Goal: Information Seeking & Learning: Learn about a topic

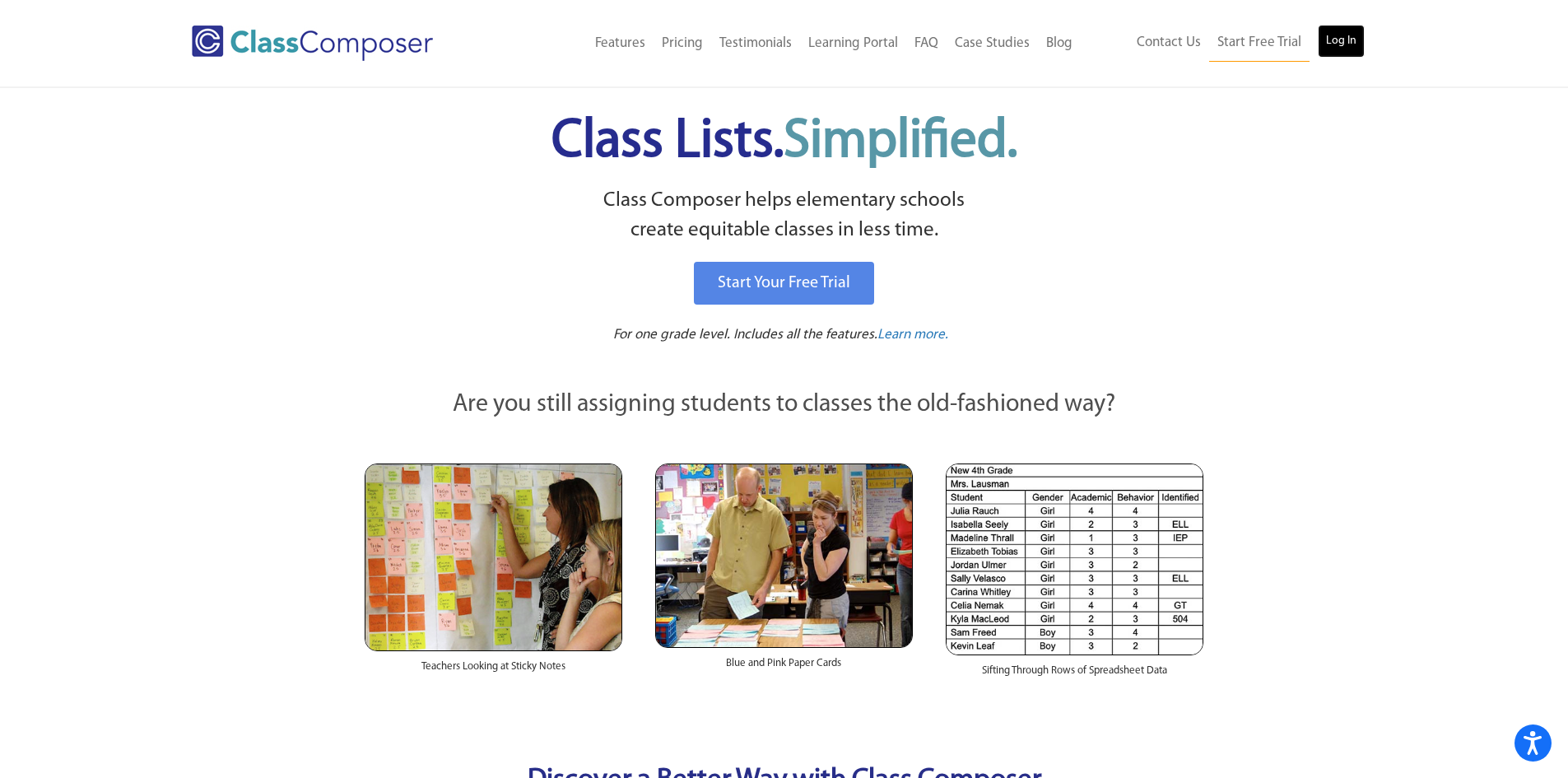
click at [1340, 33] on link "Log In" at bounding box center [1341, 41] width 47 height 33
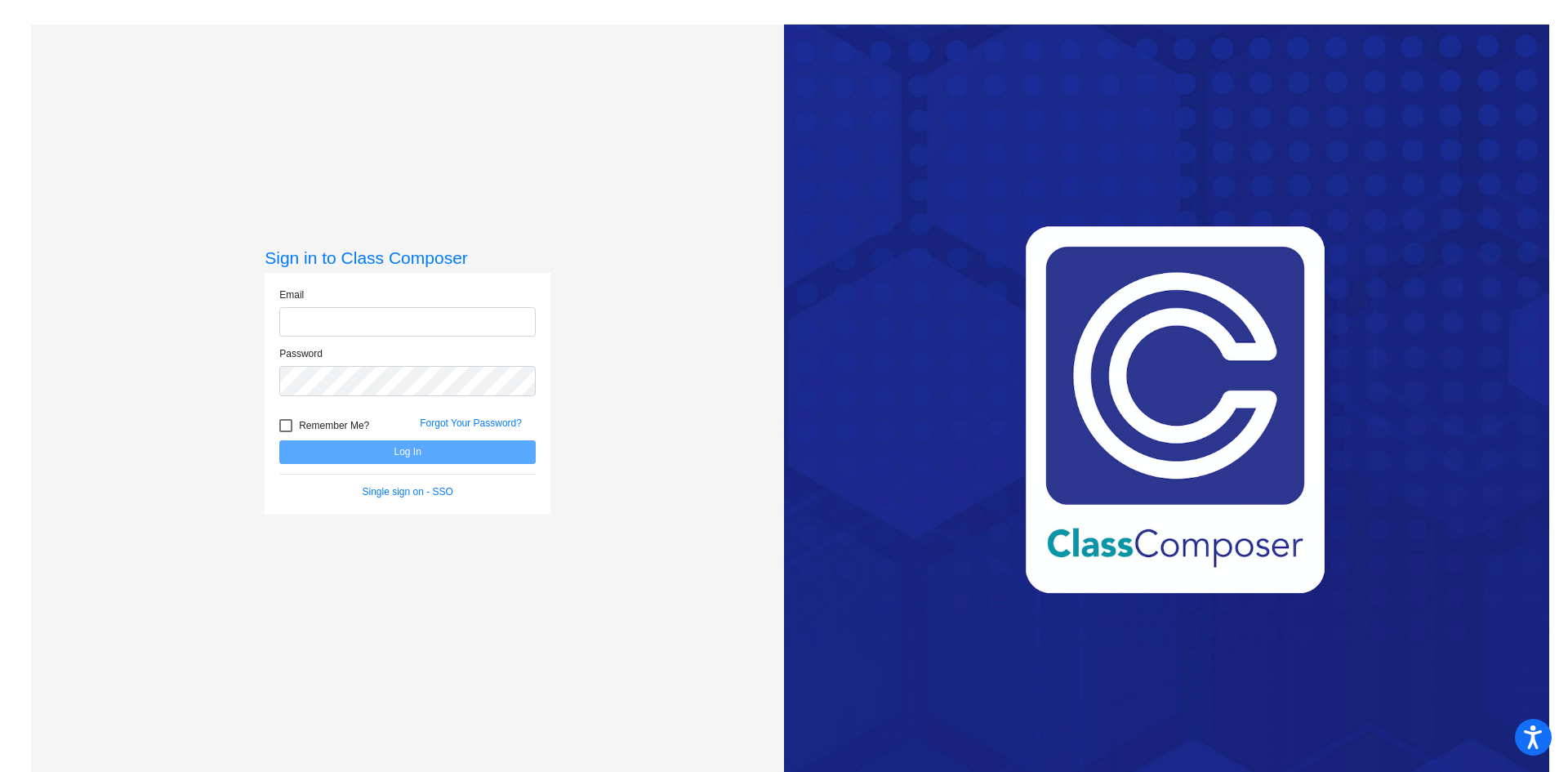
type input "[PERSON_NAME][EMAIL_ADDRESS][PERSON_NAME][DOMAIN_NAME]"
click at [407, 440] on button "Log In" at bounding box center [407, 452] width 257 height 23
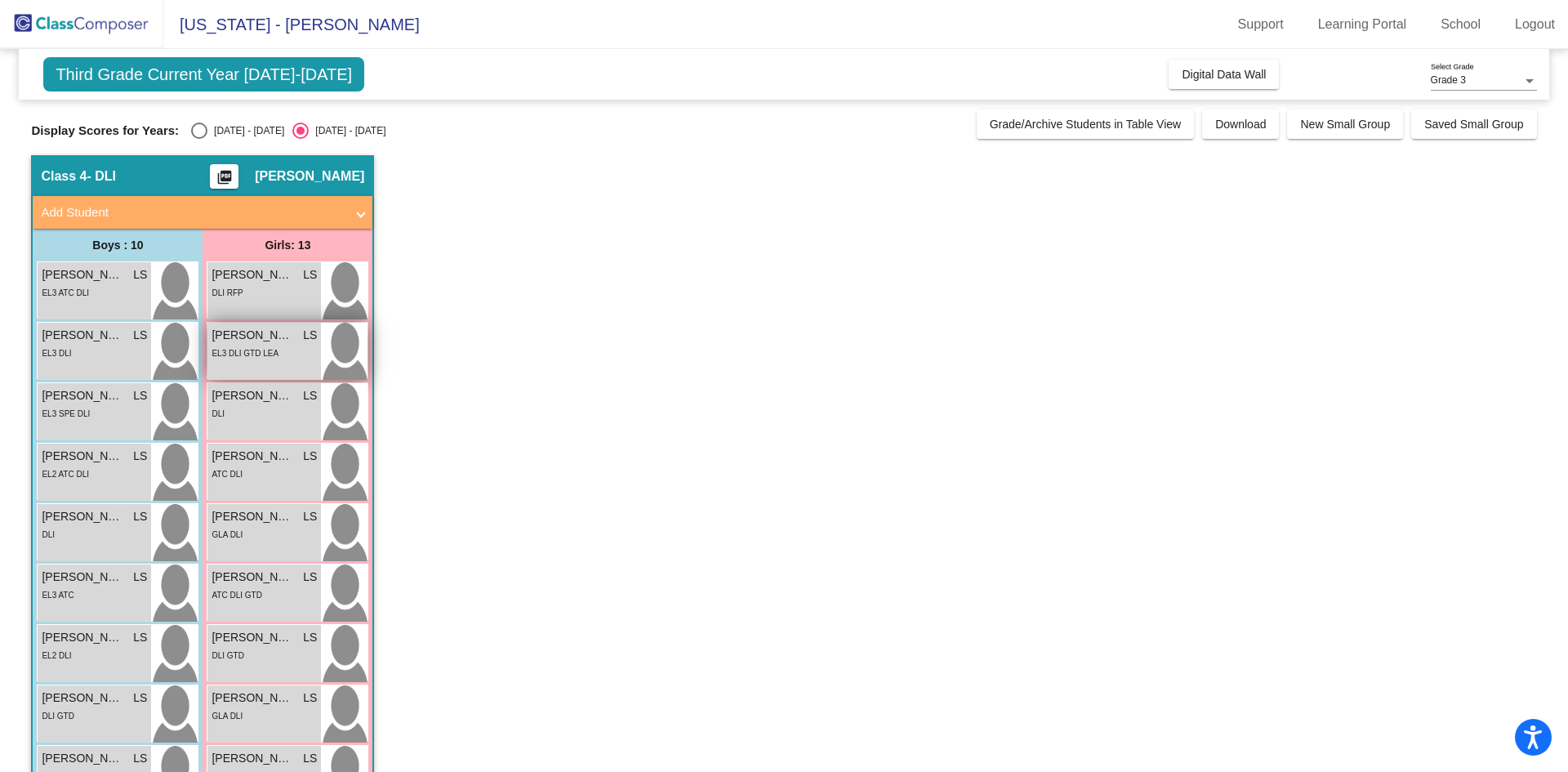
click at [256, 336] on span "[PERSON_NAME]" at bounding box center [251, 335] width 81 height 17
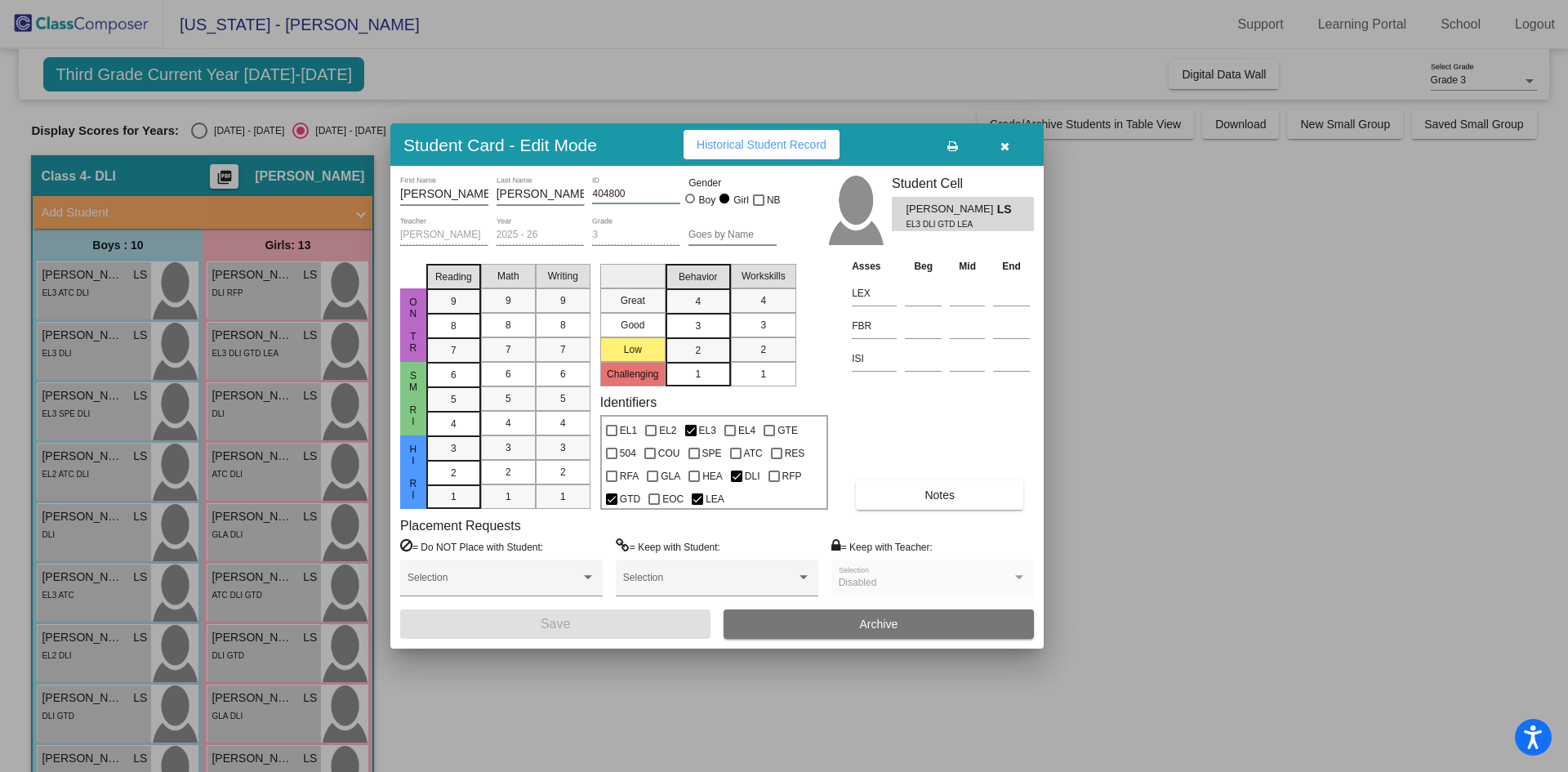
click at [1000, 139] on span "button" at bounding box center [1004, 144] width 9 height 13
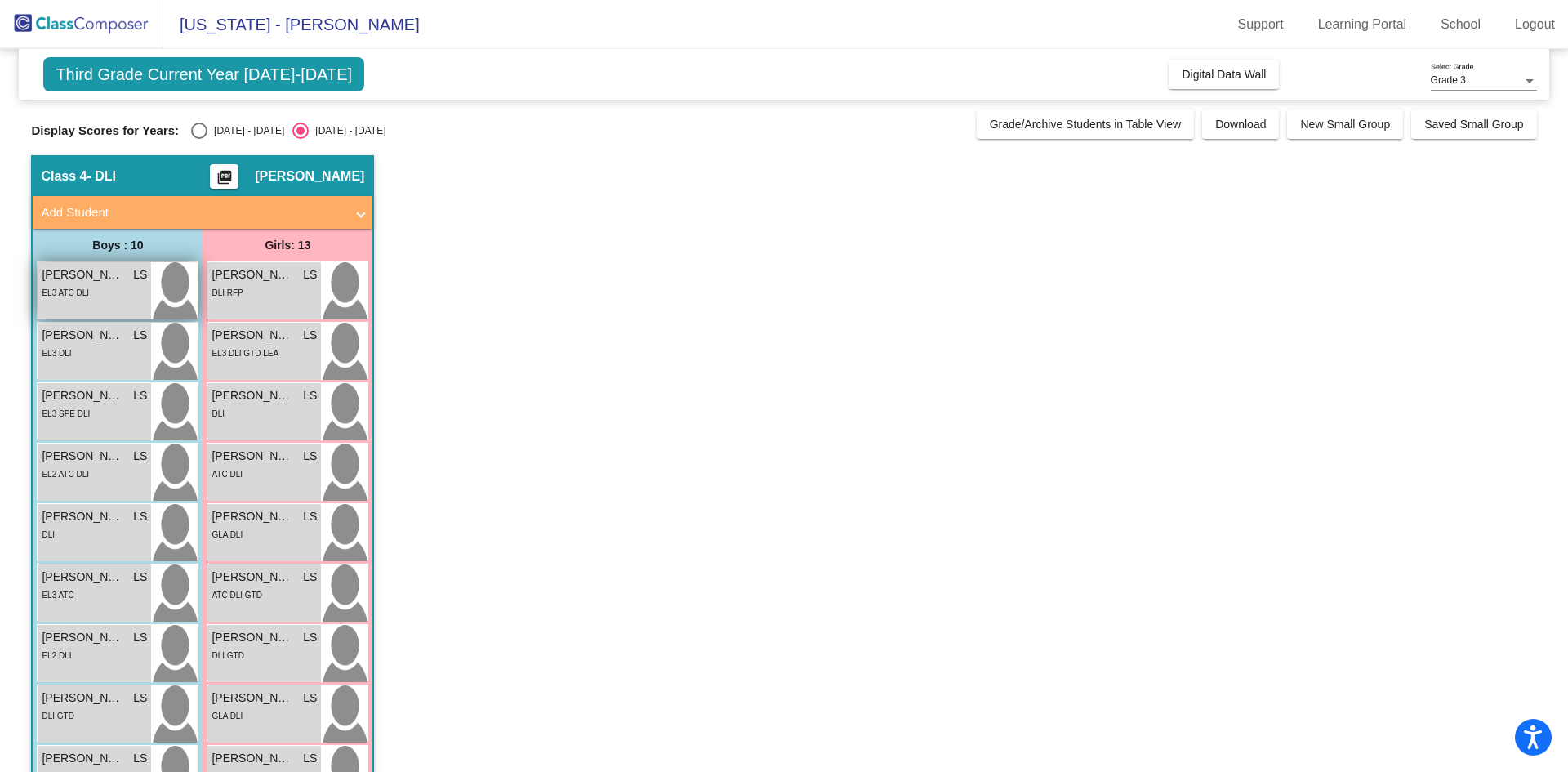
click at [71, 278] on span "Diego Fernandez" at bounding box center [82, 275] width 81 height 17
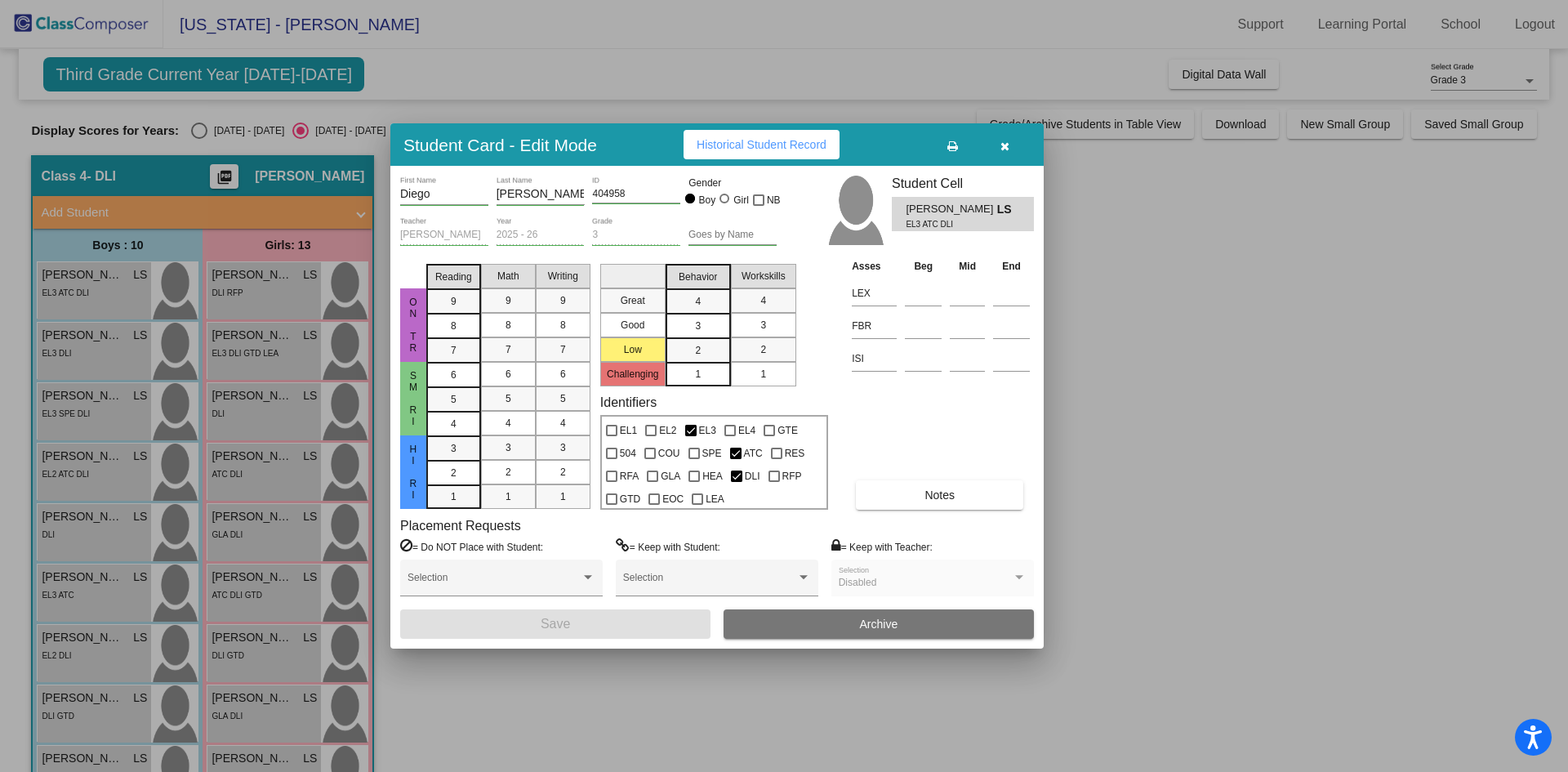
click at [928, 493] on span "Notes" at bounding box center [939, 495] width 30 height 13
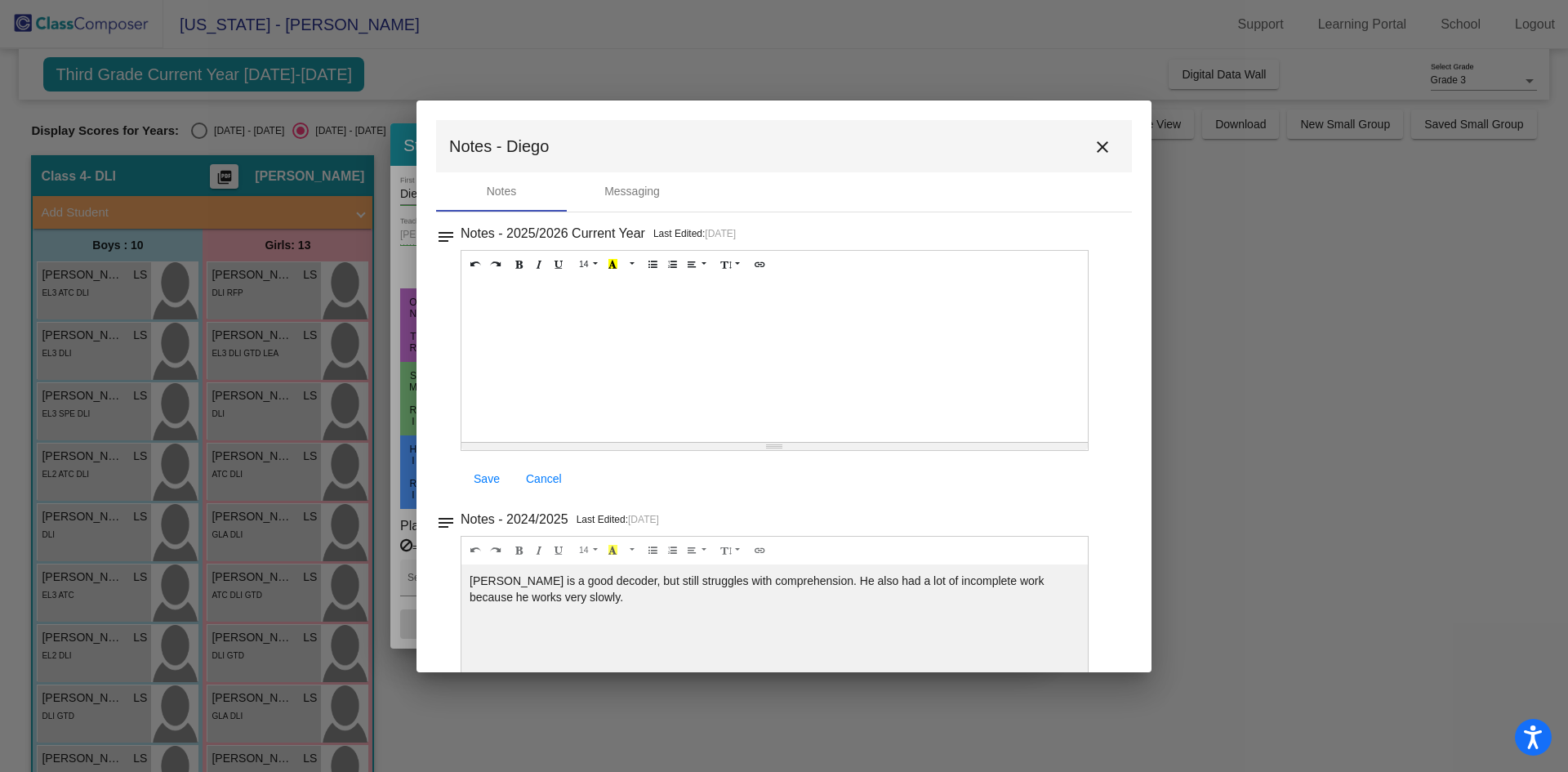
click at [1103, 150] on mat-icon "close" at bounding box center [1102, 147] width 20 height 20
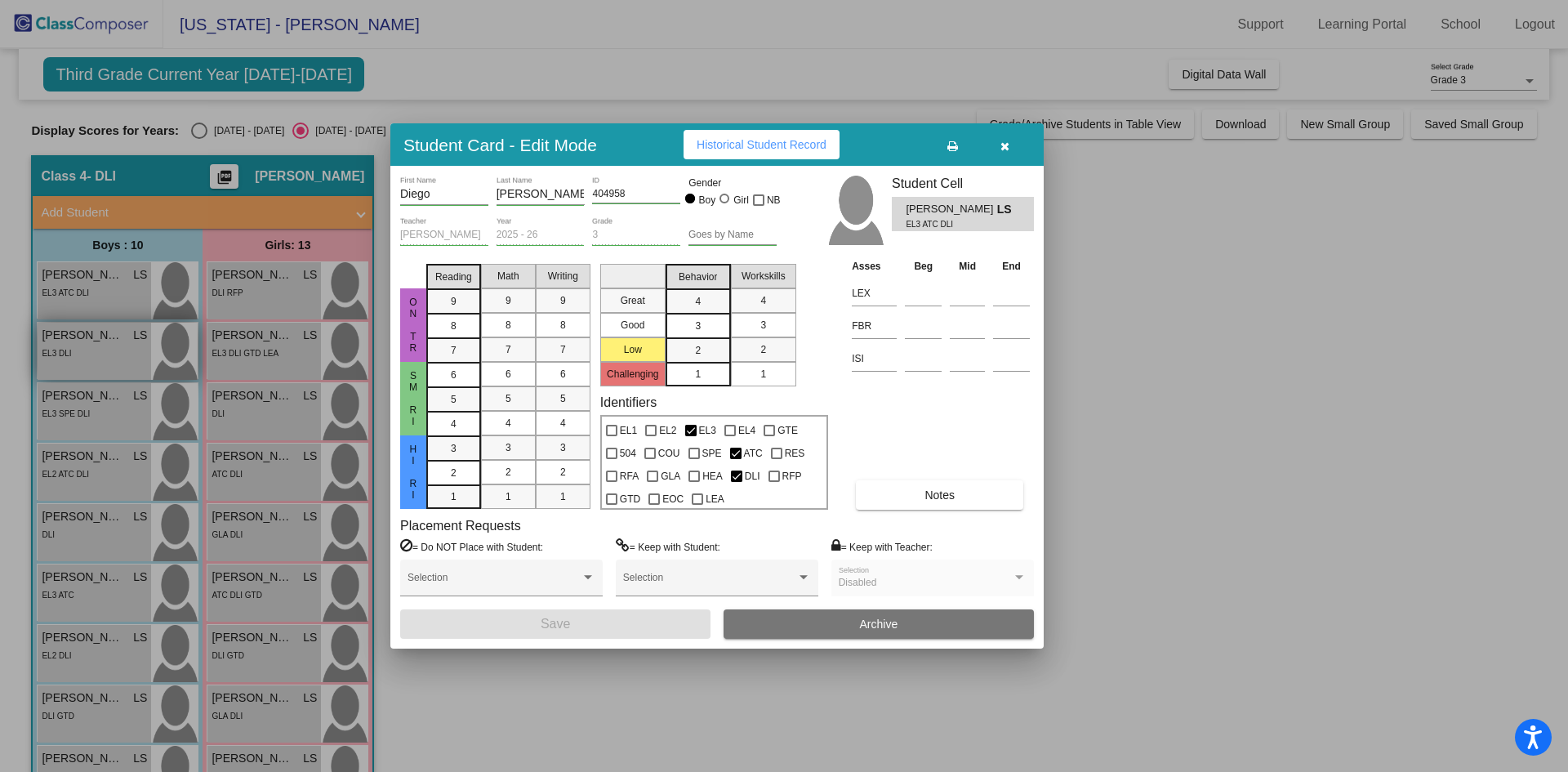
click at [97, 352] on div at bounding box center [784, 386] width 1568 height 772
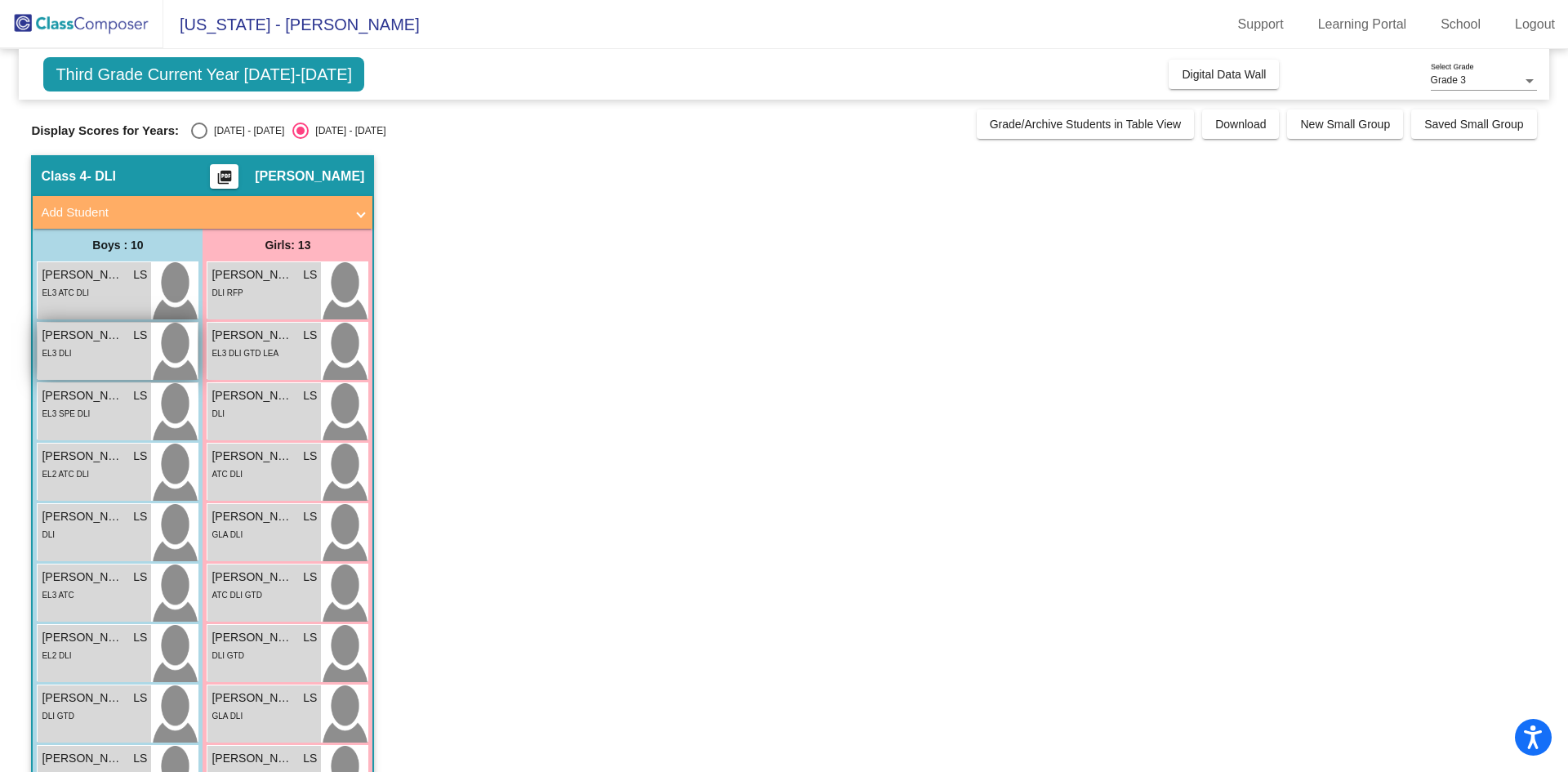
click at [97, 352] on div "EL3 DLI" at bounding box center [95, 352] width 106 height 17
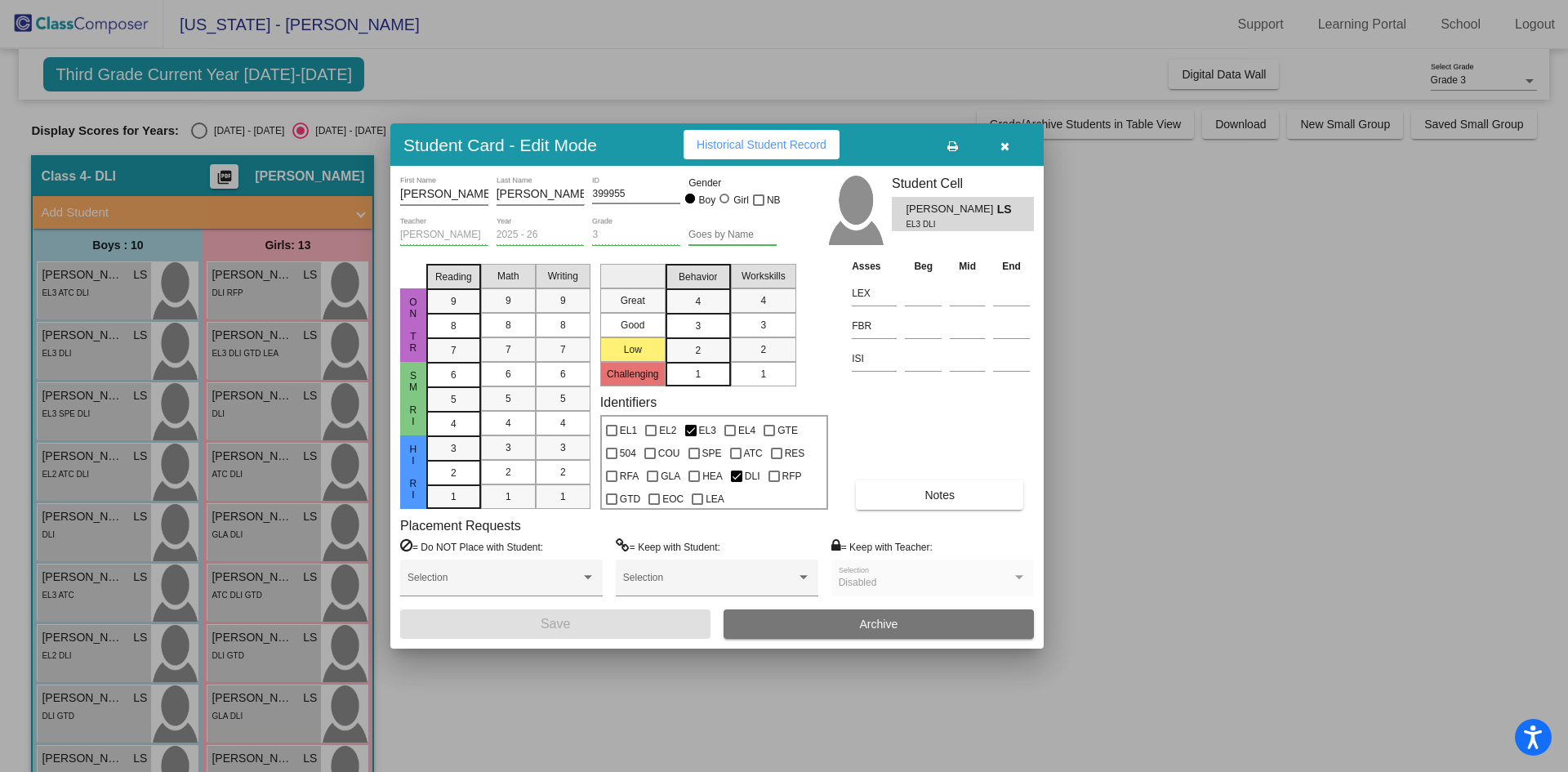
click at [927, 492] on span "Notes" at bounding box center [939, 495] width 30 height 13
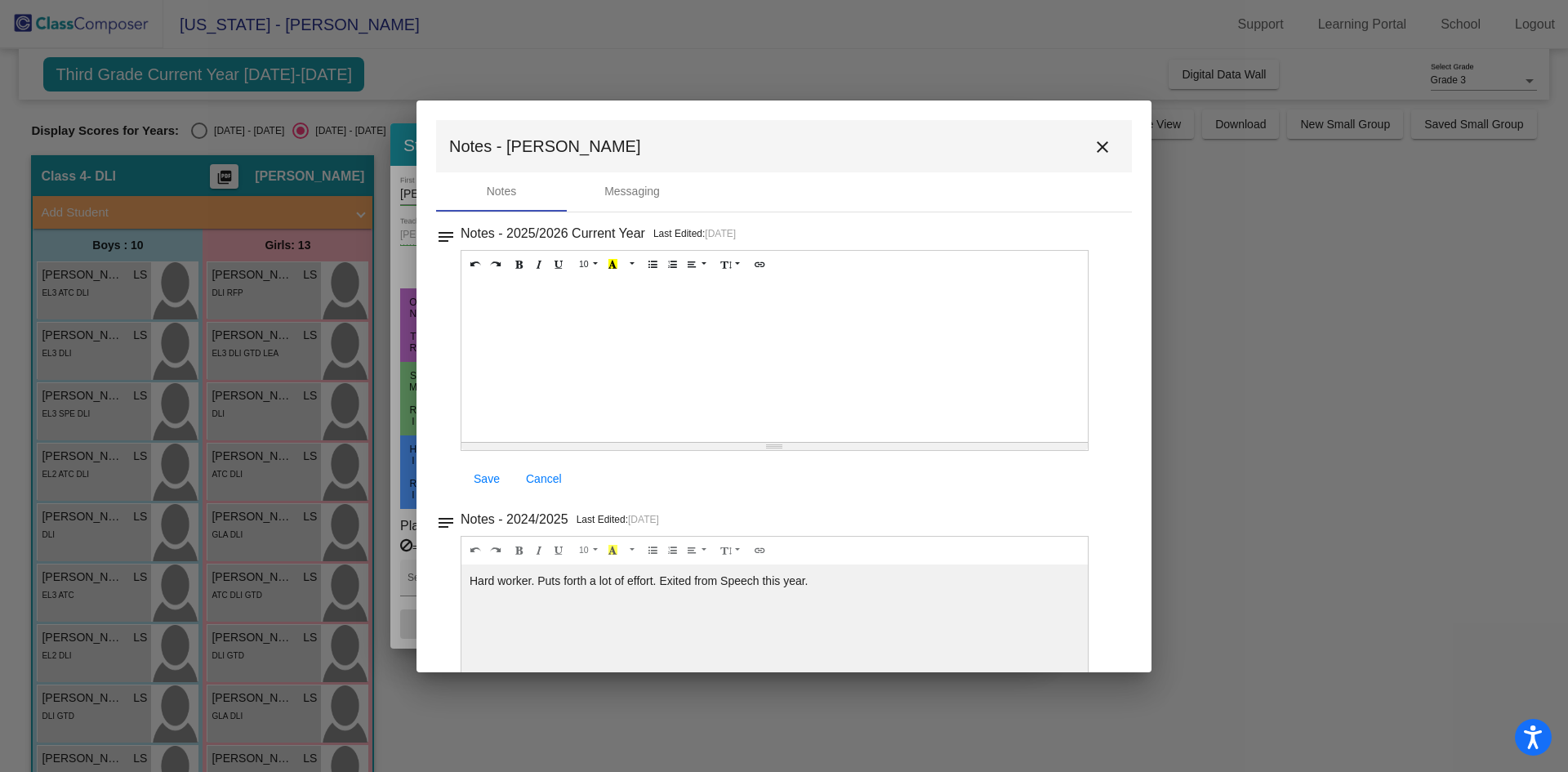
click at [1092, 147] on mat-icon "close" at bounding box center [1102, 147] width 20 height 20
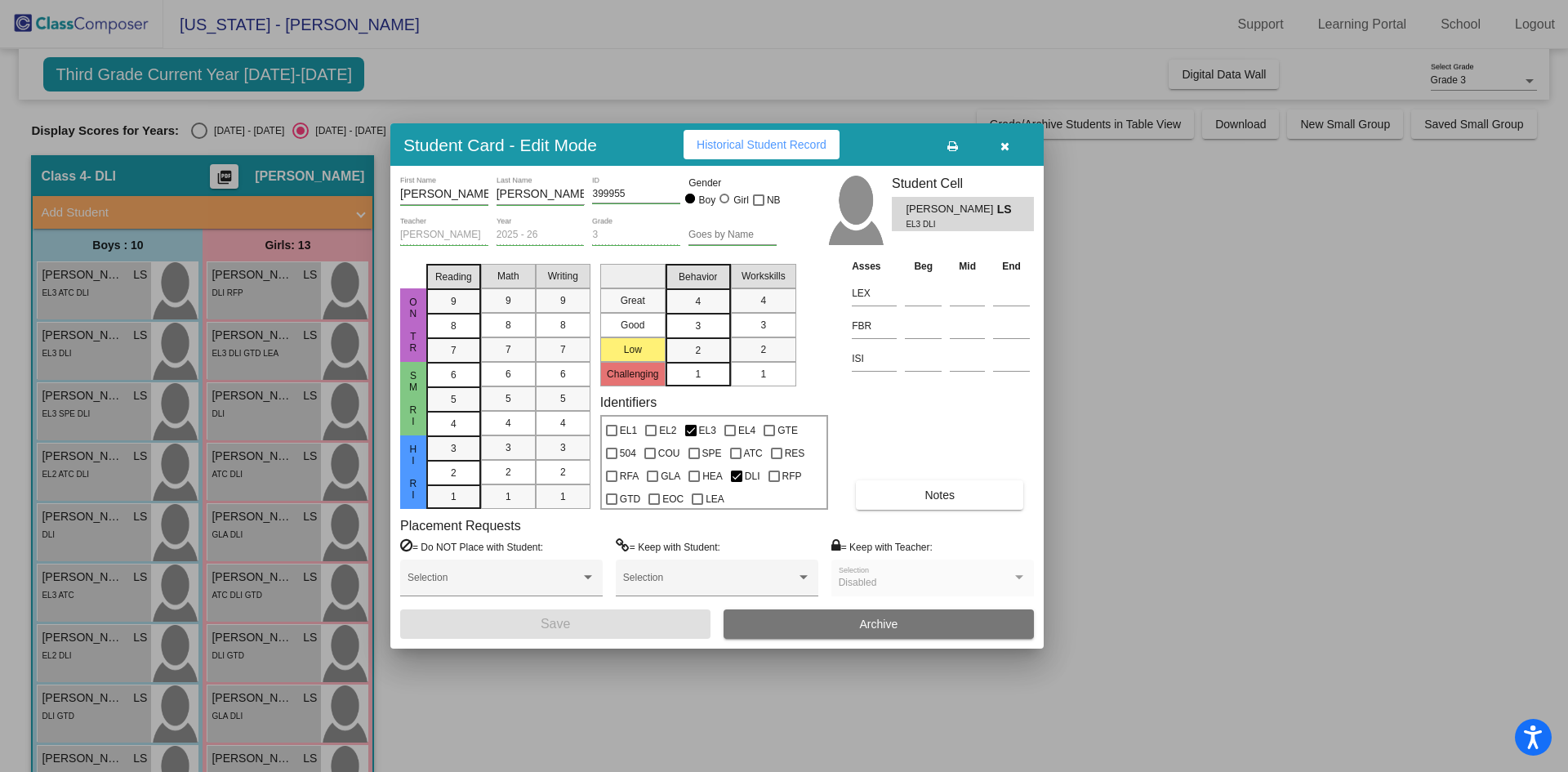
click at [74, 407] on div at bounding box center [784, 386] width 1568 height 772
click at [74, 407] on div "EL3 SPE DLI" at bounding box center [66, 412] width 48 height 17
click at [944, 499] on span "Notes" at bounding box center [939, 495] width 30 height 13
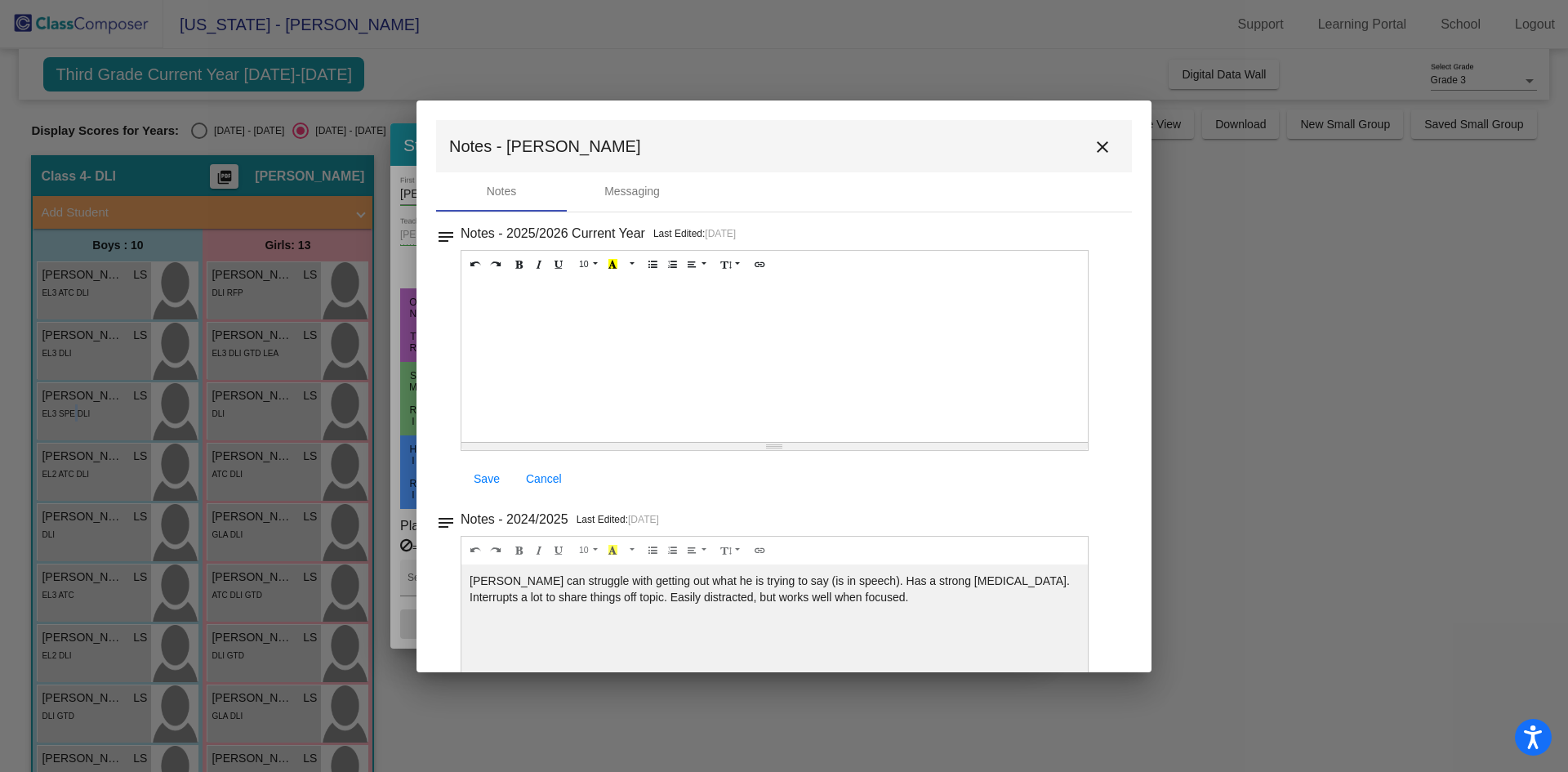
click at [1097, 155] on mat-icon "close" at bounding box center [1102, 147] width 20 height 20
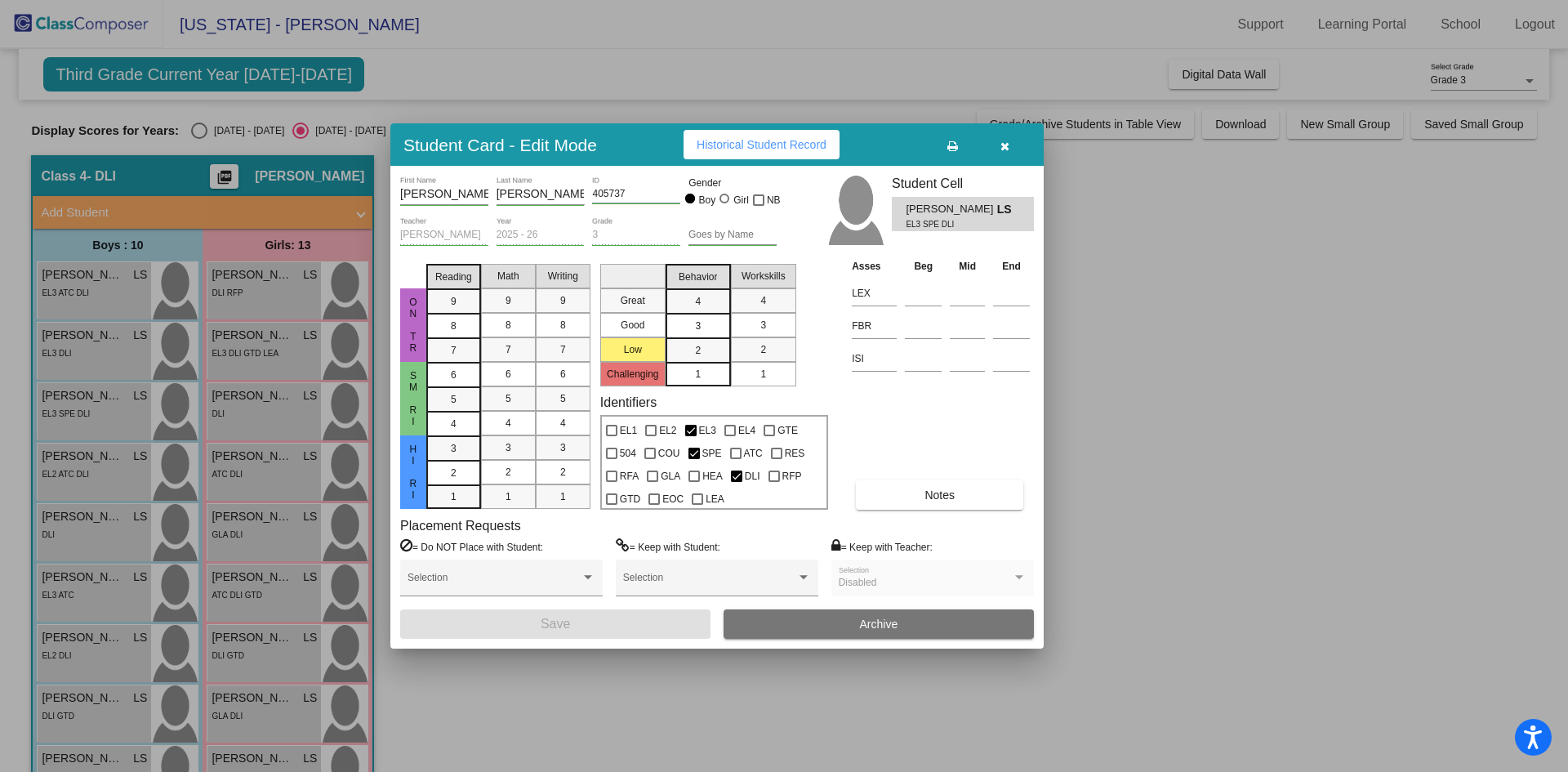
click at [63, 458] on div at bounding box center [784, 386] width 1568 height 772
click at [64, 457] on span "Jeremias Campos" at bounding box center [82, 455] width 81 height 17
click at [931, 492] on span "Notes" at bounding box center [939, 495] width 30 height 13
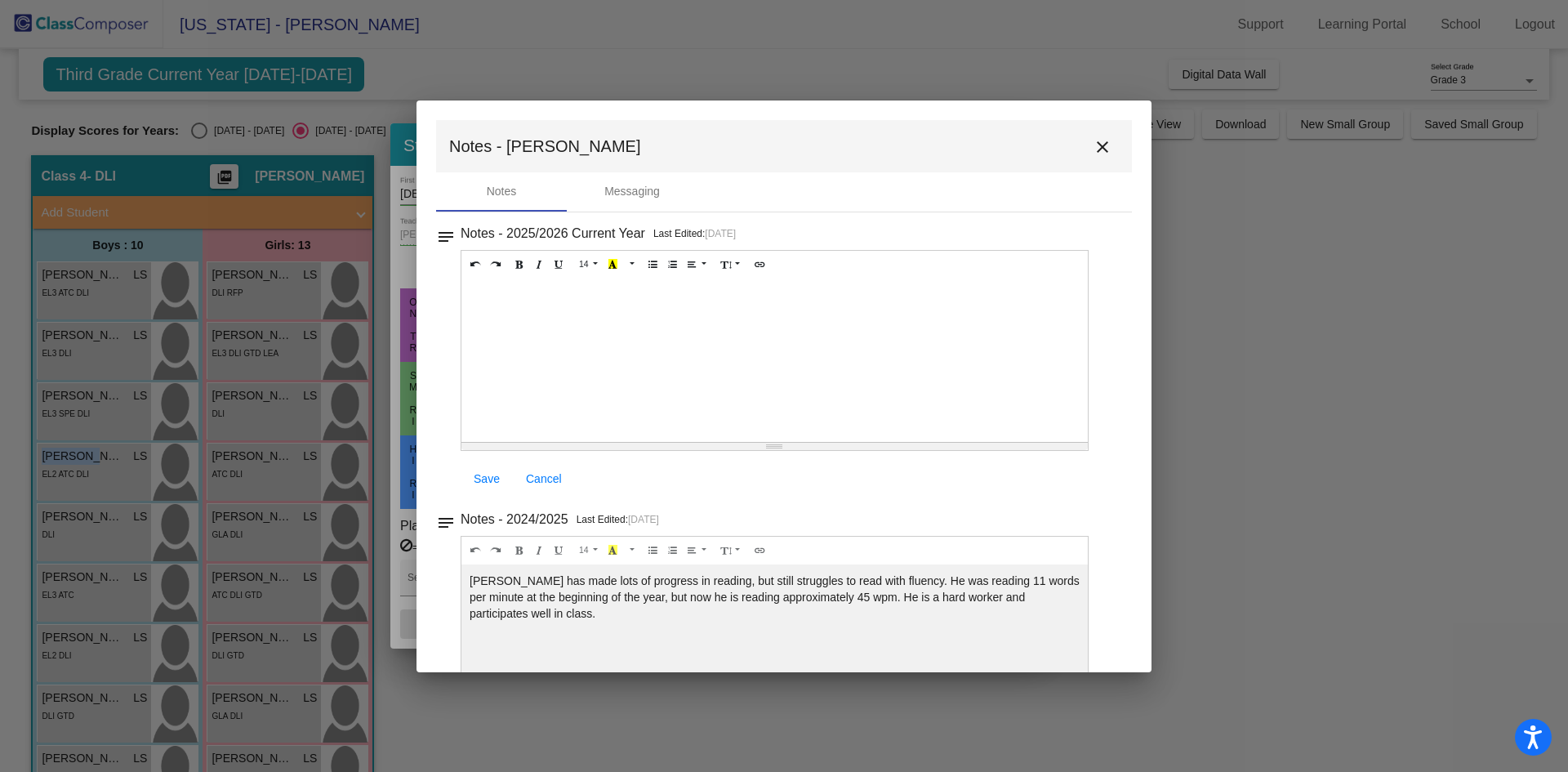
click at [1092, 144] on mat-icon "close" at bounding box center [1102, 147] width 20 height 20
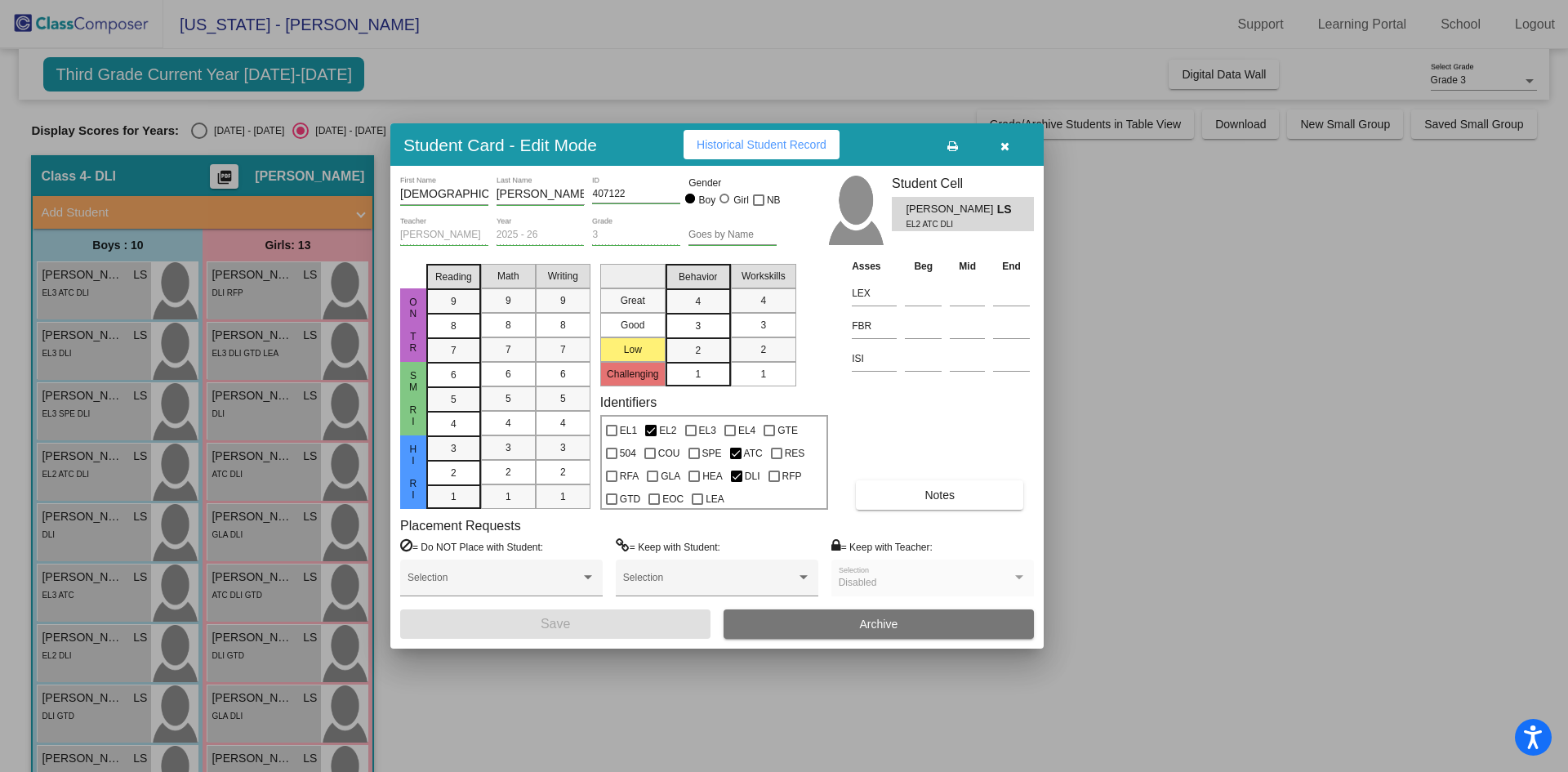
click at [106, 519] on div at bounding box center [784, 386] width 1568 height 772
click at [106, 519] on span "Julian Castro" at bounding box center [82, 516] width 81 height 17
click at [933, 492] on span "Notes" at bounding box center [939, 495] width 30 height 13
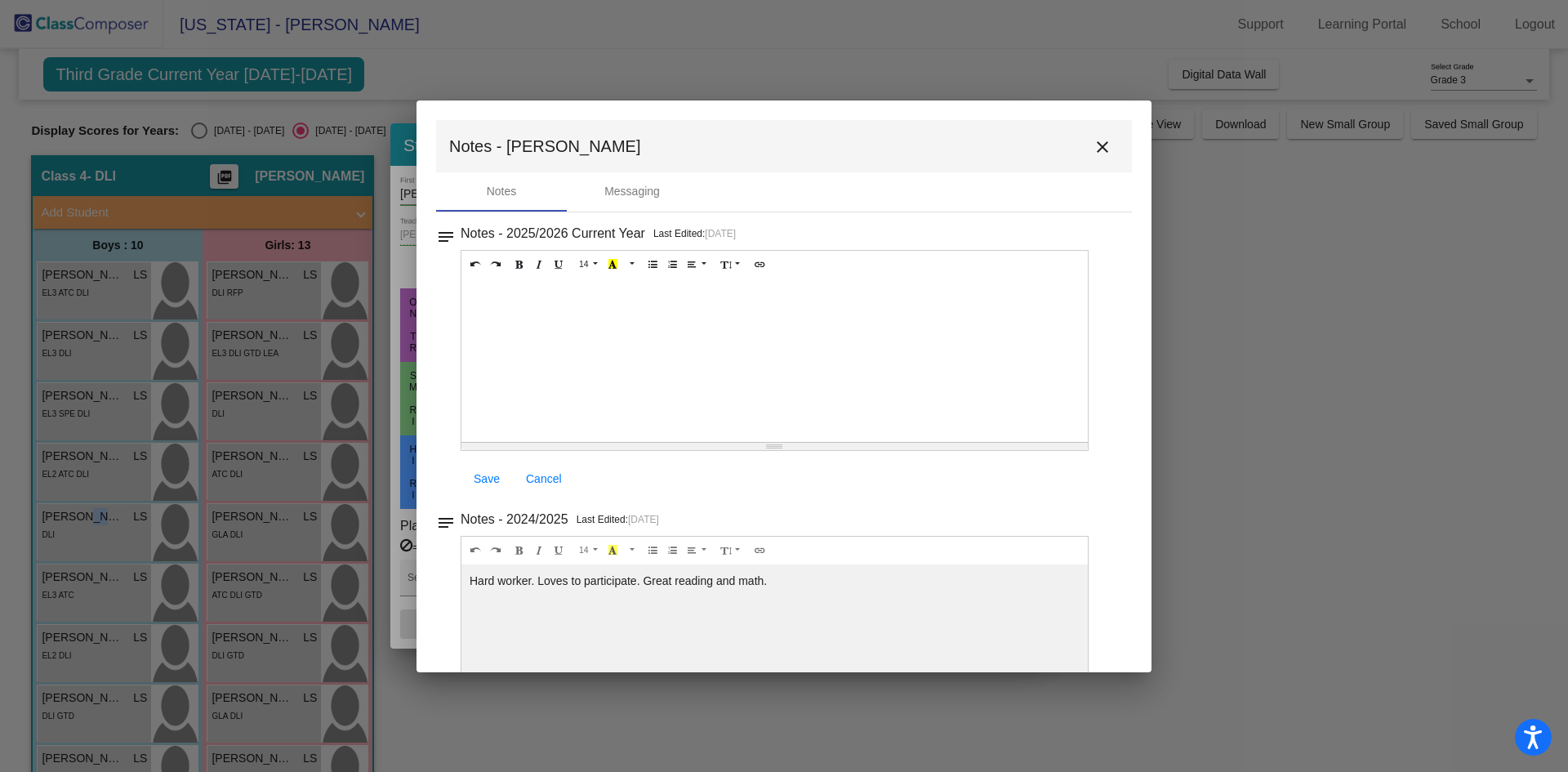
click at [1096, 140] on mat-icon "close" at bounding box center [1102, 147] width 20 height 20
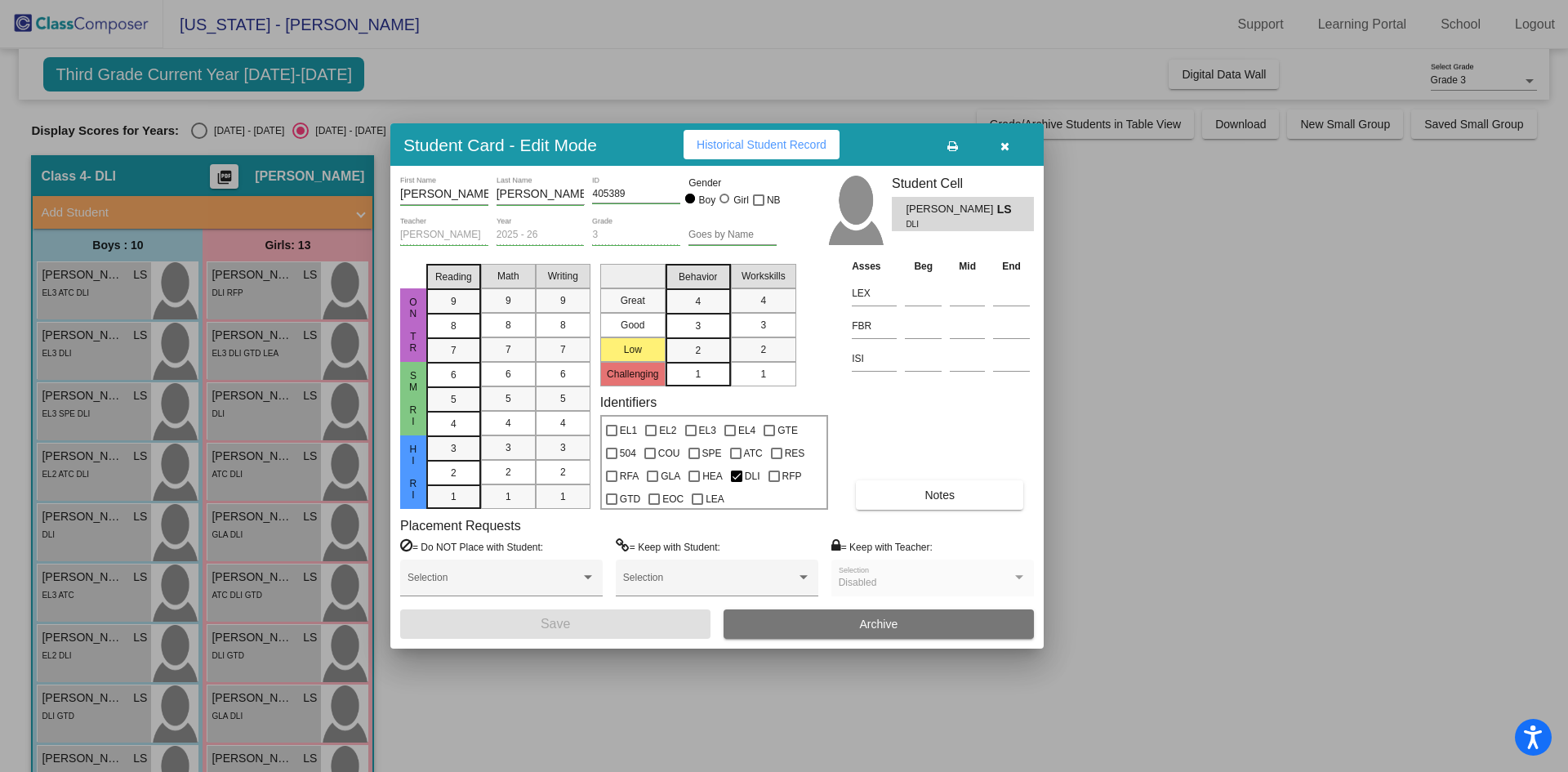
click at [93, 600] on div at bounding box center [784, 386] width 1568 height 772
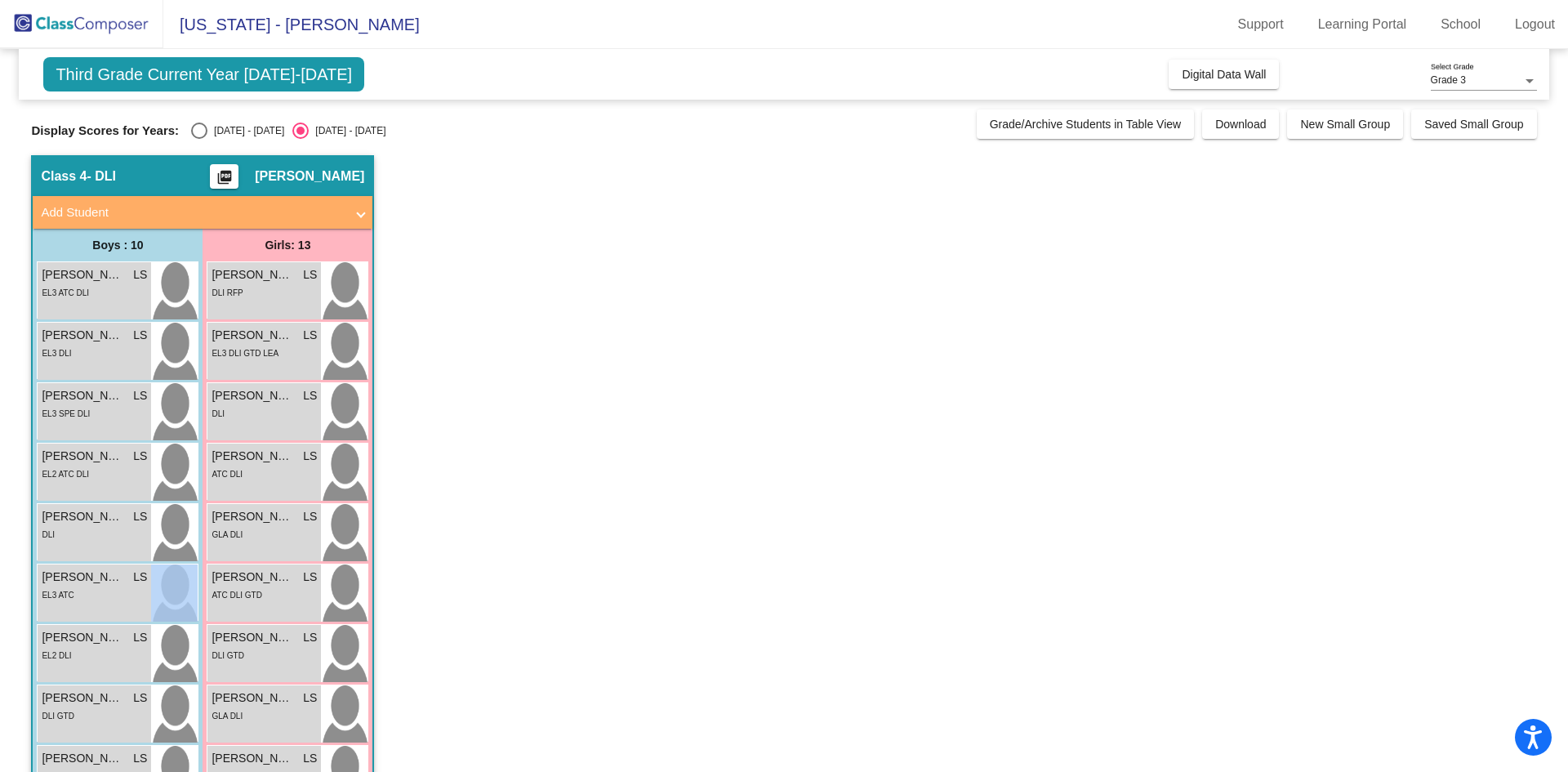
click at [93, 600] on div "EL3 ATC" at bounding box center [95, 594] width 106 height 17
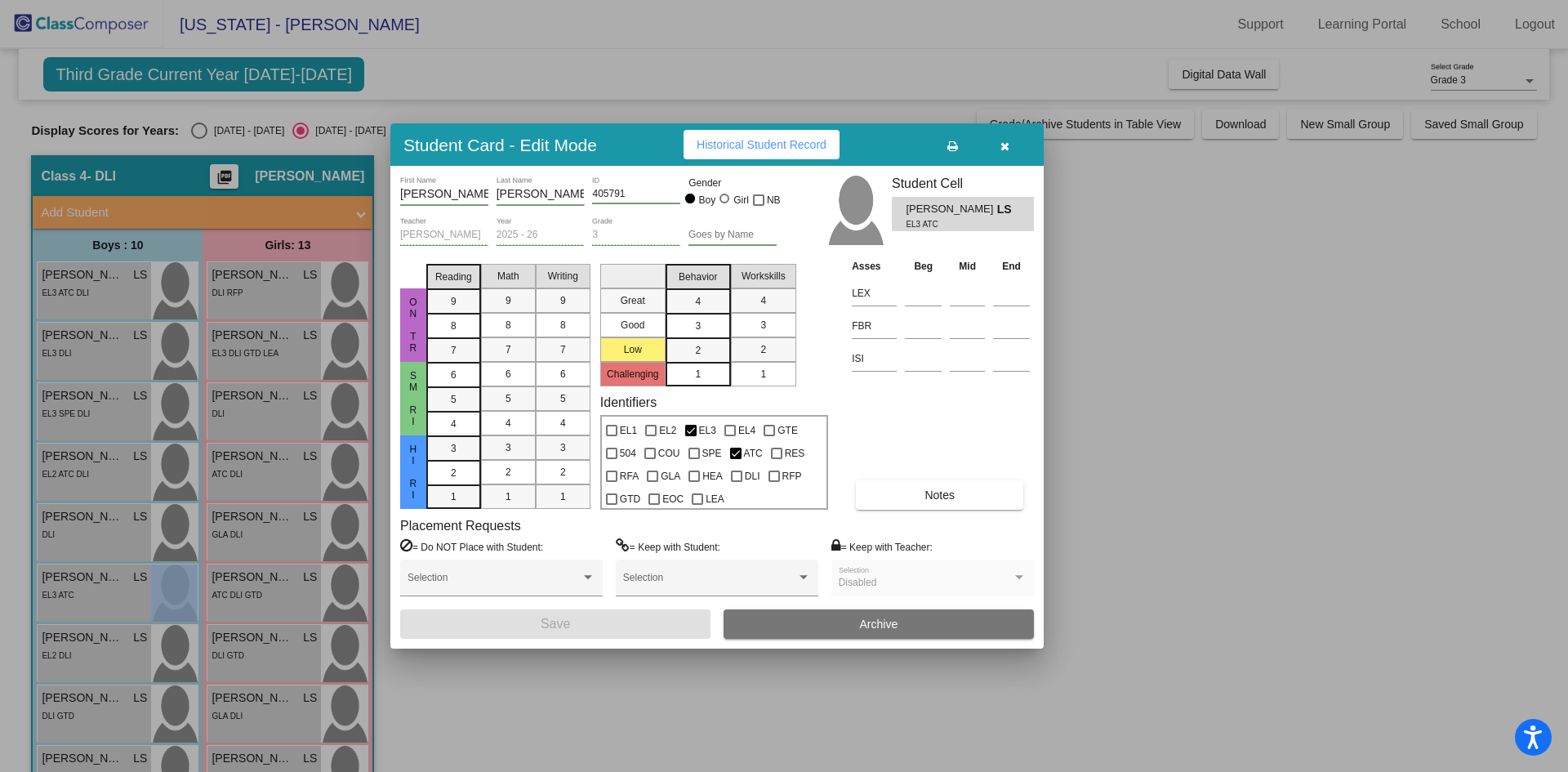
click at [939, 496] on span "Notes" at bounding box center [939, 495] width 30 height 13
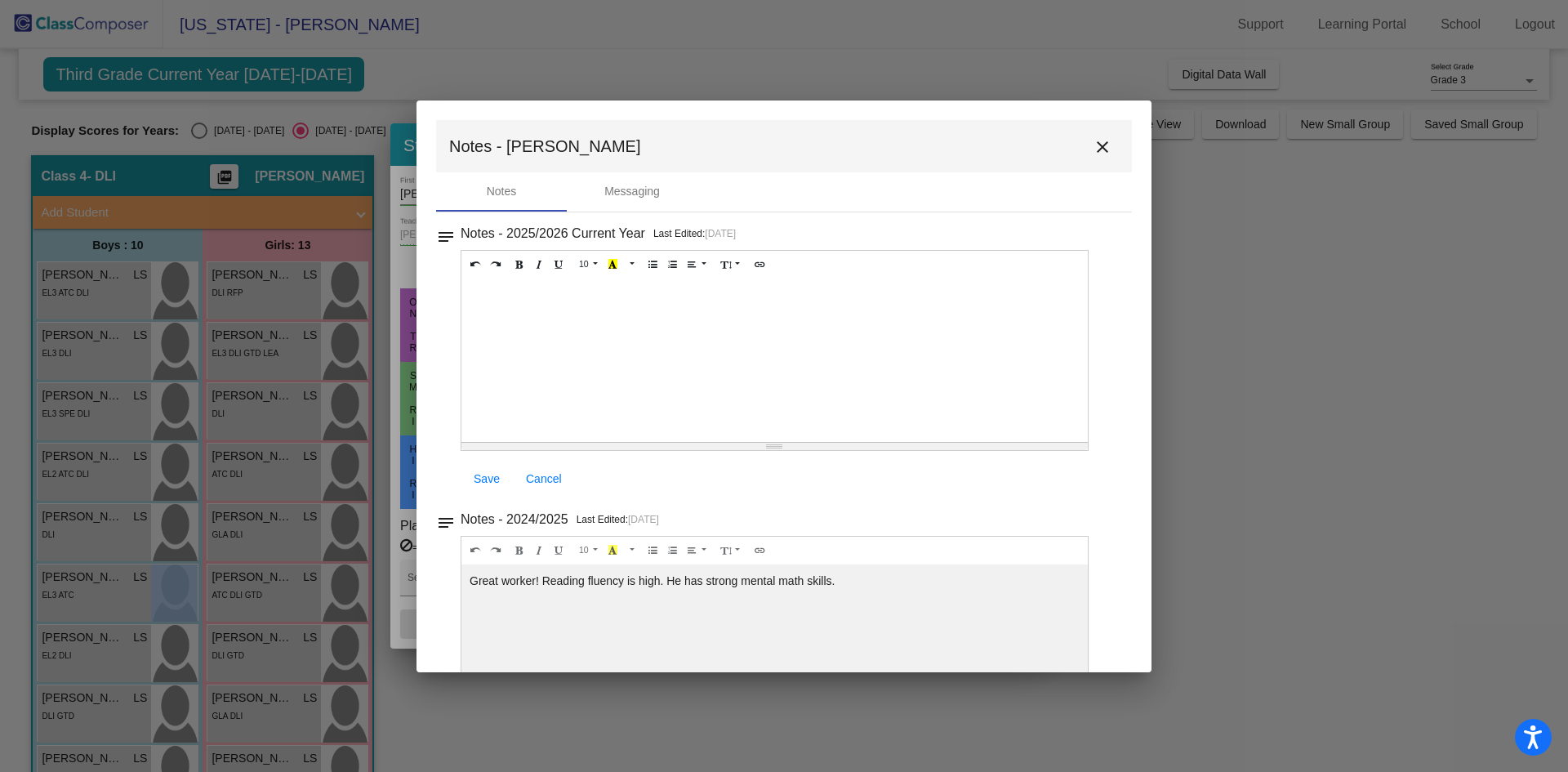
click at [1096, 153] on mat-icon "close" at bounding box center [1102, 147] width 20 height 20
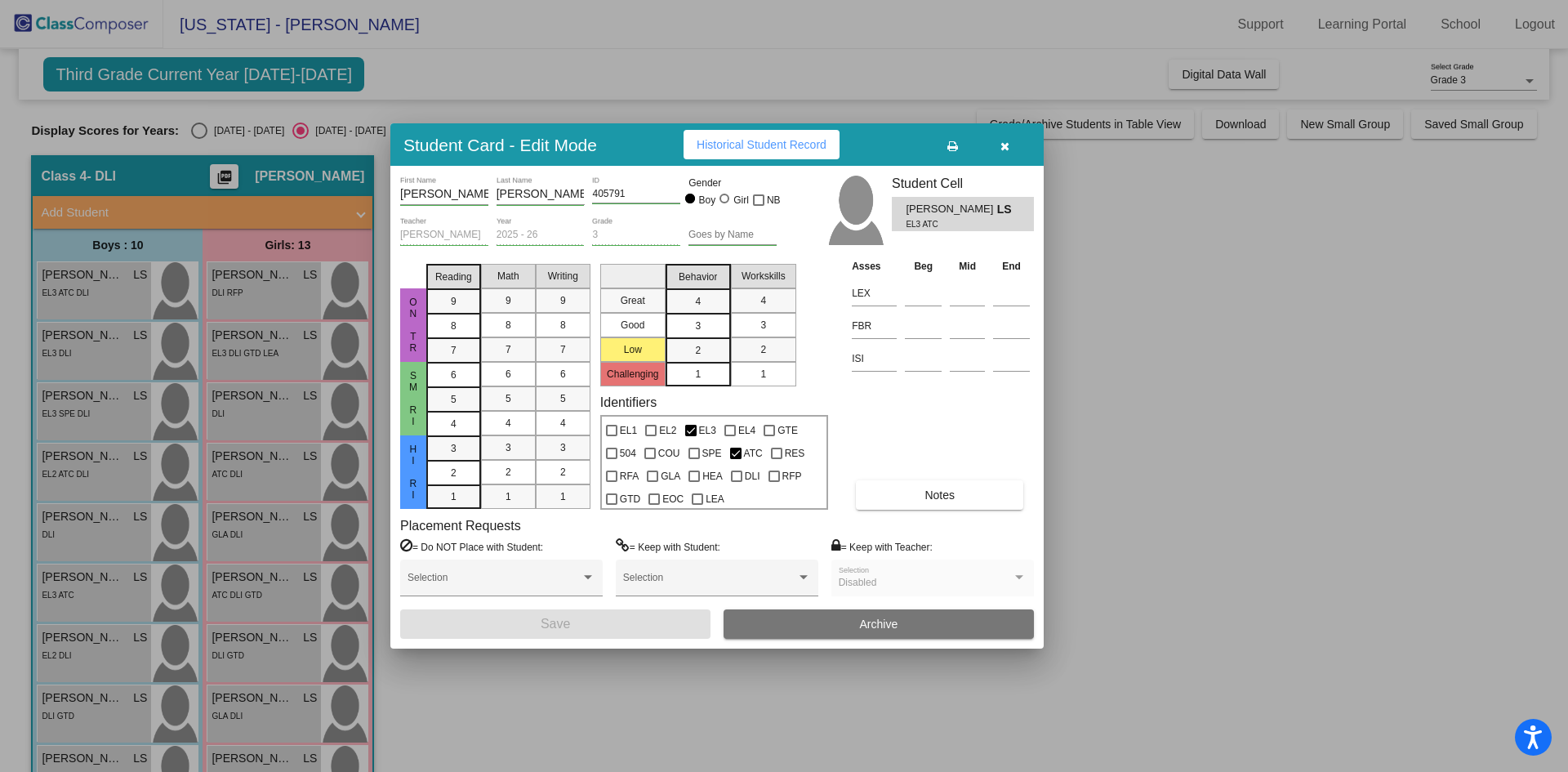
click at [91, 647] on div at bounding box center [784, 386] width 1568 height 772
click at [91, 647] on div "EL2 DLI" at bounding box center [95, 654] width 106 height 17
click at [905, 488] on button "Notes" at bounding box center [939, 495] width 167 height 30
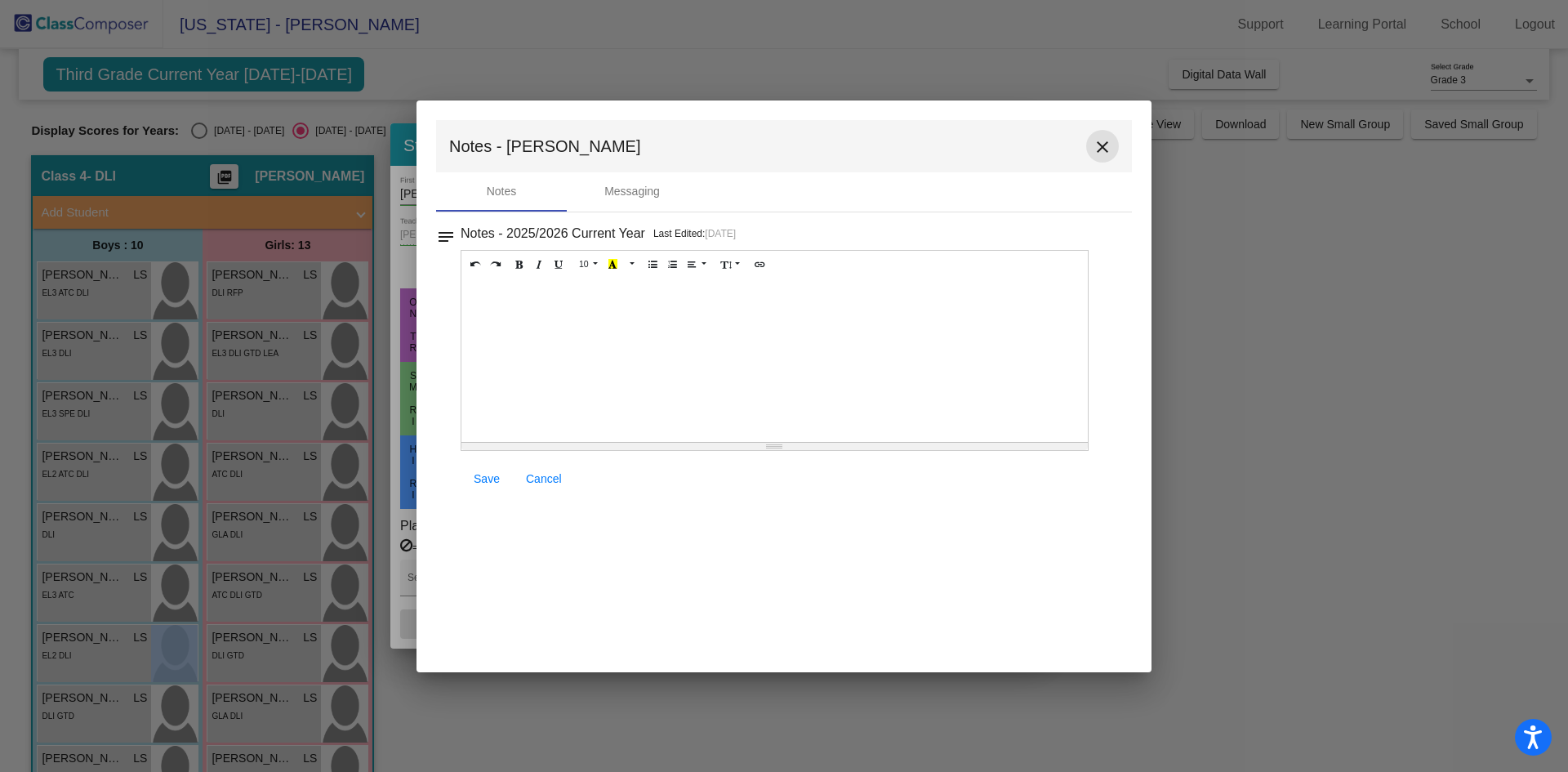
click at [1100, 145] on mat-icon "close" at bounding box center [1102, 147] width 20 height 20
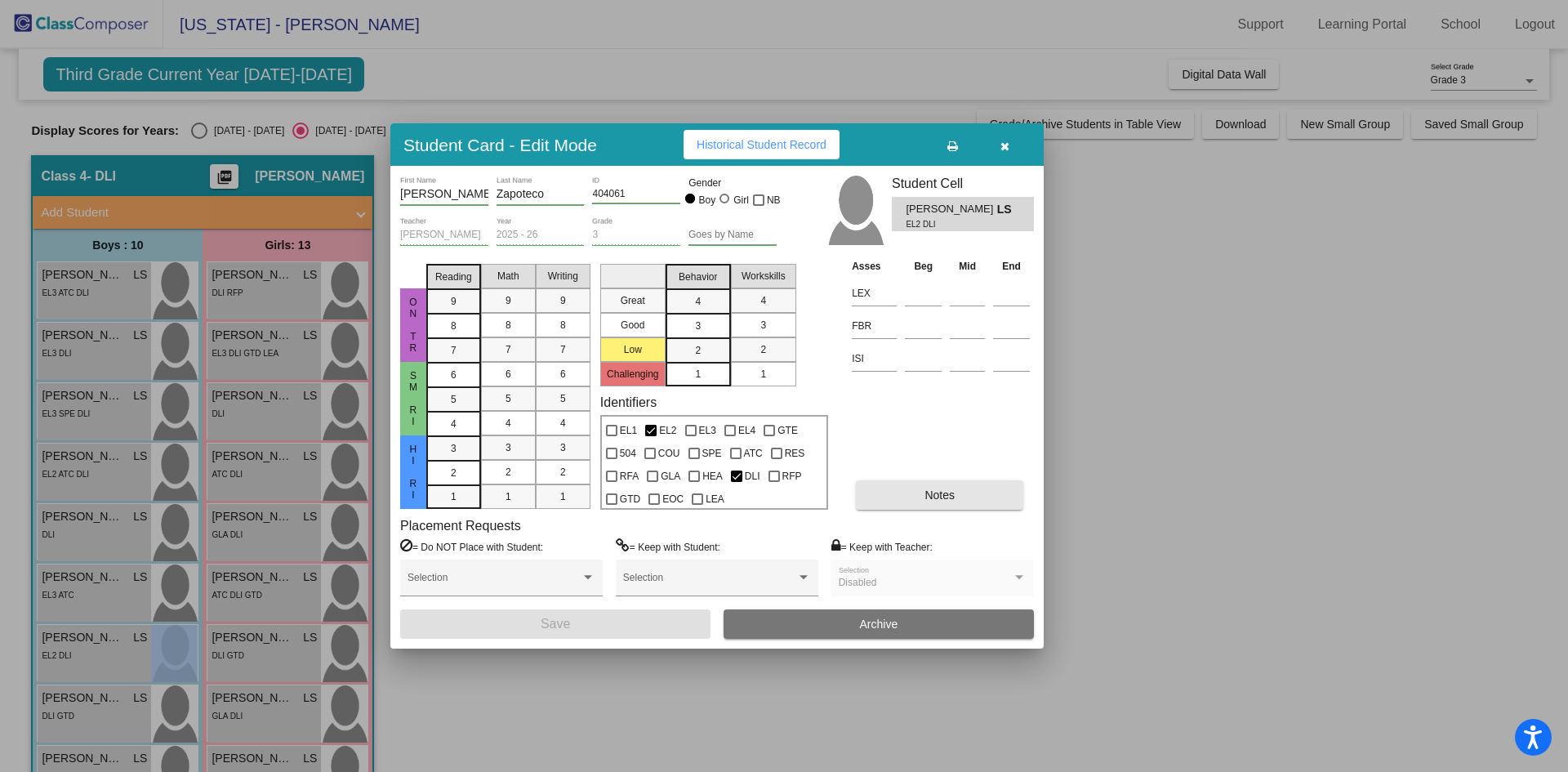
click at [942, 498] on span "Notes" at bounding box center [939, 495] width 30 height 13
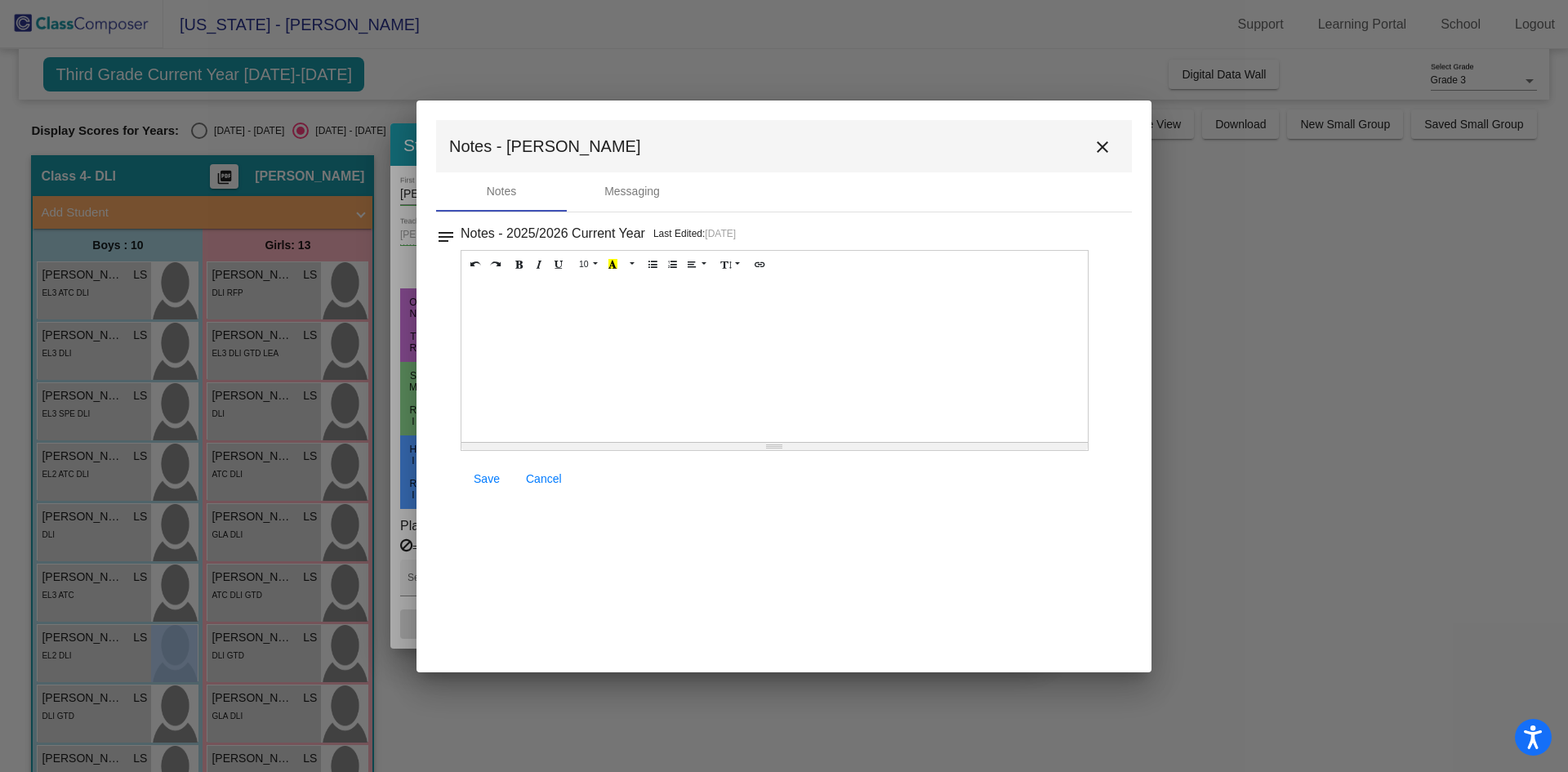
click at [1097, 146] on mat-icon "close" at bounding box center [1102, 147] width 20 height 20
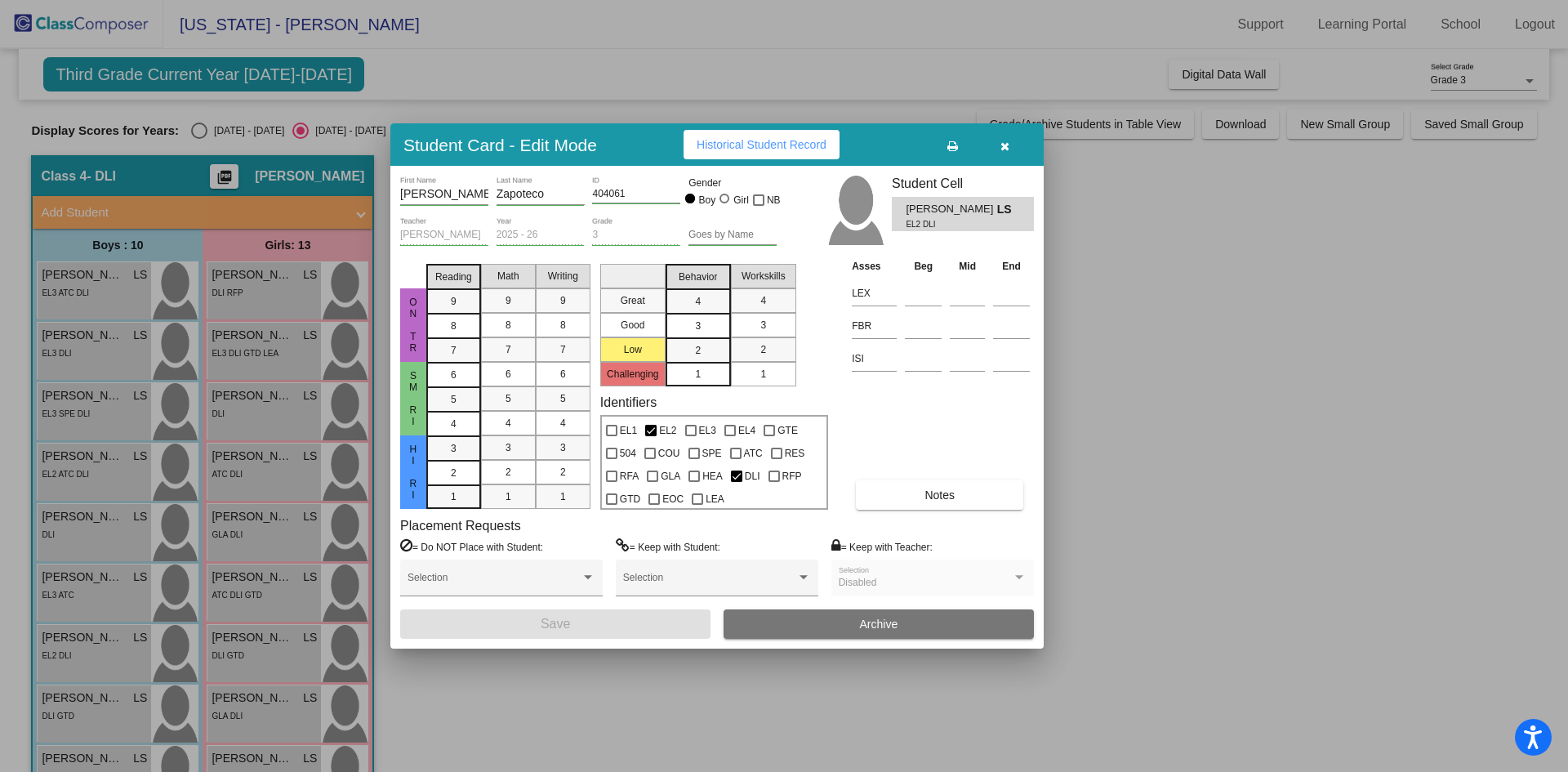
click at [436, 708] on div at bounding box center [784, 386] width 1568 height 772
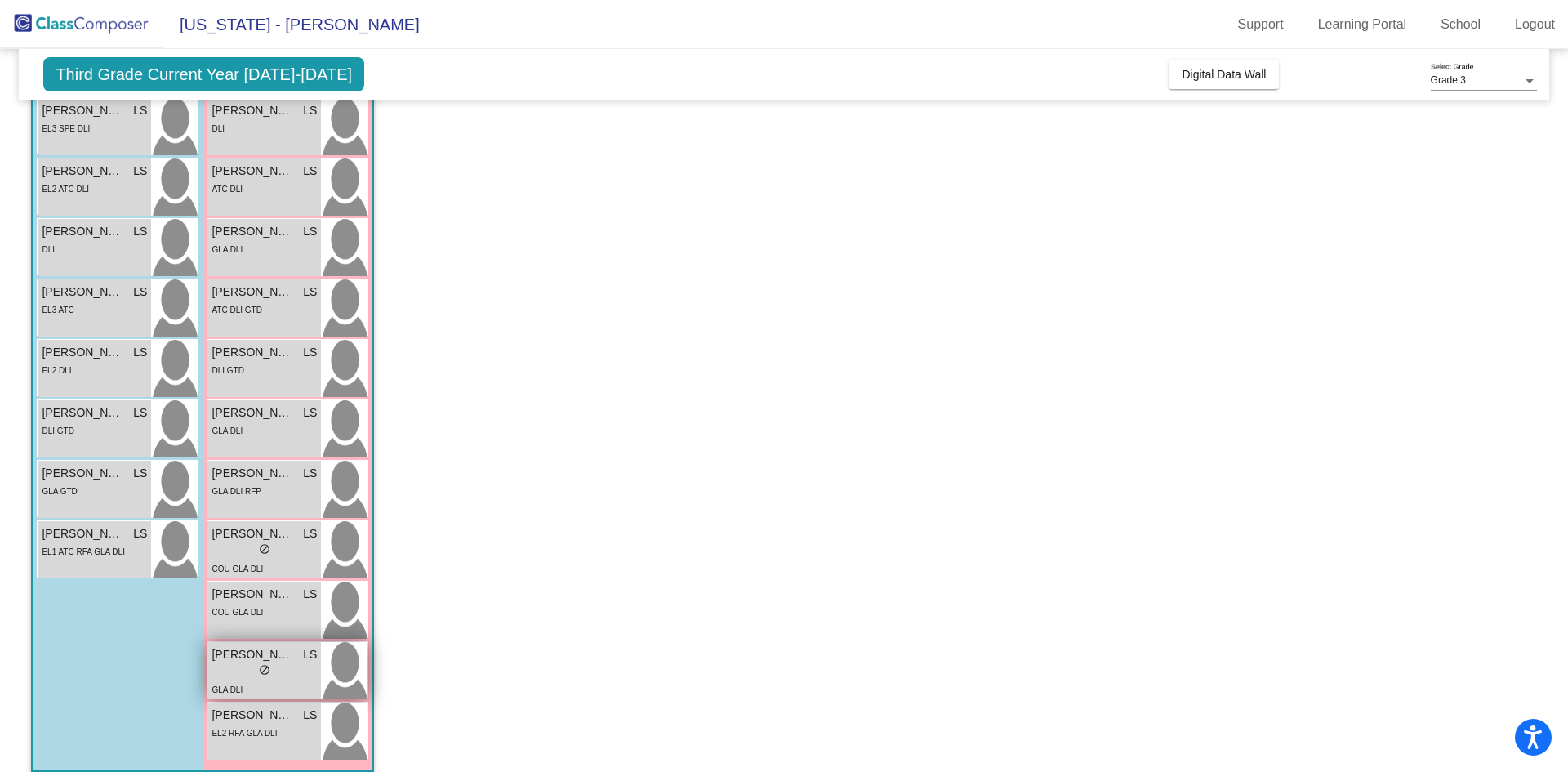
scroll to position [301, 0]
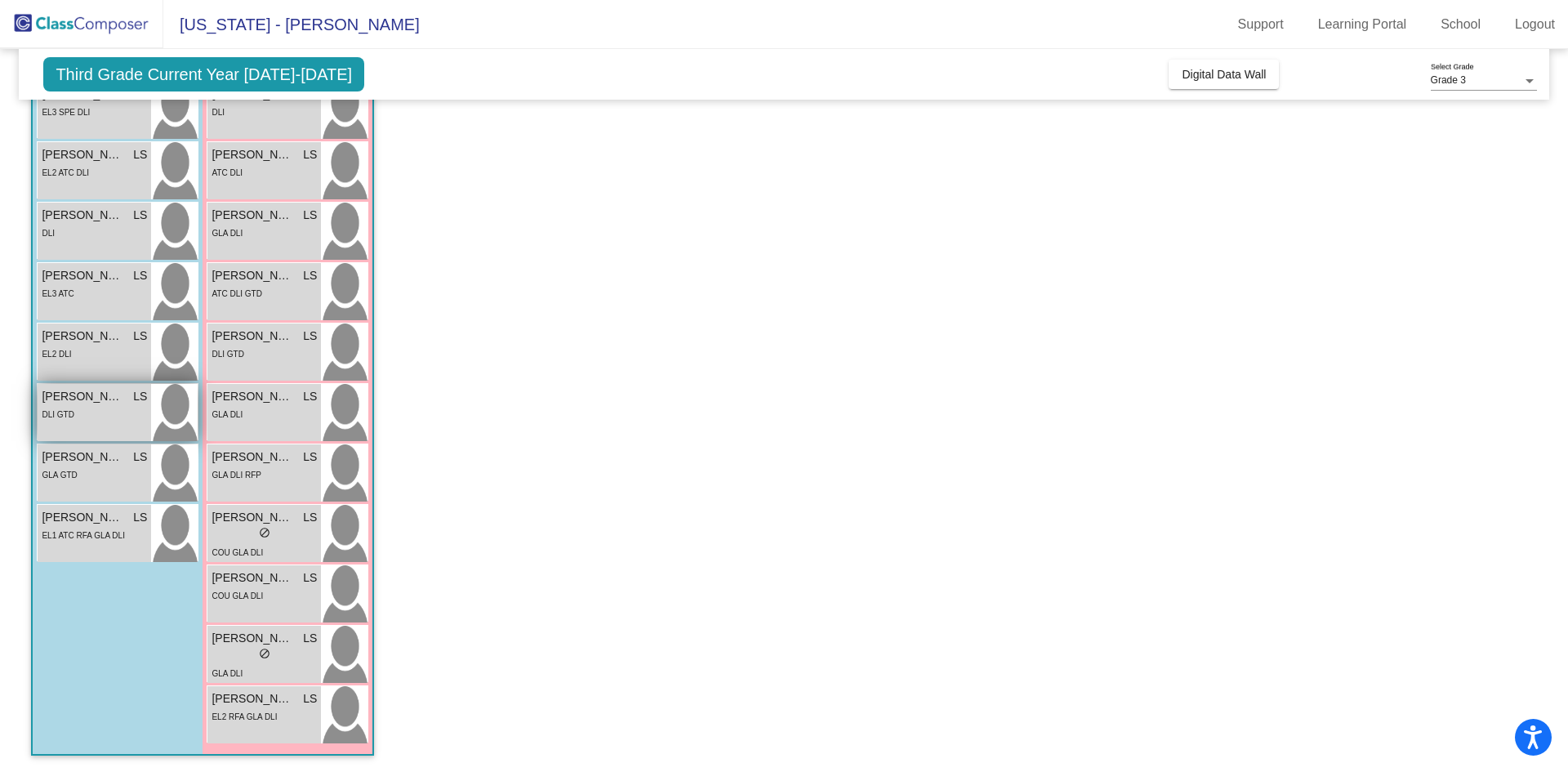
click at [85, 394] on span "Rowan Fyda" at bounding box center [82, 396] width 81 height 17
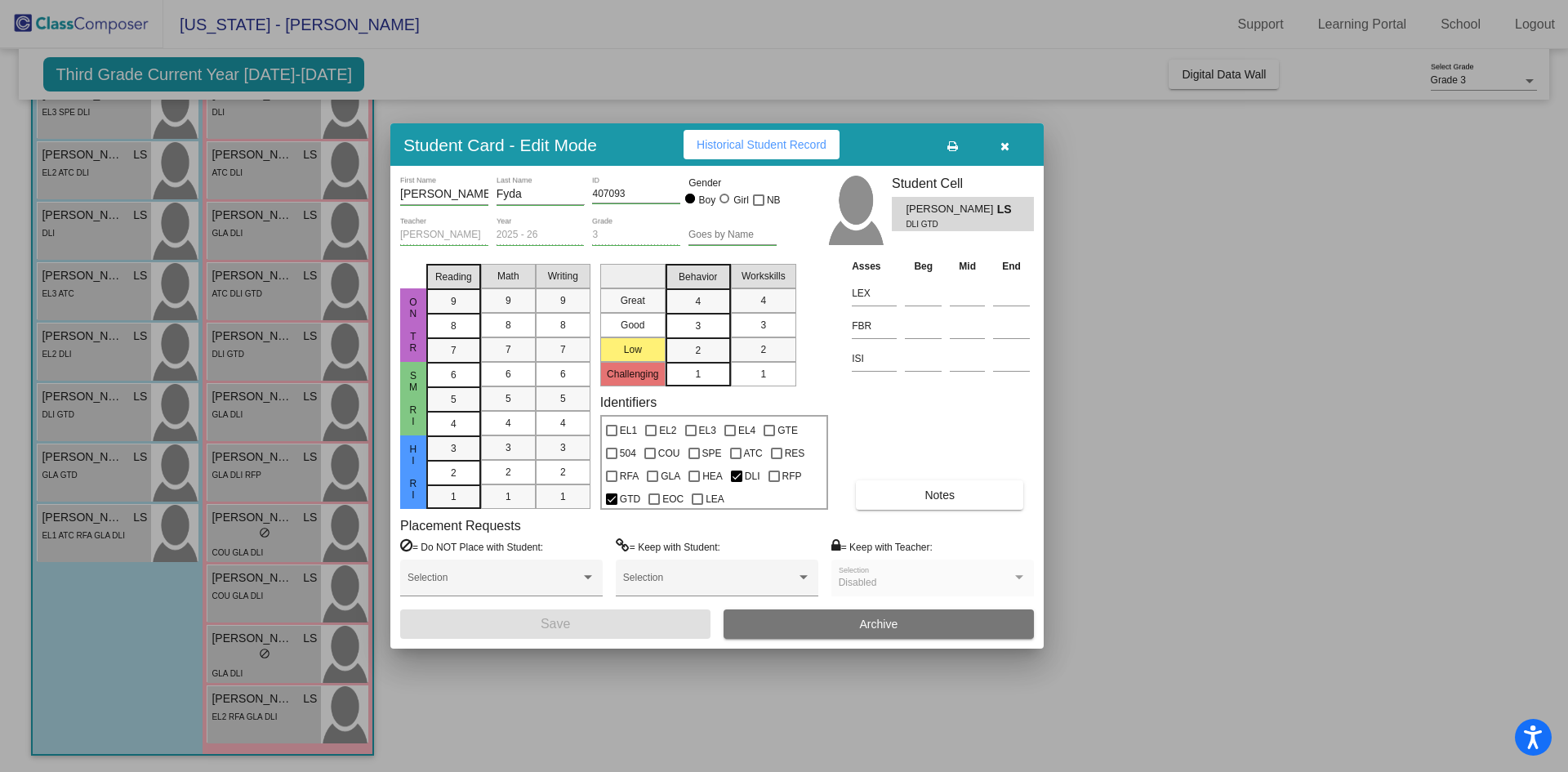
click at [935, 484] on button "Notes" at bounding box center [939, 495] width 167 height 30
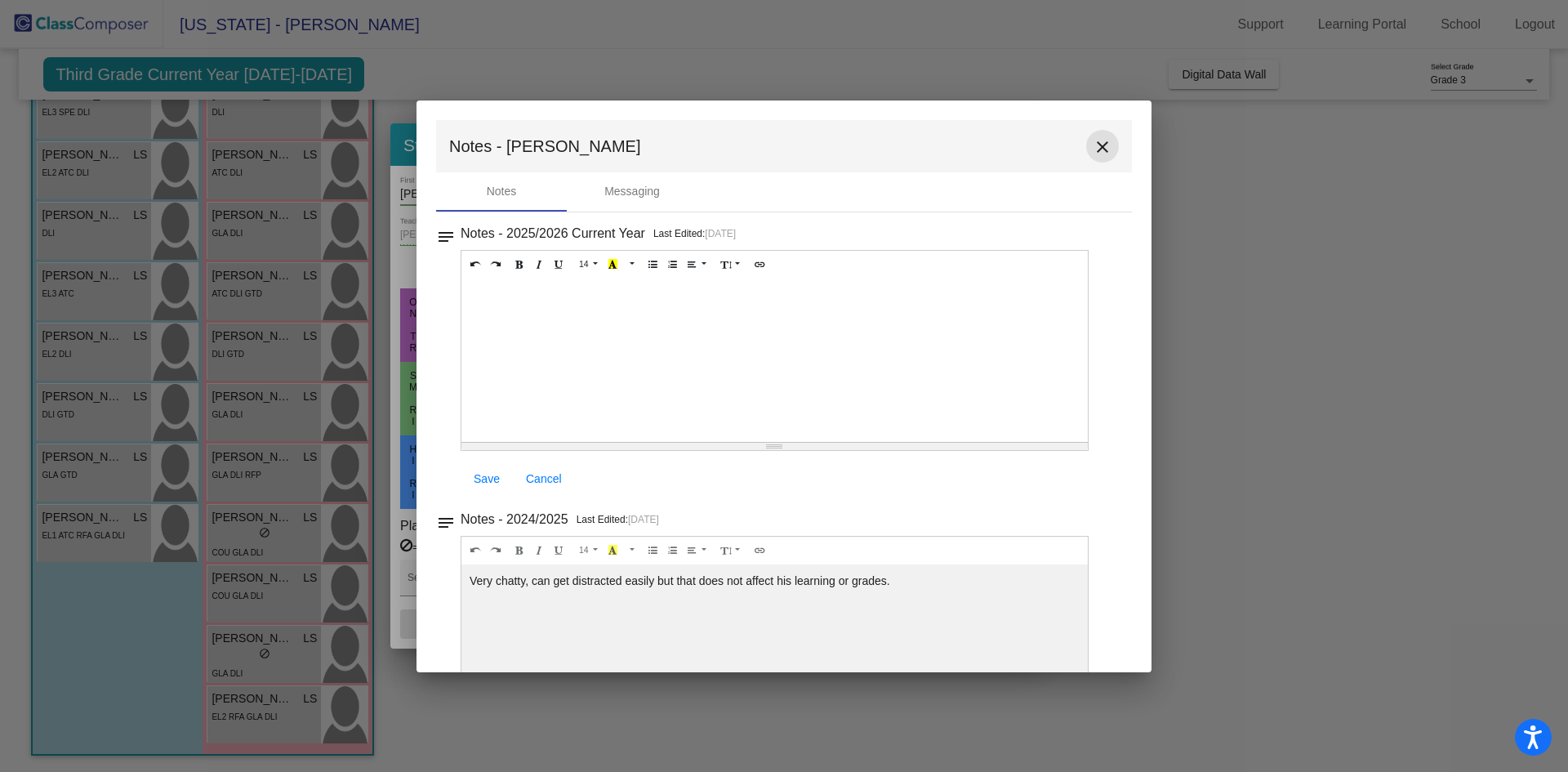
click at [1092, 143] on mat-icon "close" at bounding box center [1102, 147] width 20 height 20
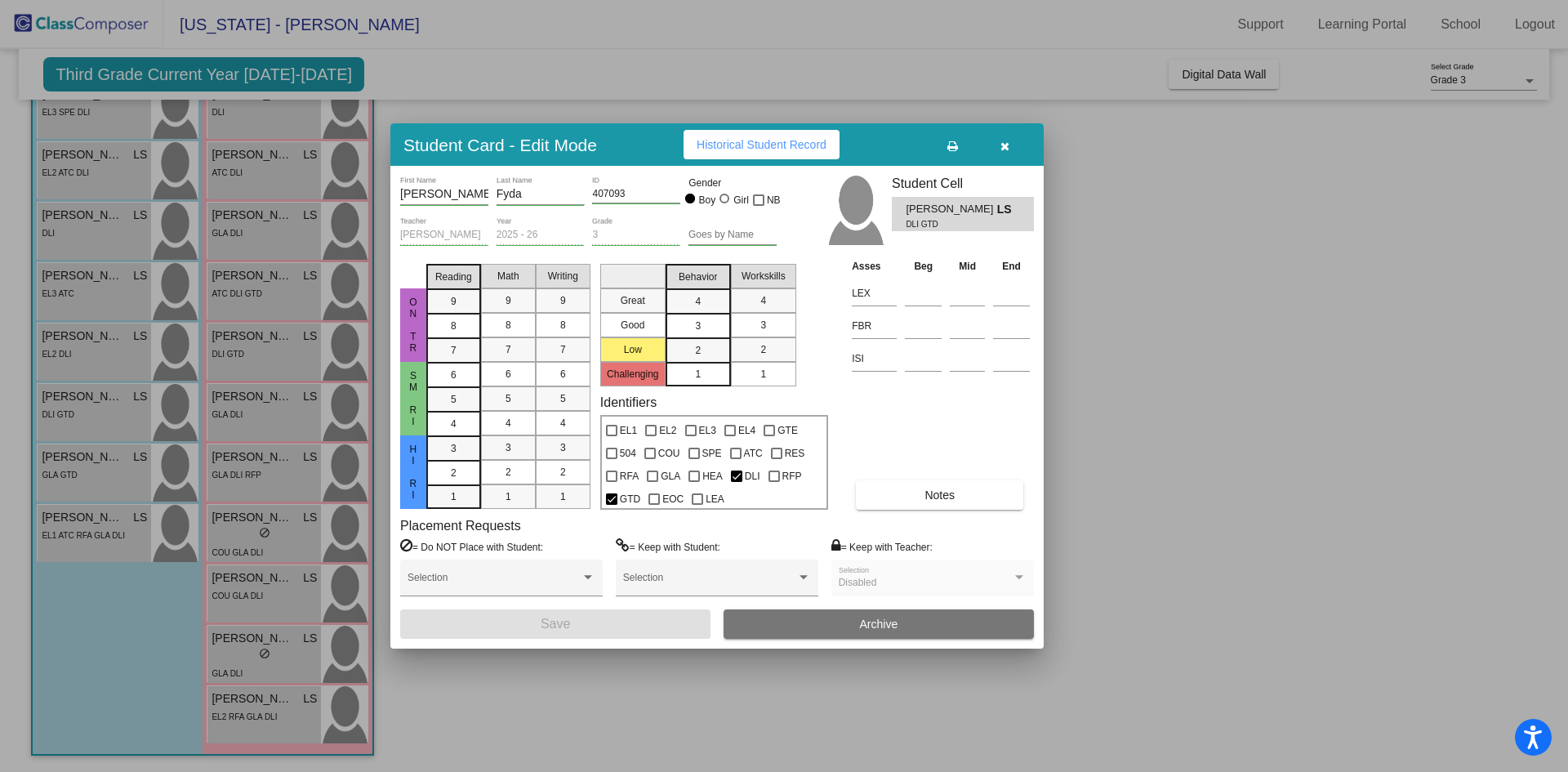
click at [81, 473] on div at bounding box center [784, 386] width 1568 height 772
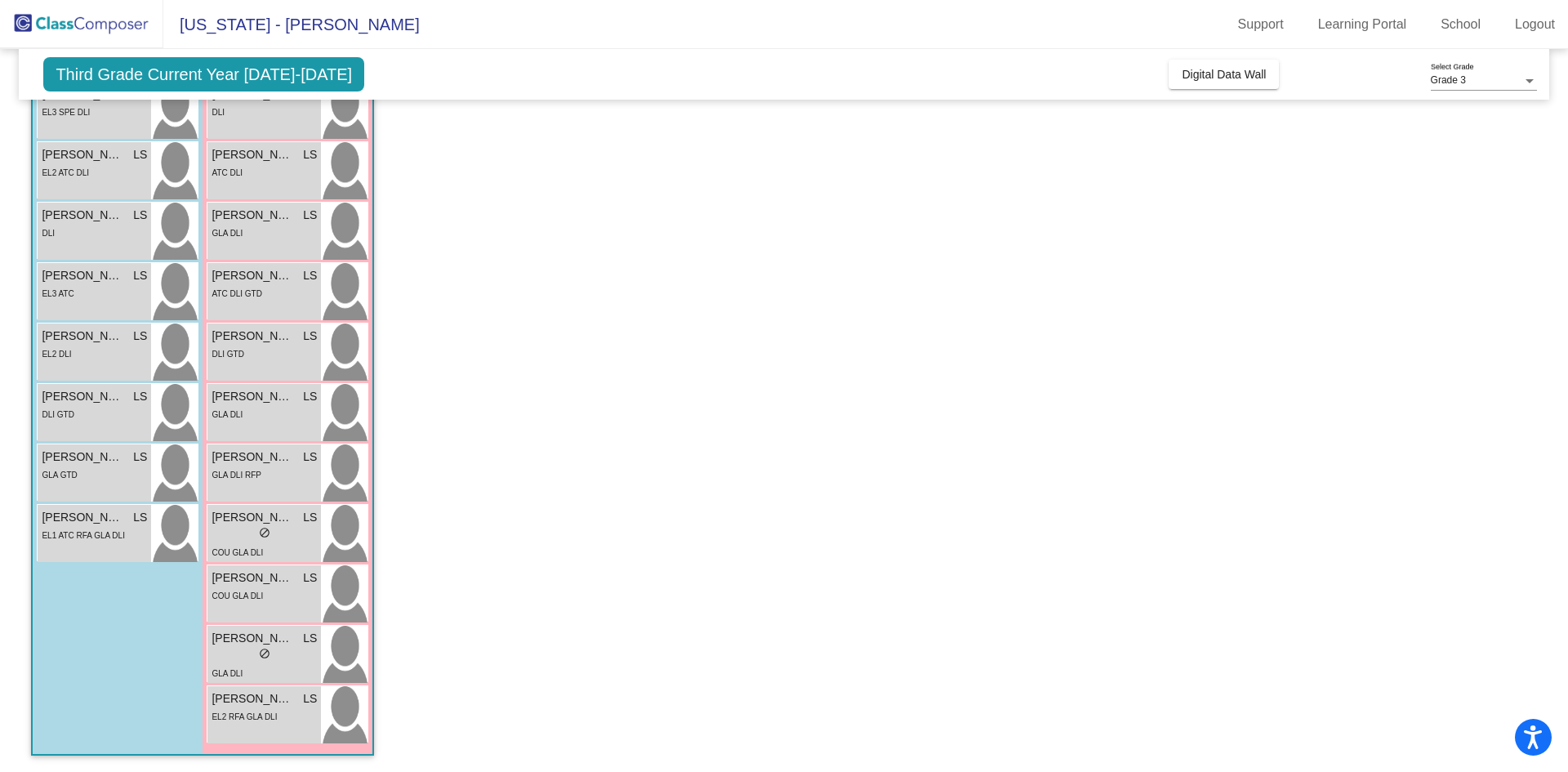
click at [81, 473] on div "GLA GTD" at bounding box center [95, 473] width 106 height 17
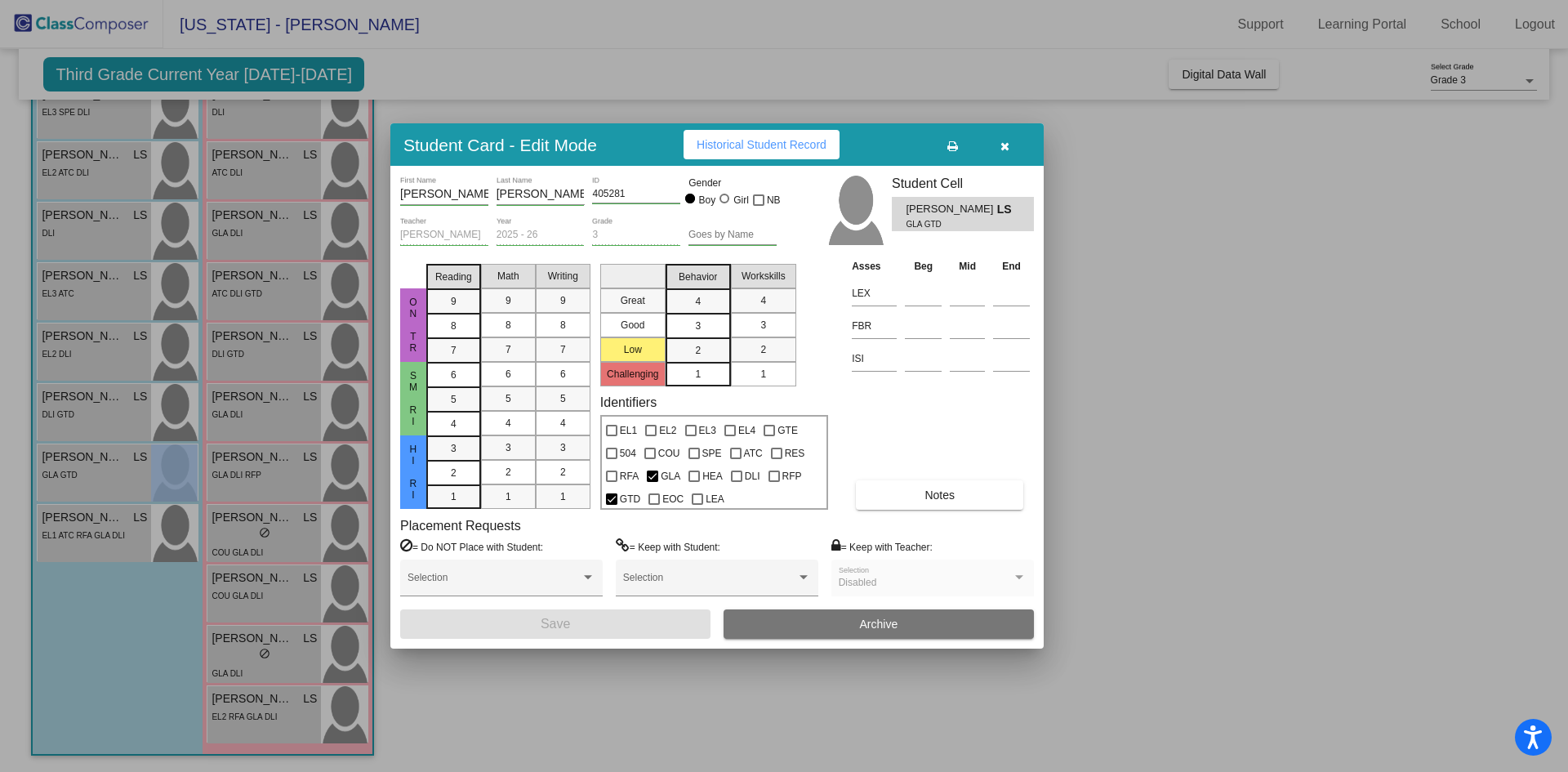
click at [936, 496] on span "Notes" at bounding box center [939, 495] width 30 height 13
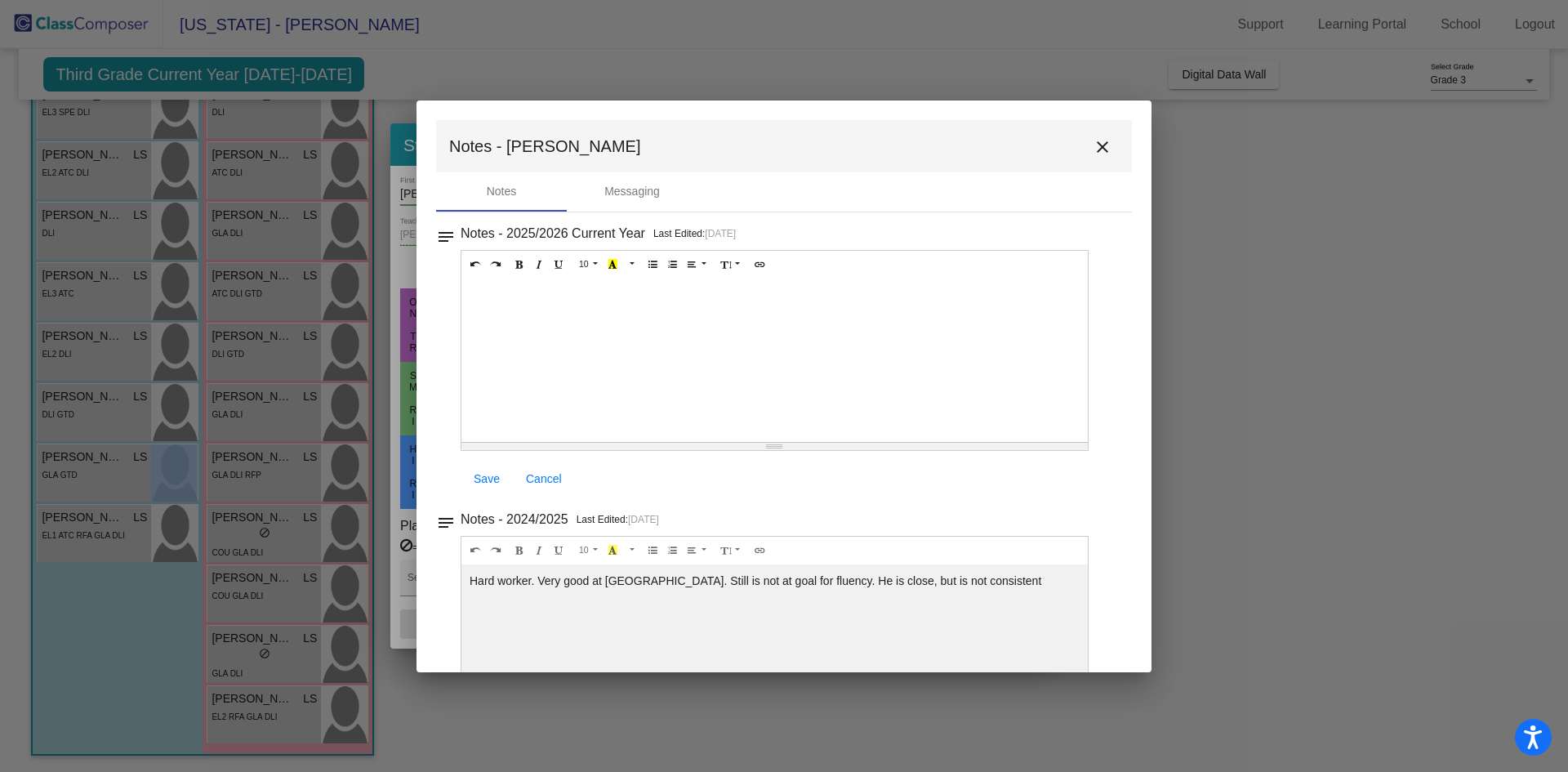
click at [1092, 142] on mat-icon "close" at bounding box center [1102, 147] width 20 height 20
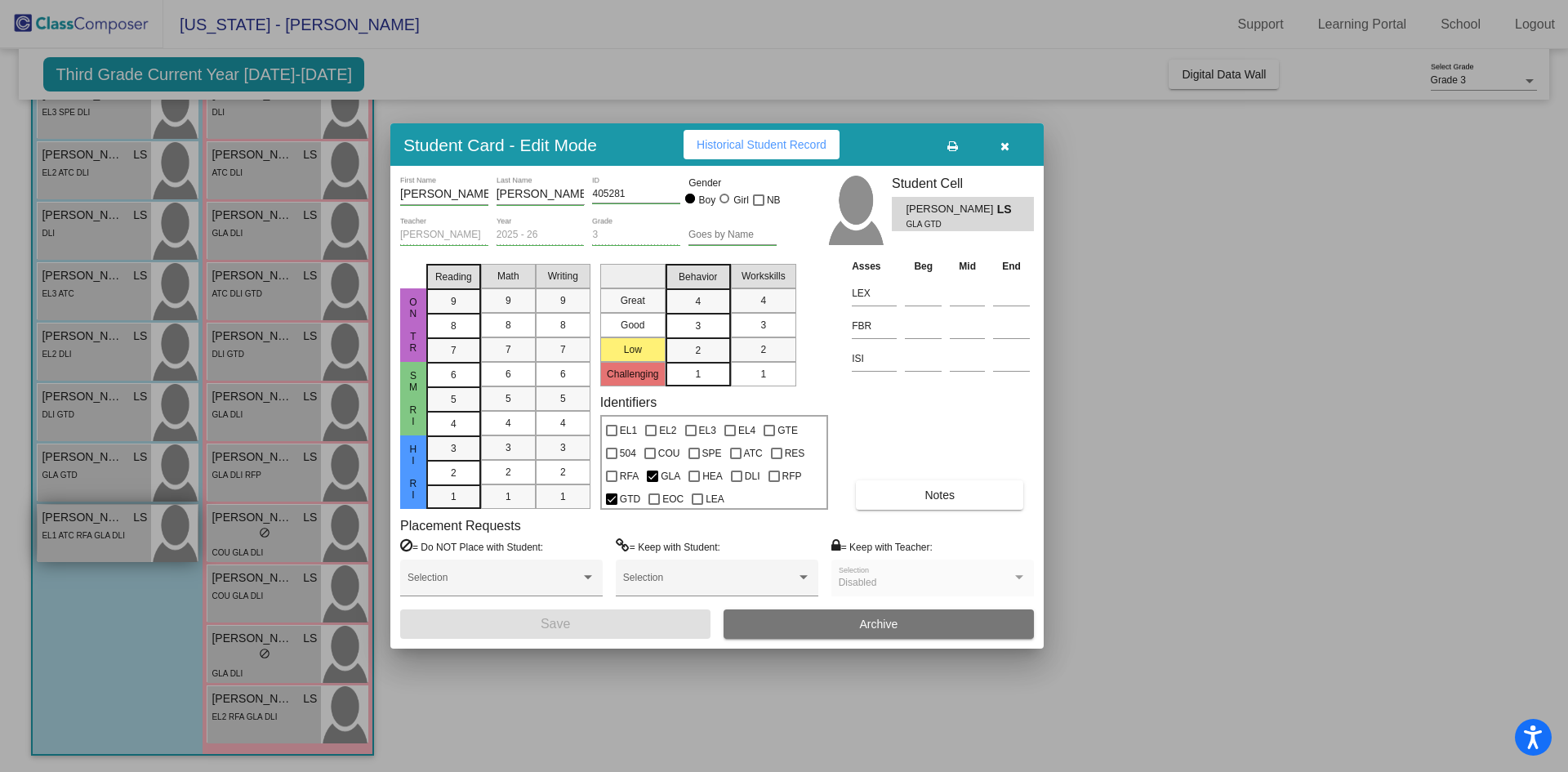
click at [93, 522] on div at bounding box center [784, 386] width 1568 height 772
click at [93, 522] on span "Santiago Cortes Hernandez" at bounding box center [82, 517] width 81 height 17
click at [948, 488] on span "Notes" at bounding box center [939, 495] width 30 height 13
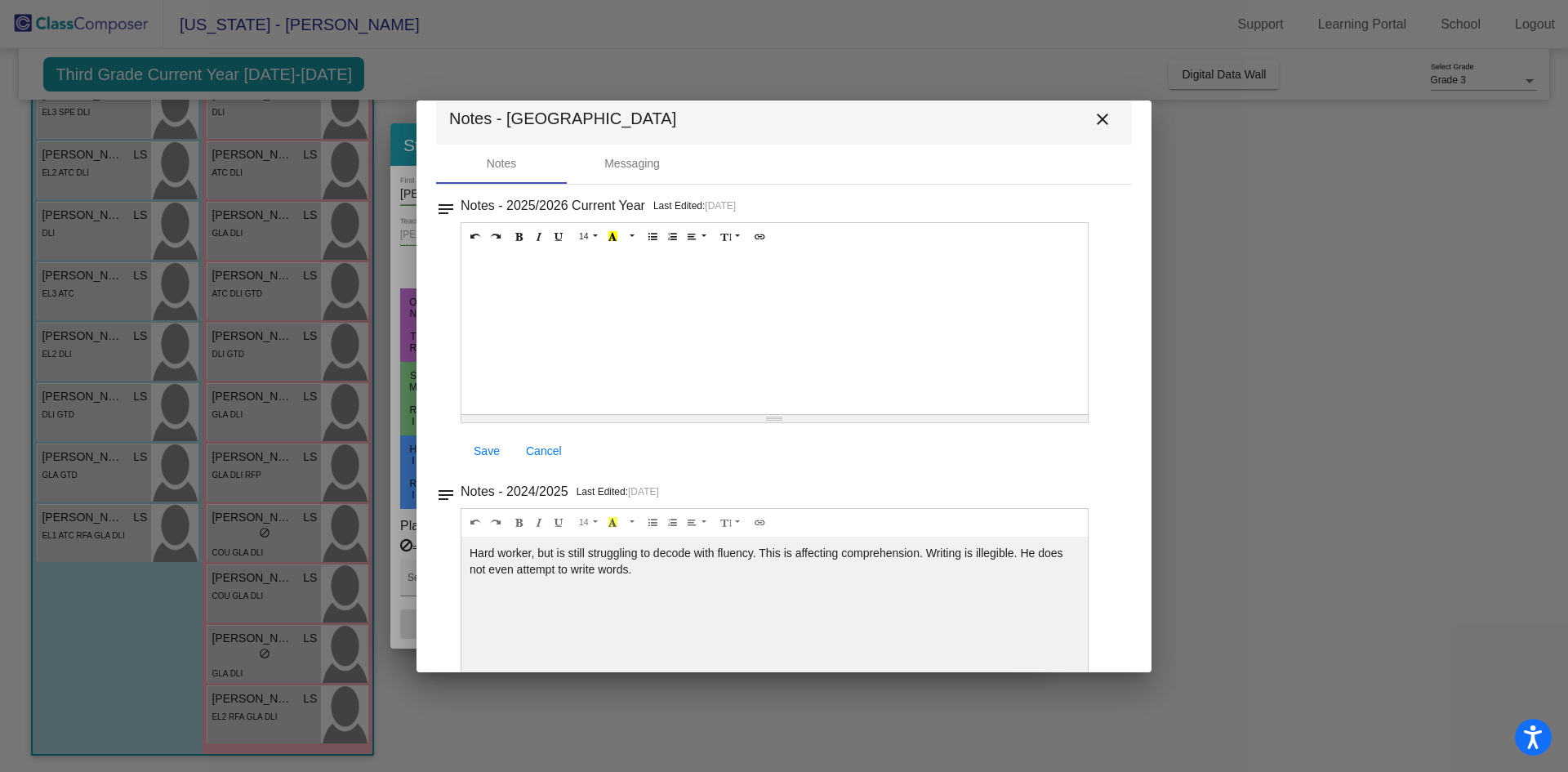
scroll to position [0, 0]
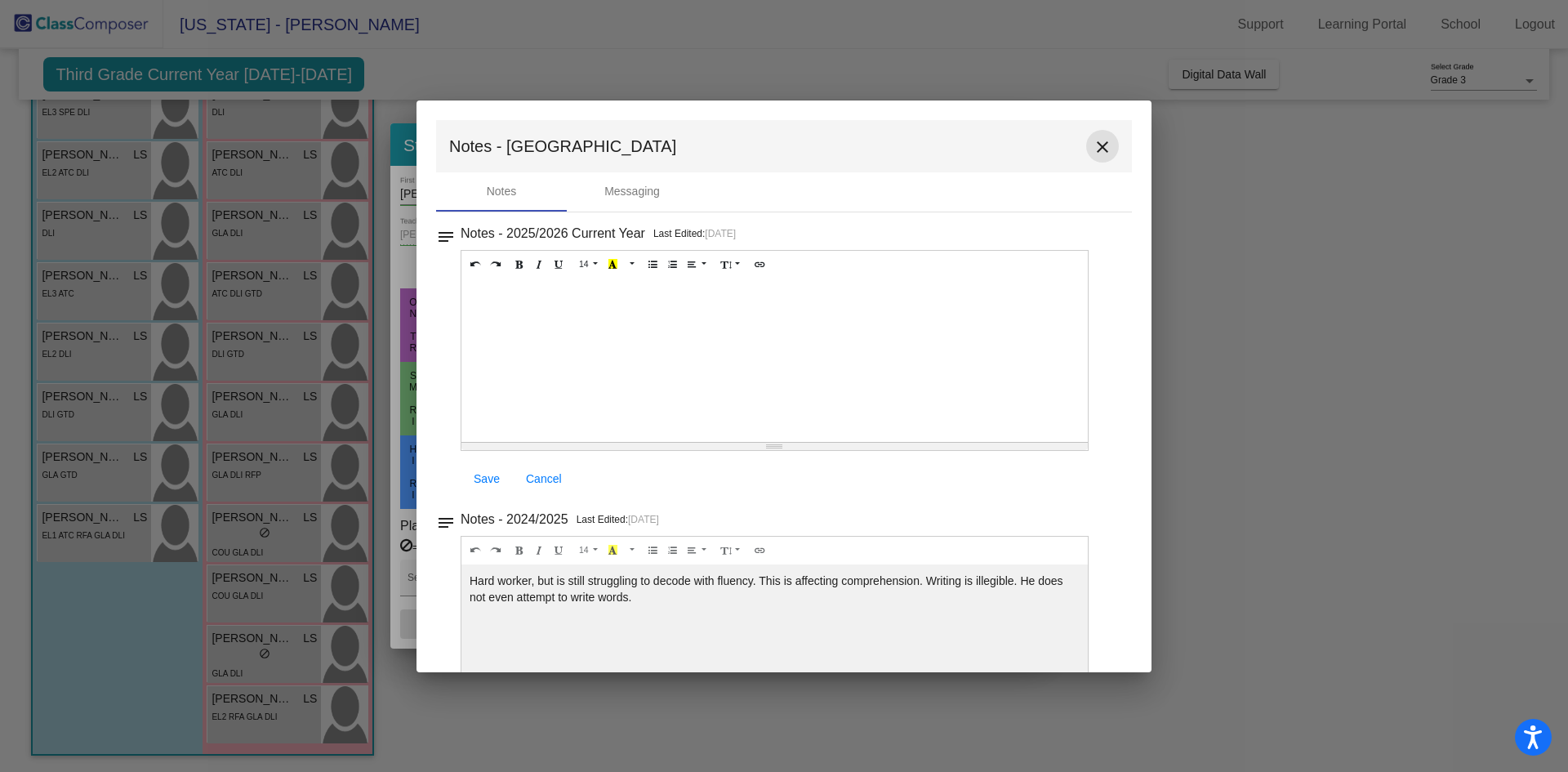
click at [1096, 143] on mat-icon "close" at bounding box center [1102, 147] width 20 height 20
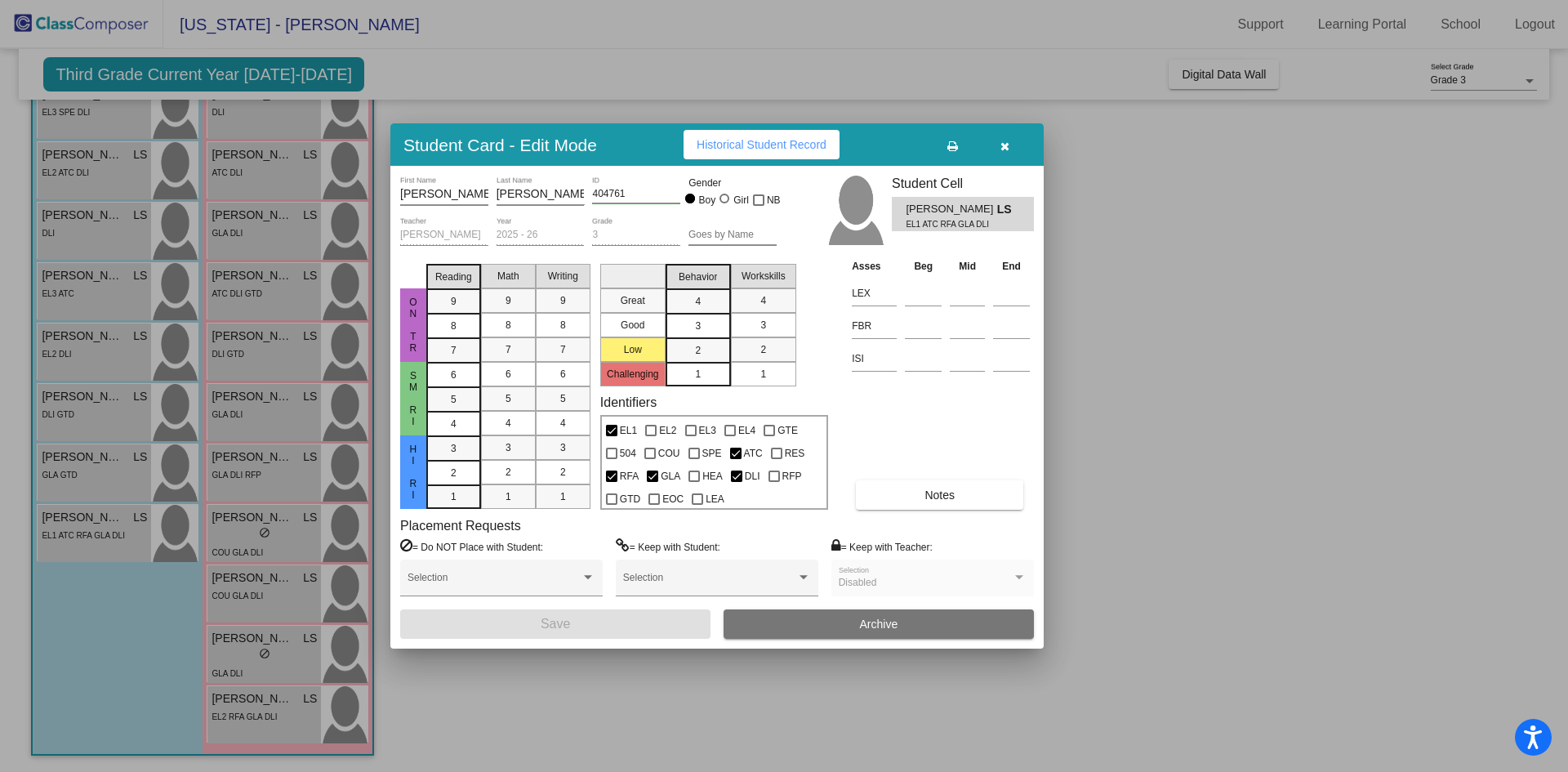
click at [1180, 335] on div at bounding box center [784, 386] width 1568 height 772
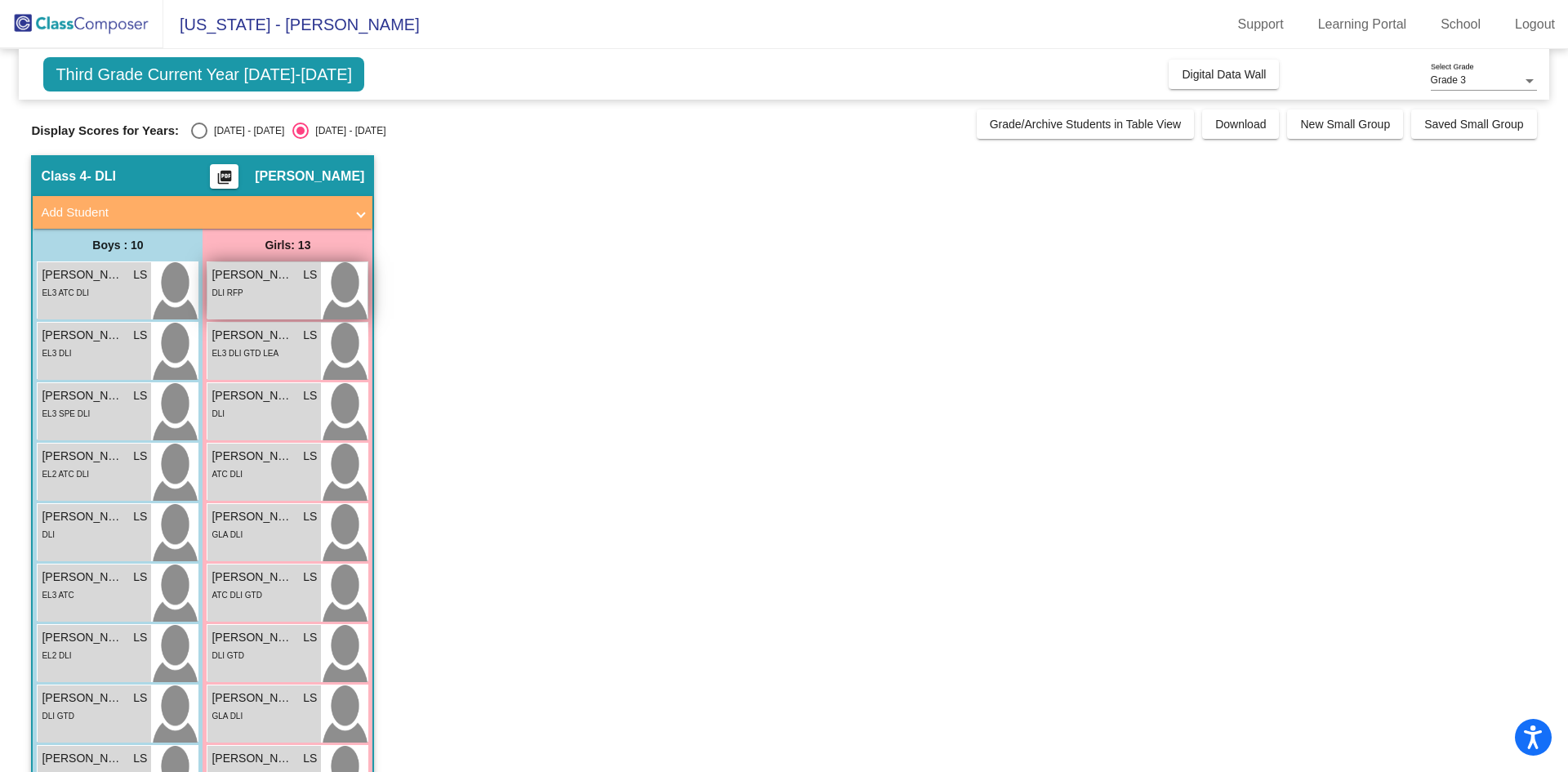
click at [275, 277] on span "Alexa Gonzalez" at bounding box center [251, 275] width 81 height 17
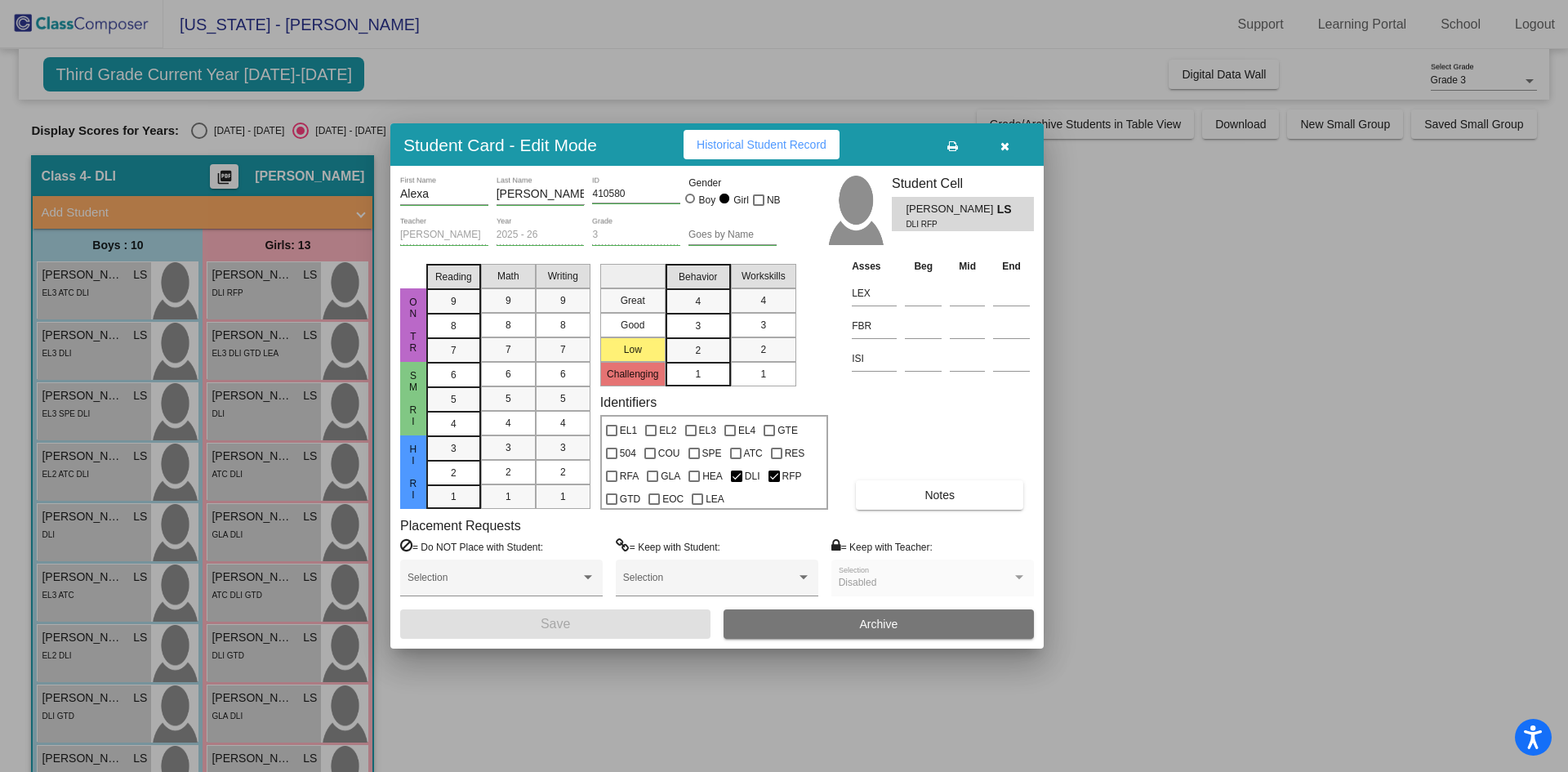
click at [897, 485] on button "Notes" at bounding box center [939, 495] width 167 height 30
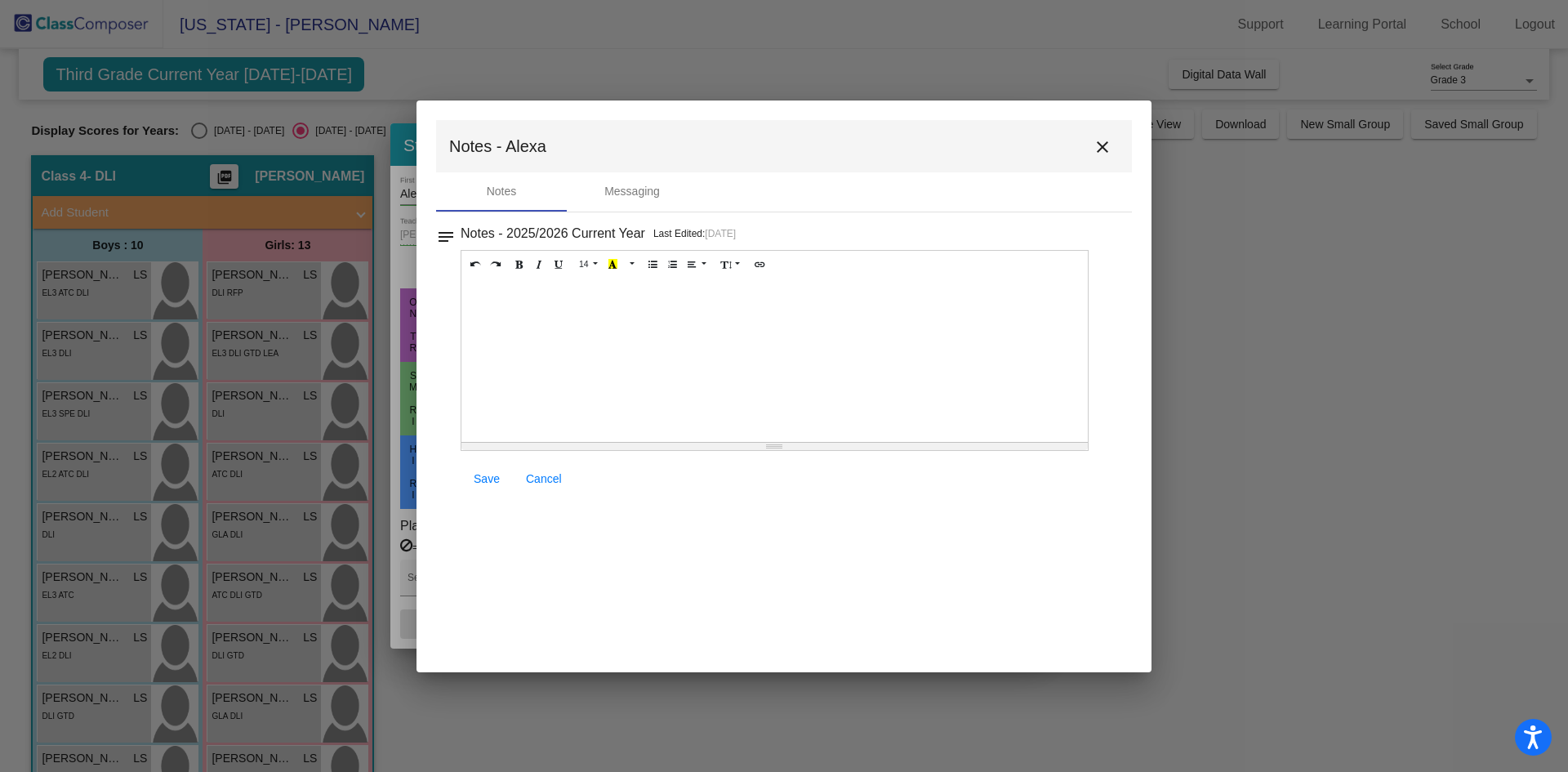
click at [1106, 144] on mat-icon "close" at bounding box center [1102, 147] width 20 height 20
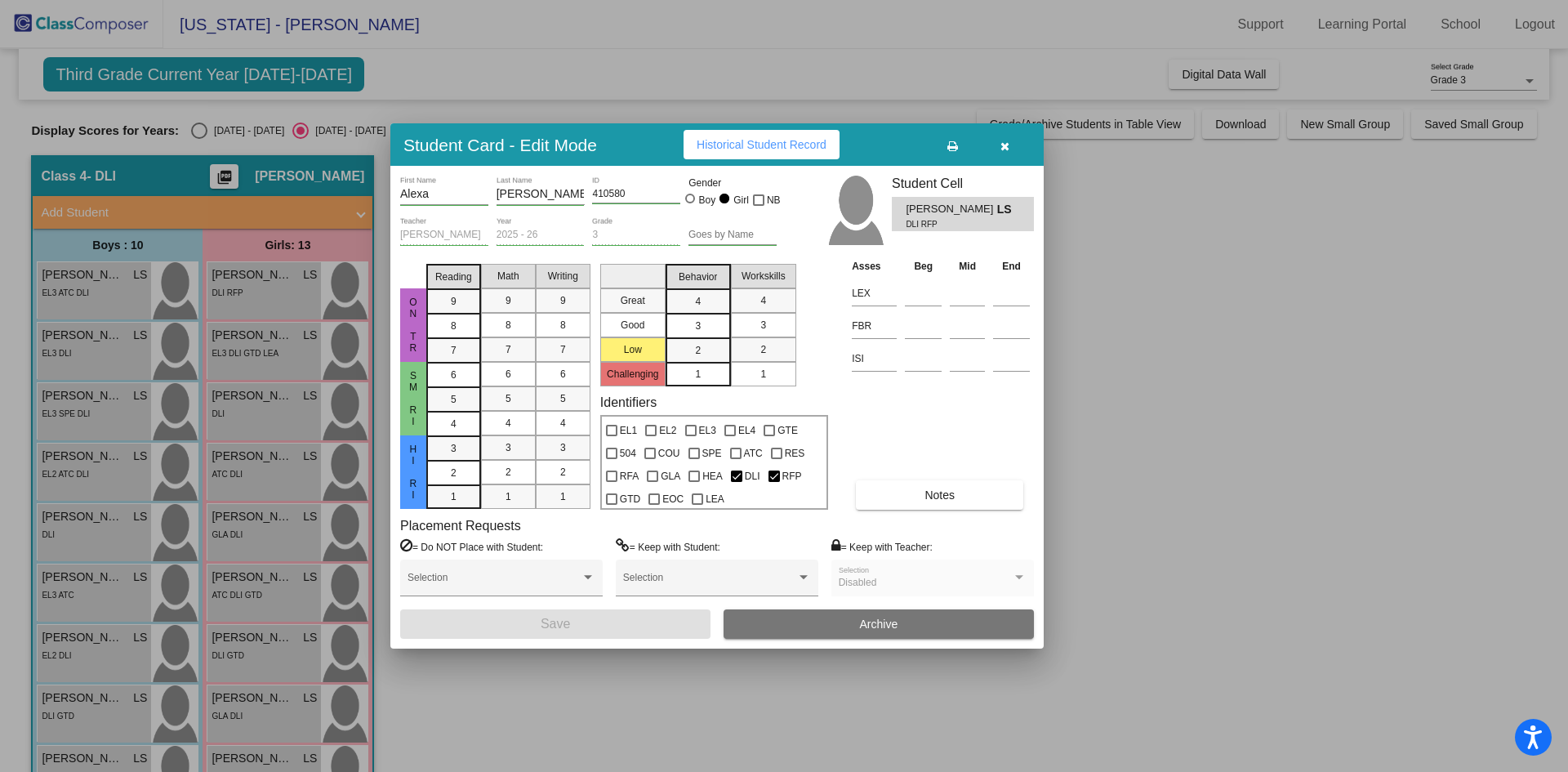
click at [257, 357] on div at bounding box center [784, 386] width 1568 height 772
click at [257, 357] on span "EL3 DLI GTD LEA" at bounding box center [244, 353] width 67 height 9
click at [916, 493] on button "Notes" at bounding box center [939, 495] width 167 height 30
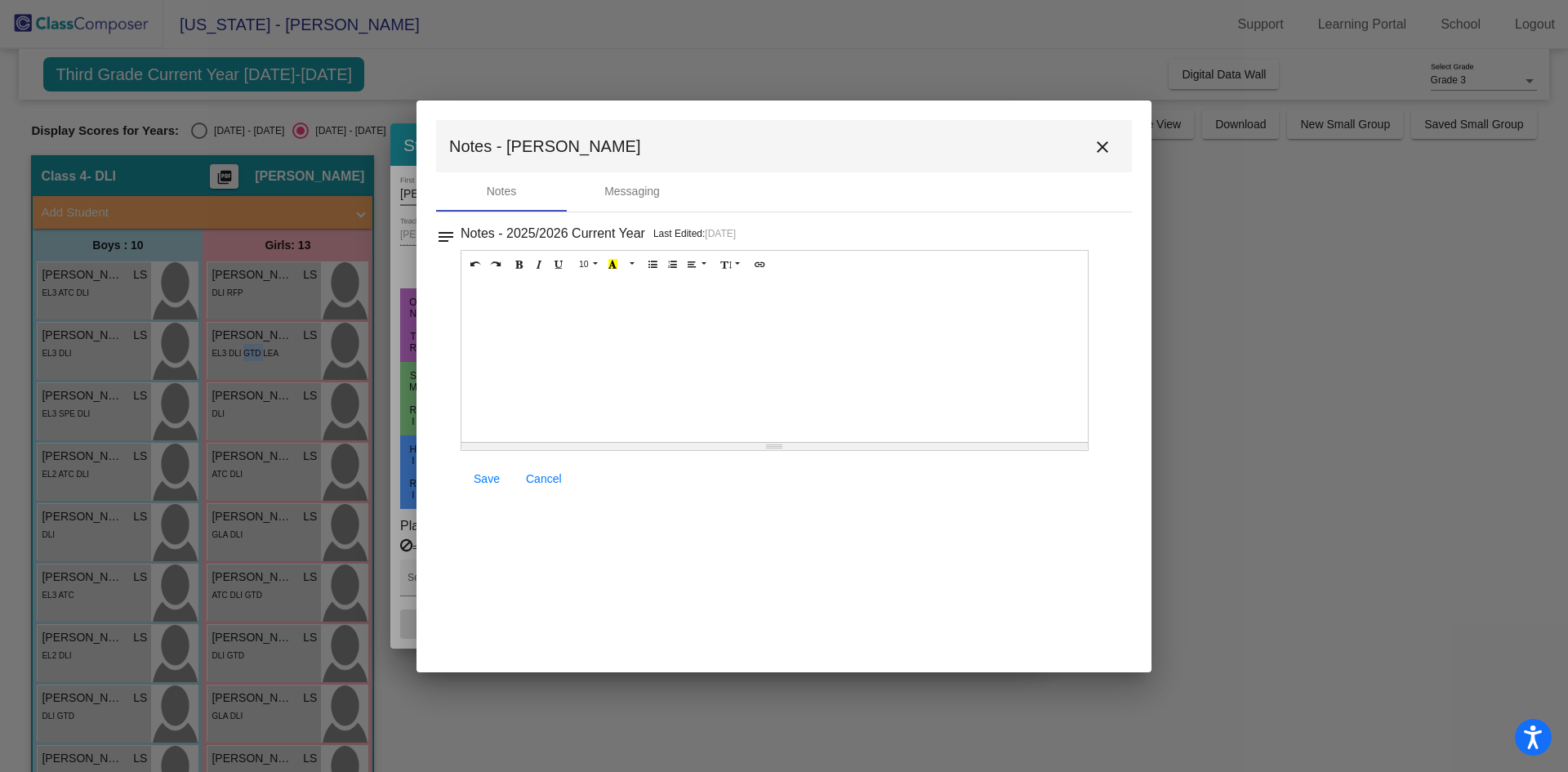
click at [1106, 140] on mat-icon "close" at bounding box center [1102, 147] width 20 height 20
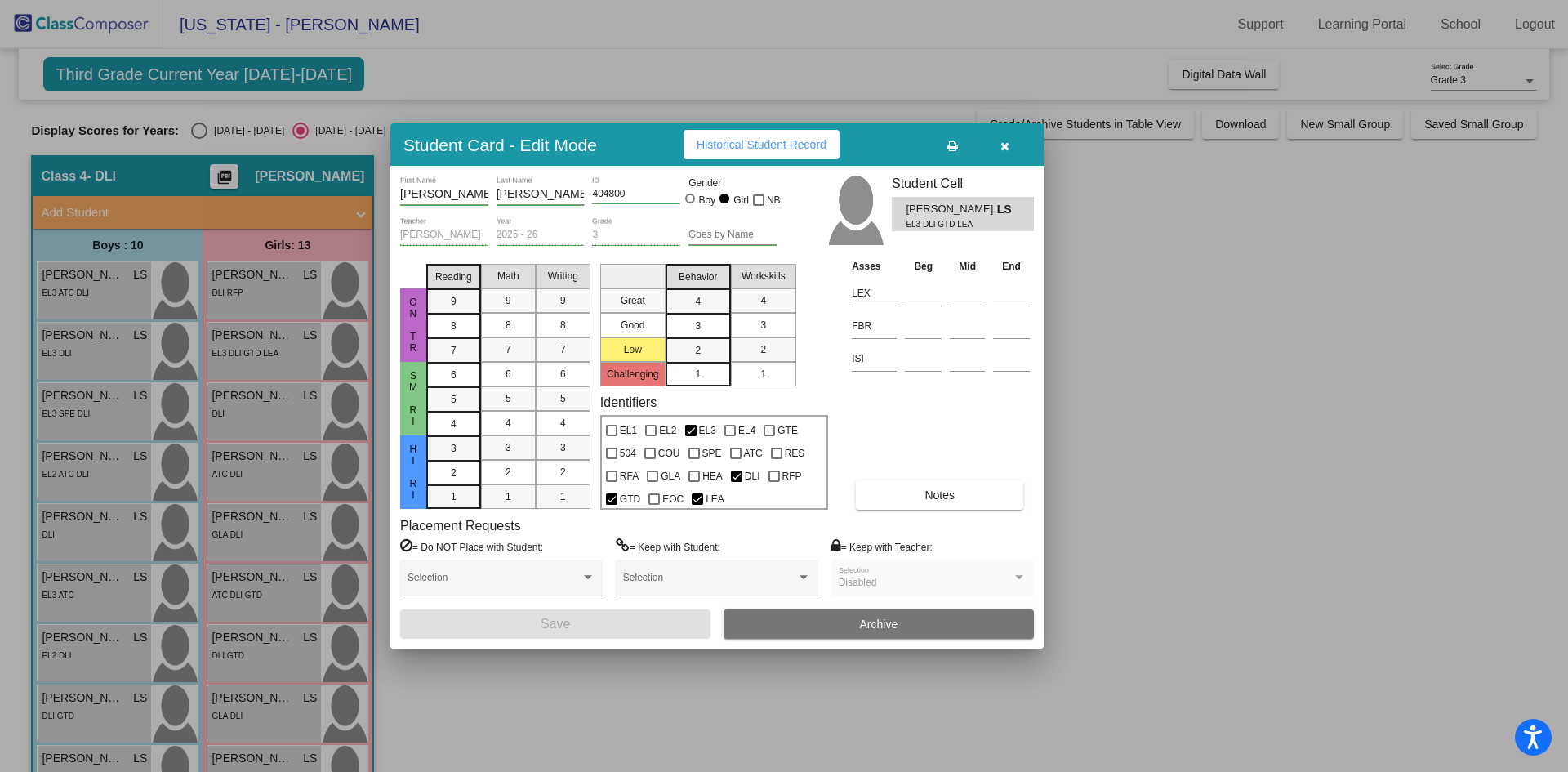
click at [268, 415] on div at bounding box center [784, 386] width 1568 height 772
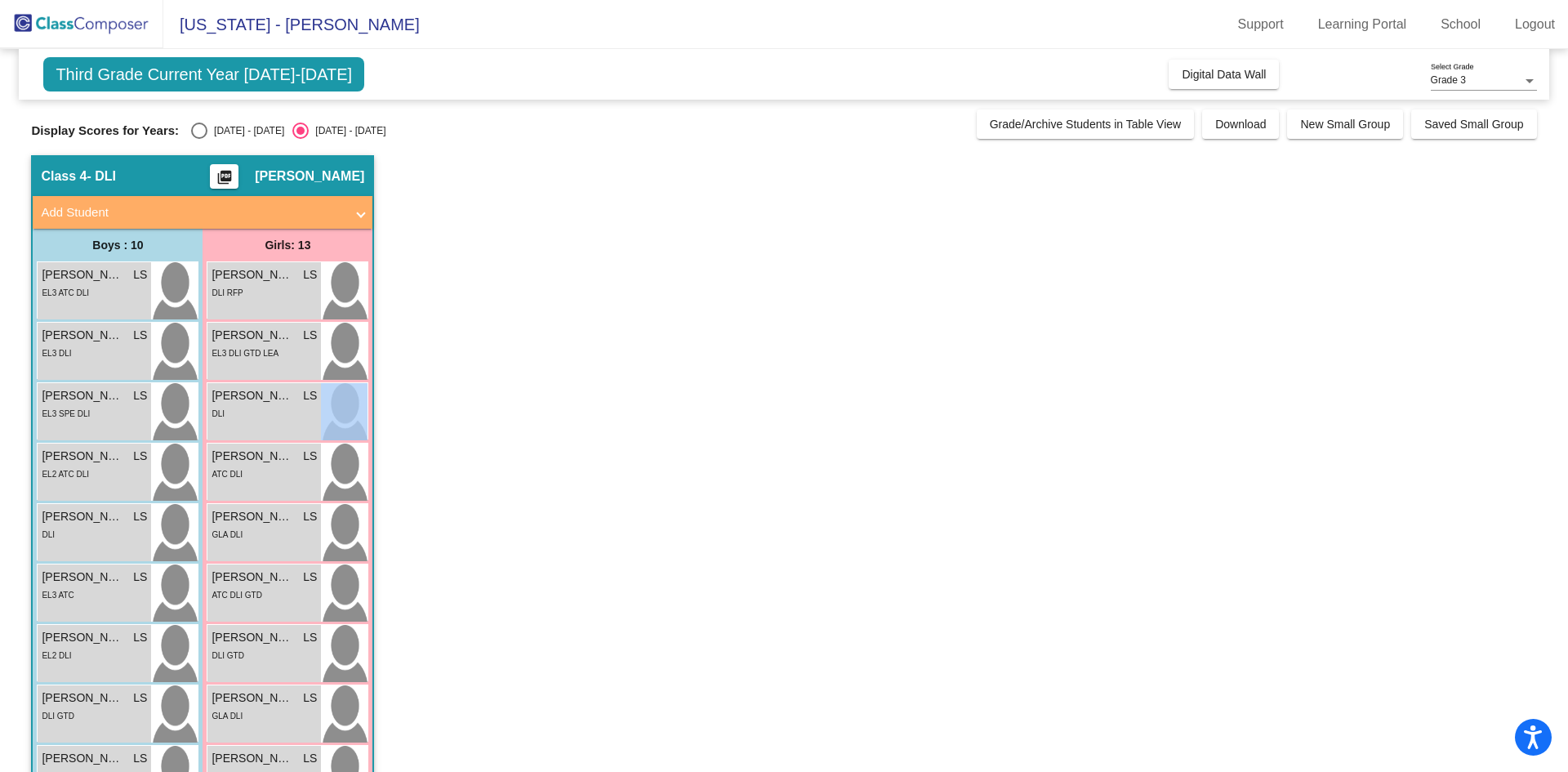
click at [268, 415] on div "DLI" at bounding box center [264, 412] width 106 height 17
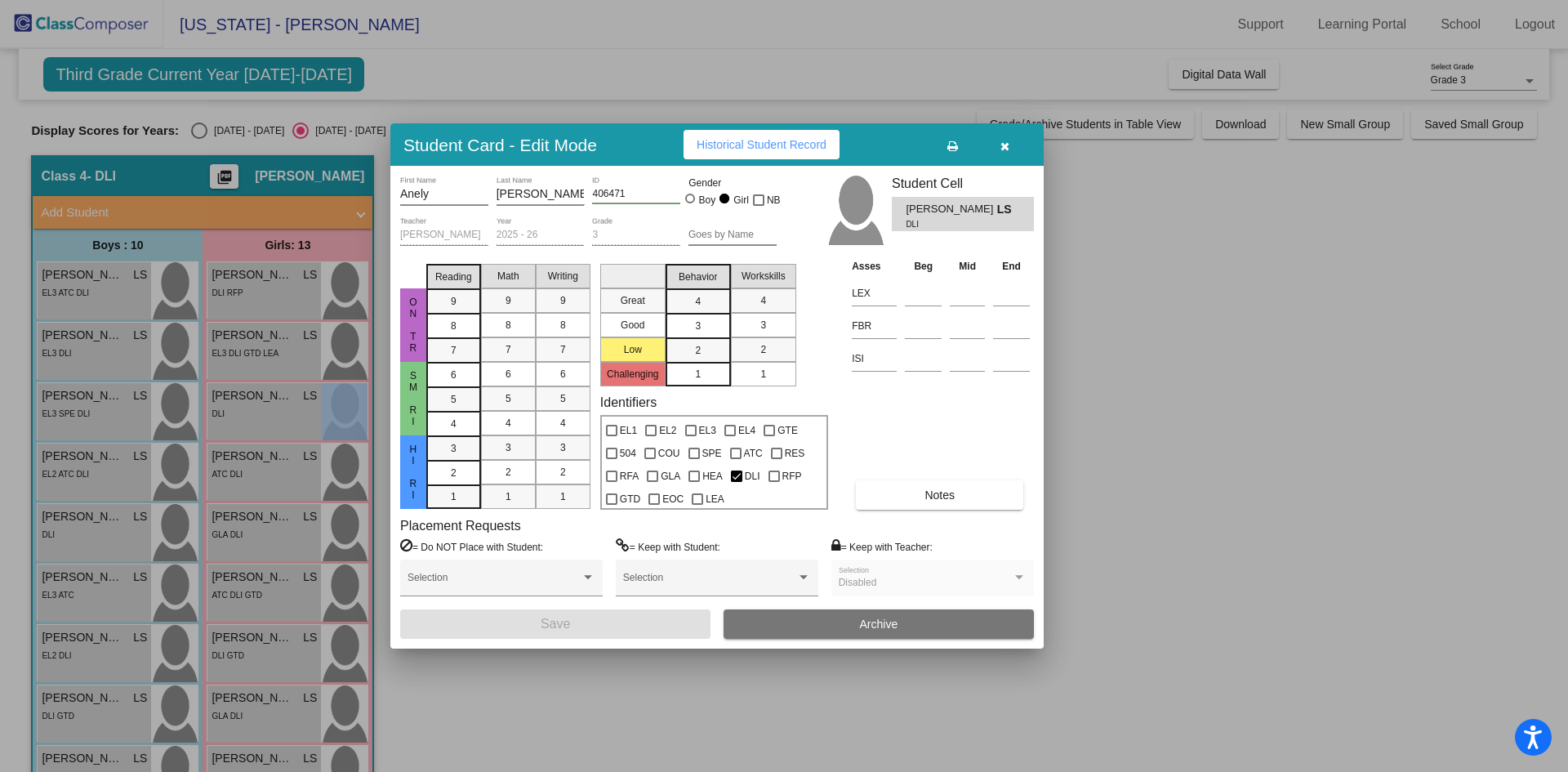
click at [927, 493] on span "Notes" at bounding box center [939, 495] width 30 height 13
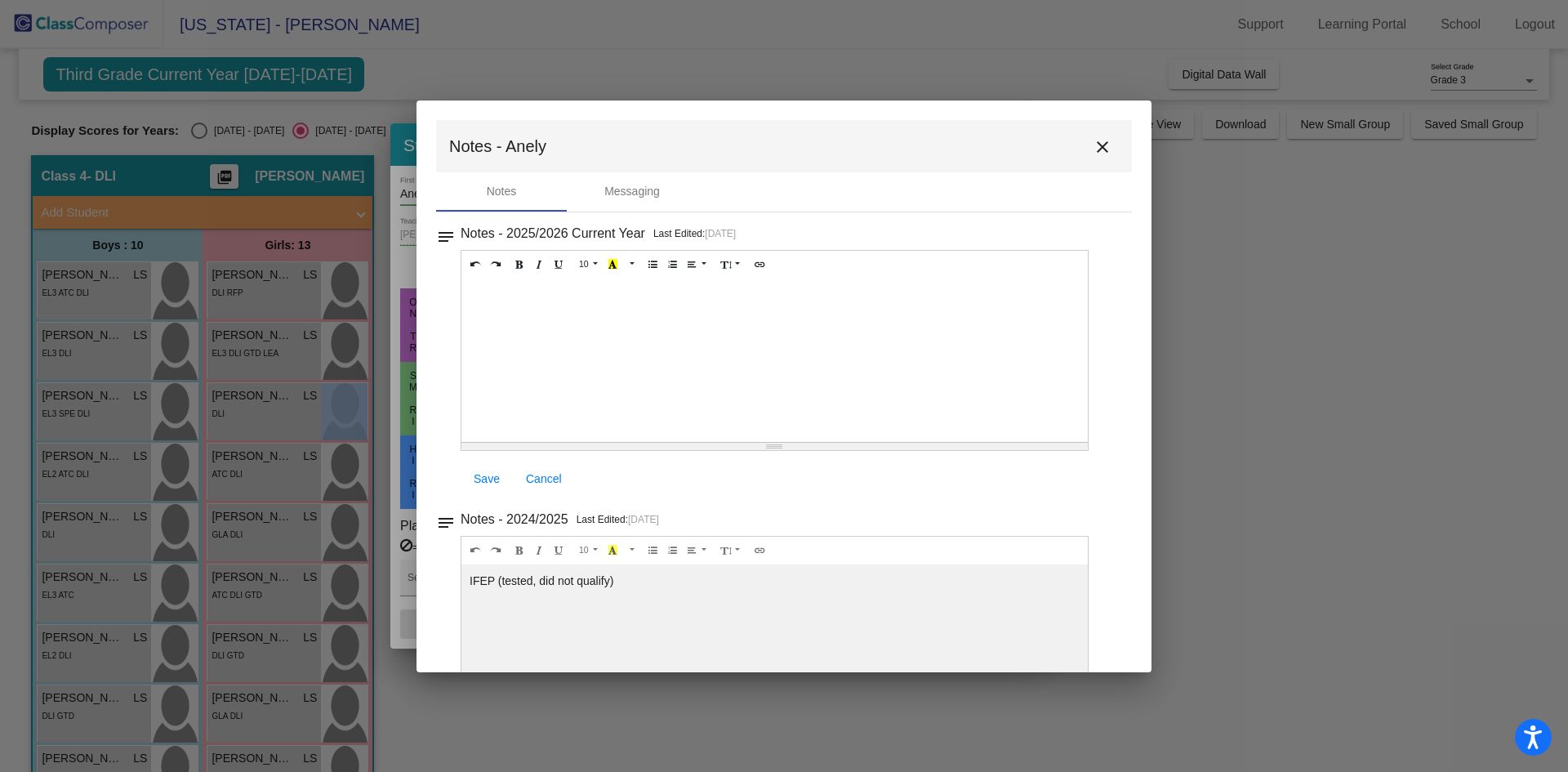
click at [1086, 145] on button "close" at bounding box center [1102, 146] width 33 height 33
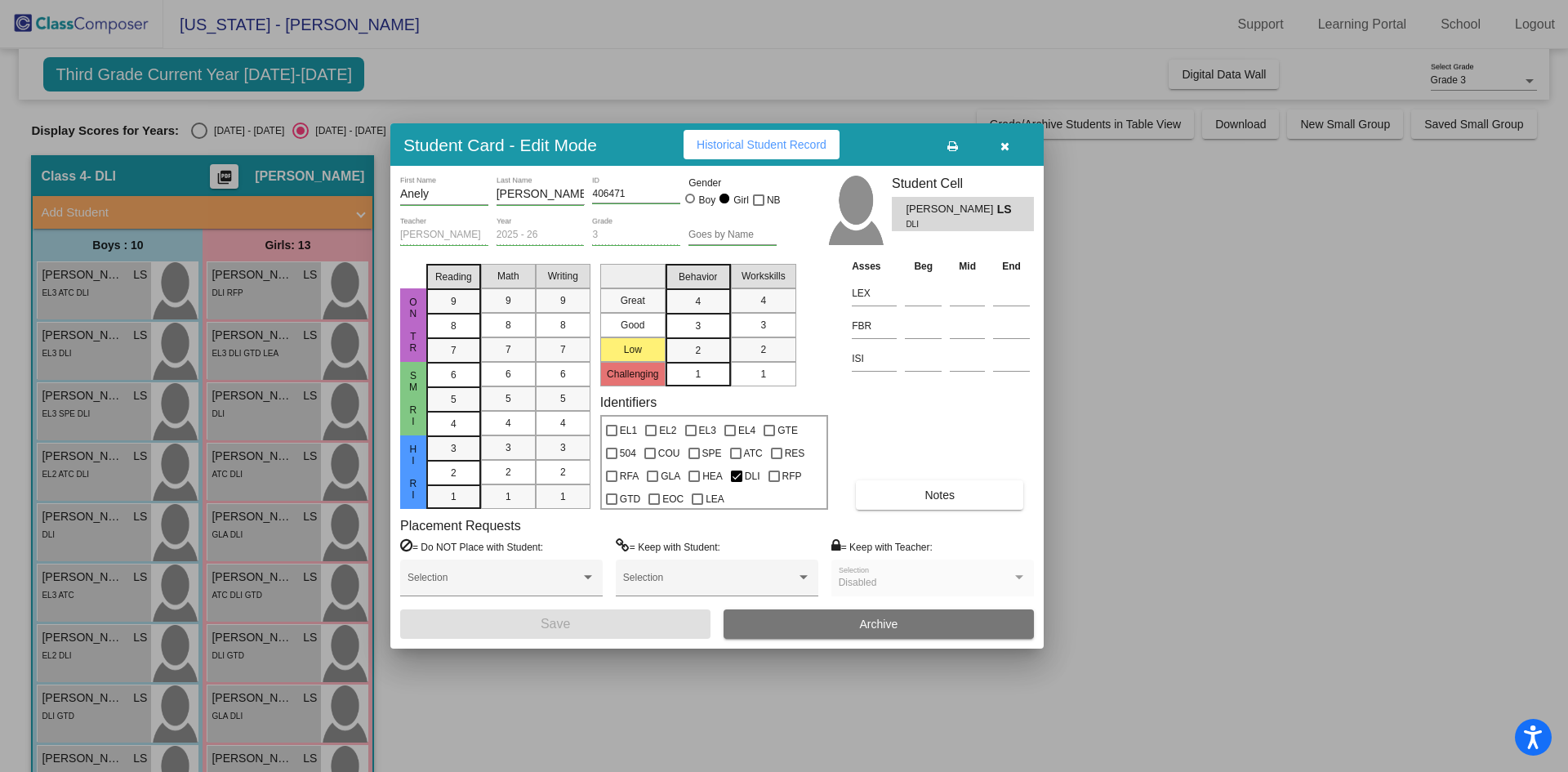
click at [243, 473] on div at bounding box center [784, 386] width 1568 height 772
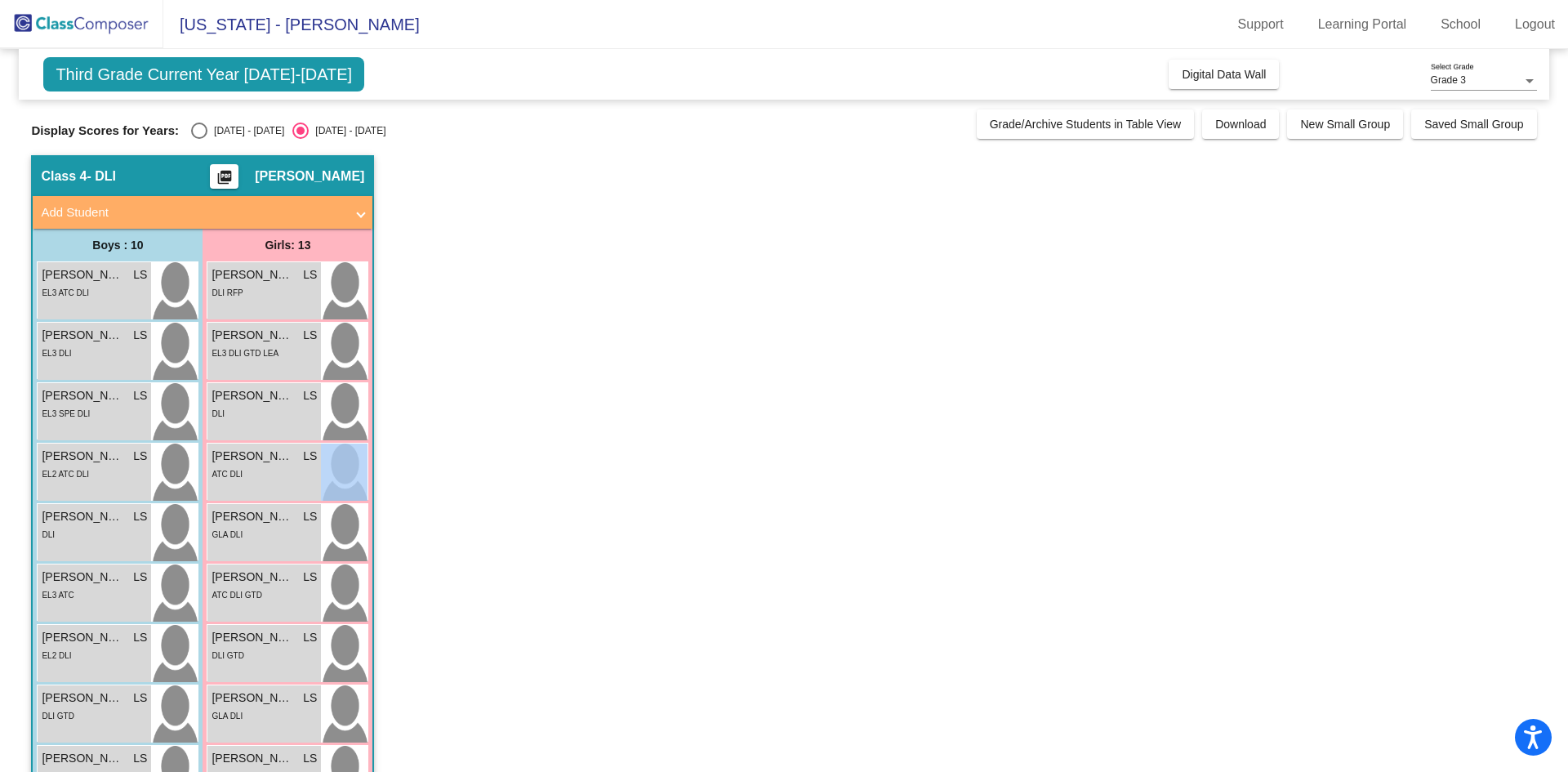
click at [243, 473] on div "ATC DLI" at bounding box center [264, 472] width 106 height 17
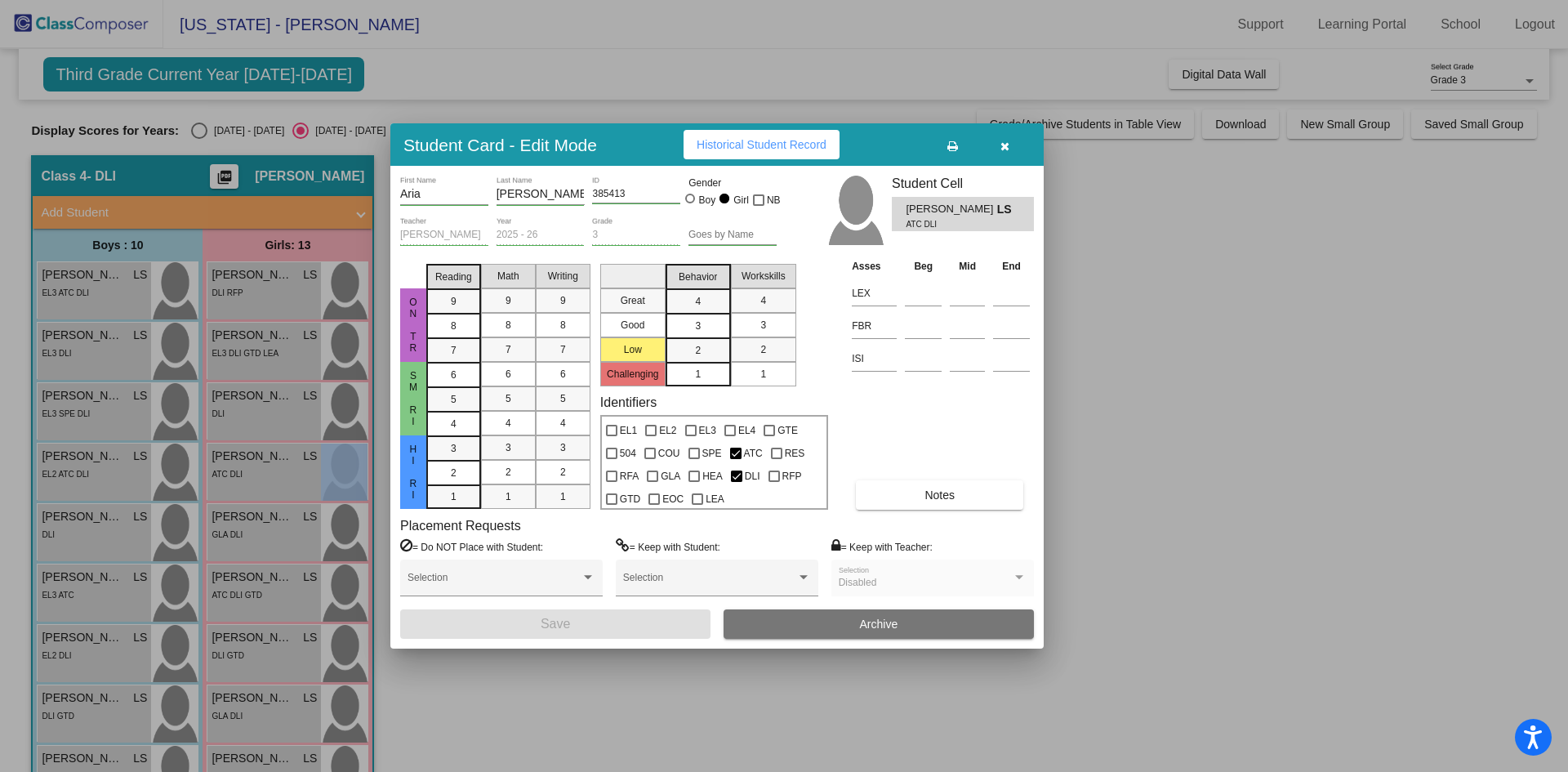
click at [936, 489] on span "Notes" at bounding box center [939, 495] width 30 height 13
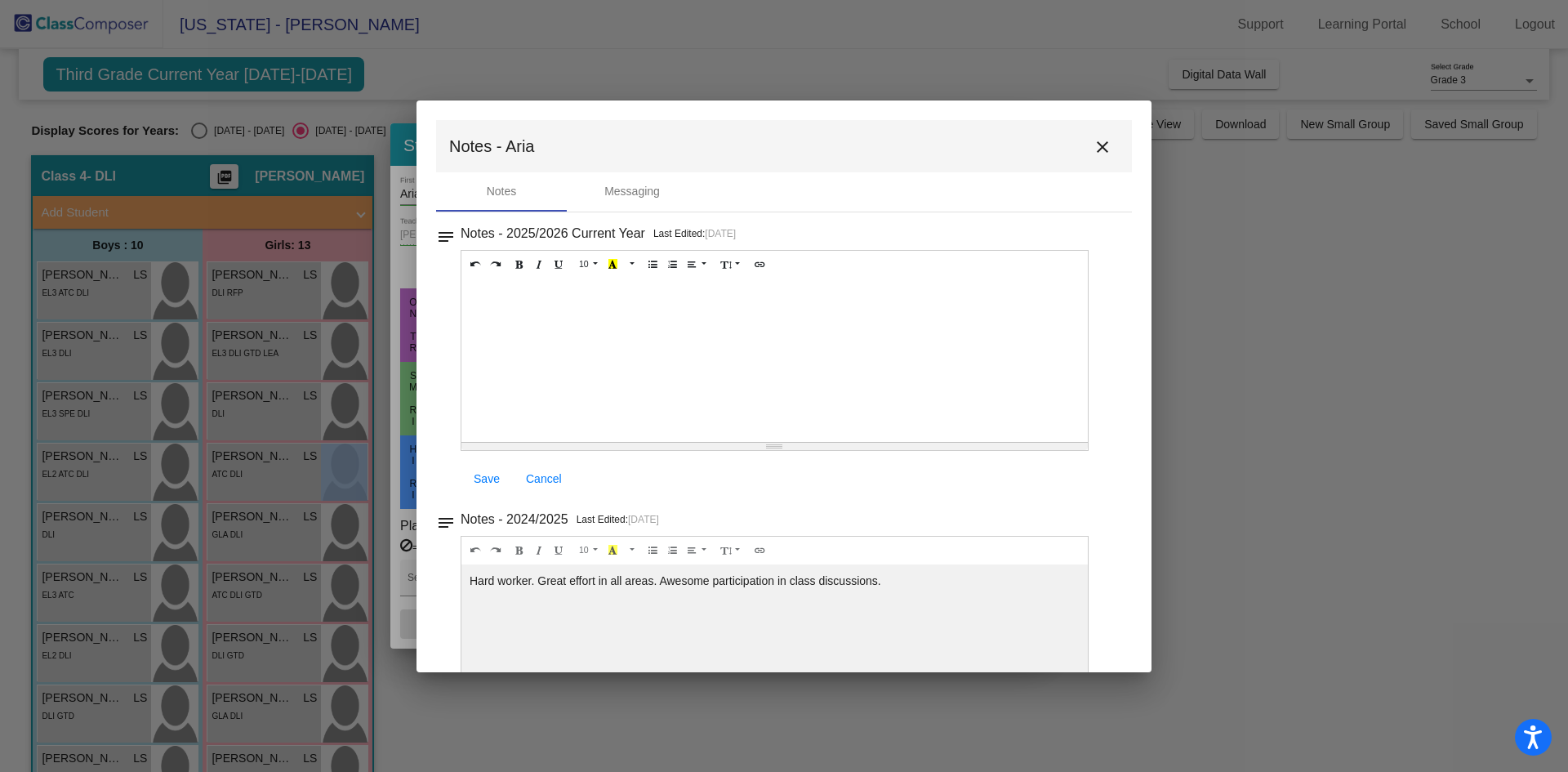
click at [1092, 143] on mat-icon "close" at bounding box center [1102, 147] width 20 height 20
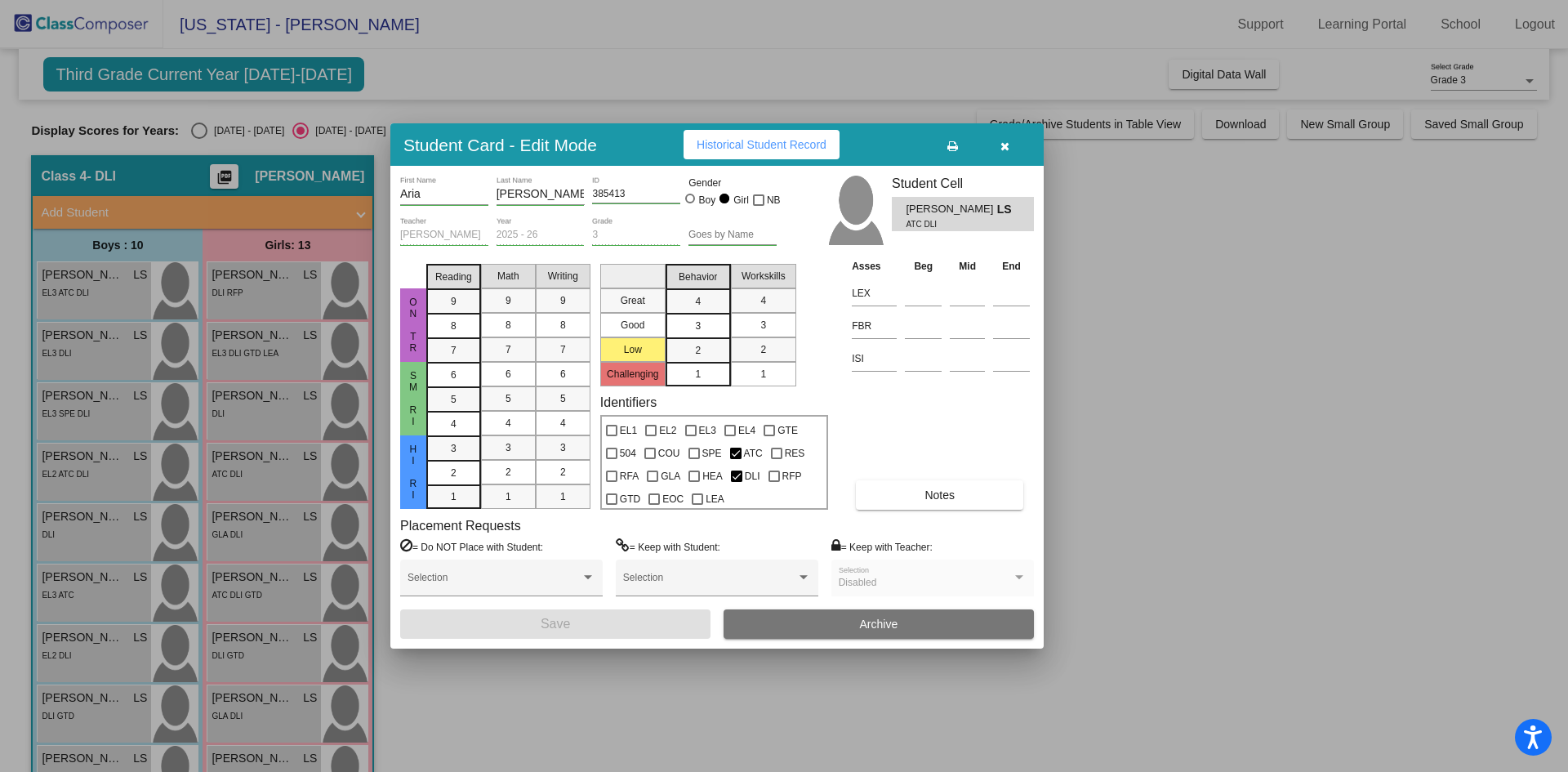
click at [264, 543] on div at bounding box center [784, 386] width 1568 height 772
click at [264, 543] on div "Bliss Barberena LS lock do_not_disturb_alt GLA DLI" at bounding box center [264, 532] width 114 height 57
click at [920, 499] on button "Notes" at bounding box center [939, 495] width 167 height 30
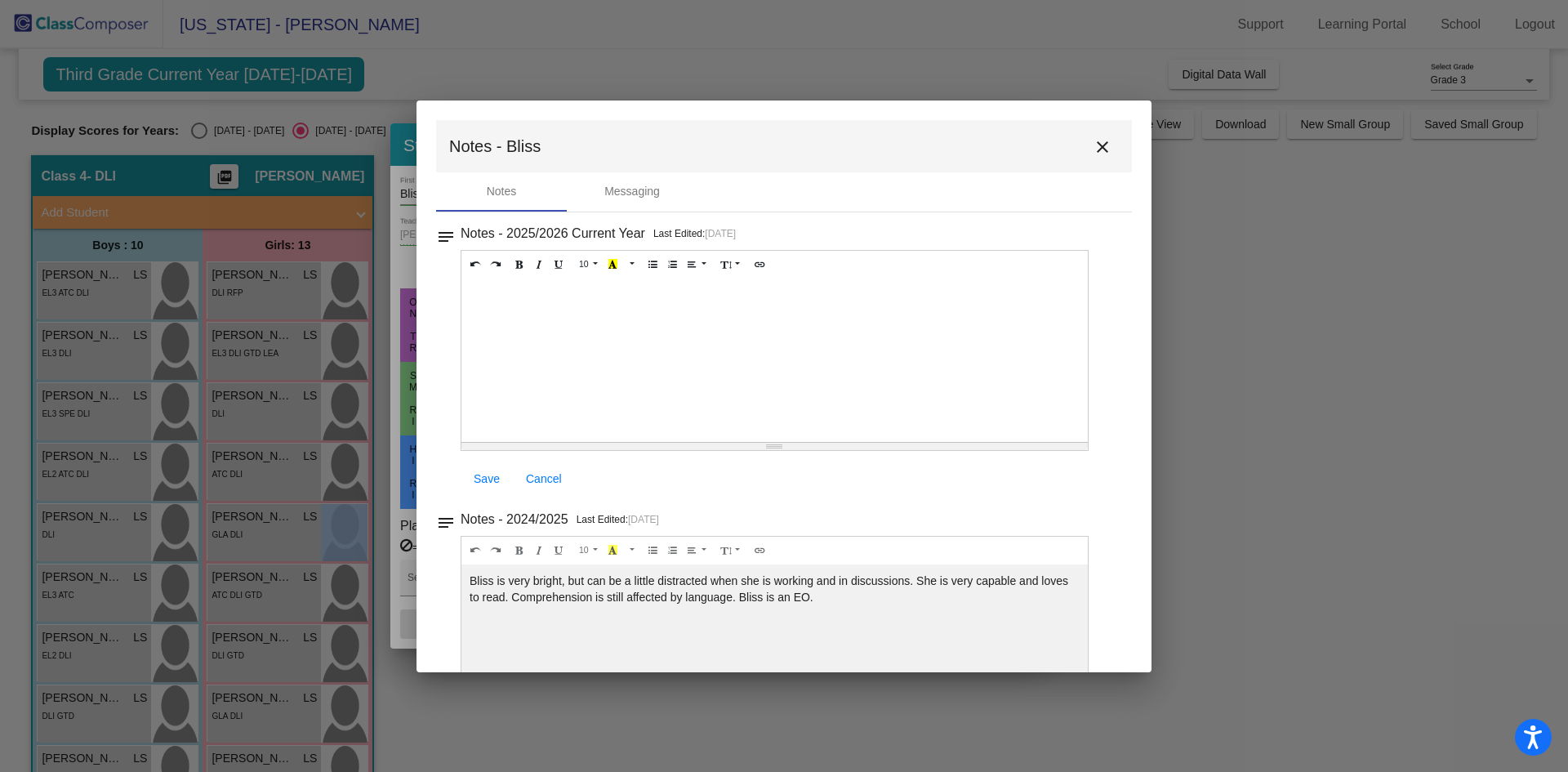
click at [1093, 145] on mat-icon "close" at bounding box center [1102, 147] width 20 height 20
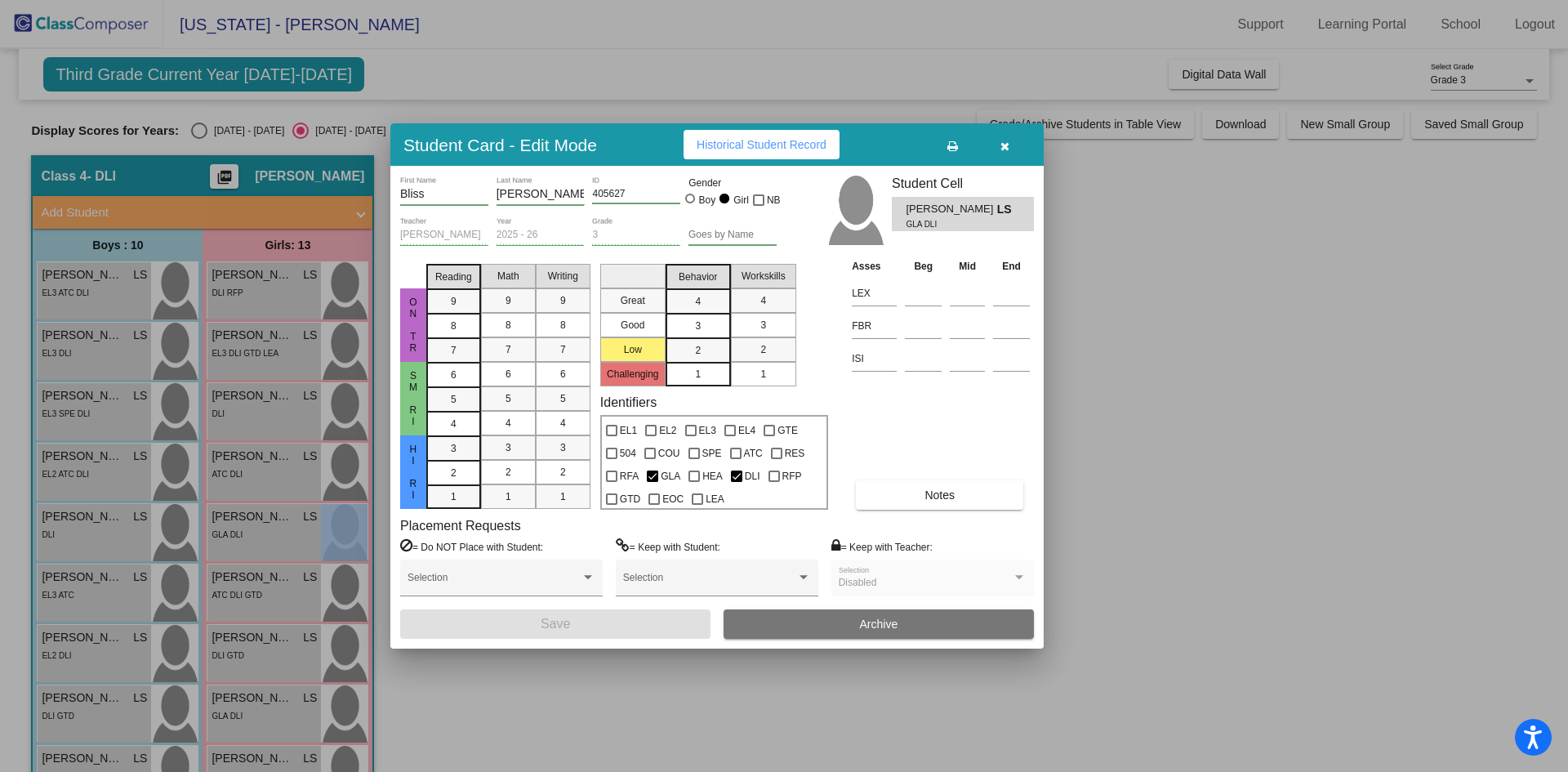
click at [265, 530] on div at bounding box center [784, 386] width 1568 height 772
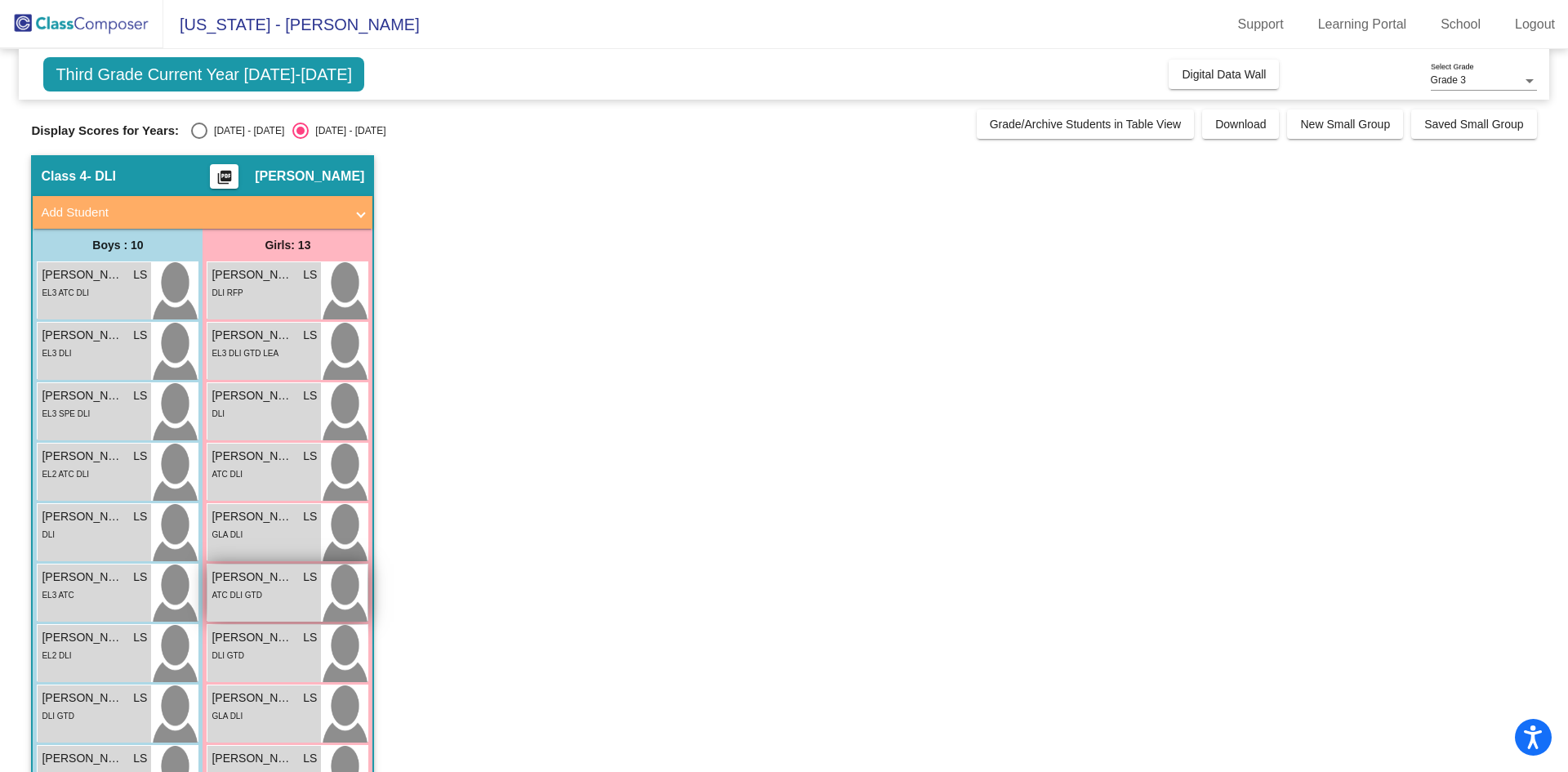
click at [261, 588] on div "ATC DLI GTD" at bounding box center [236, 594] width 50 height 17
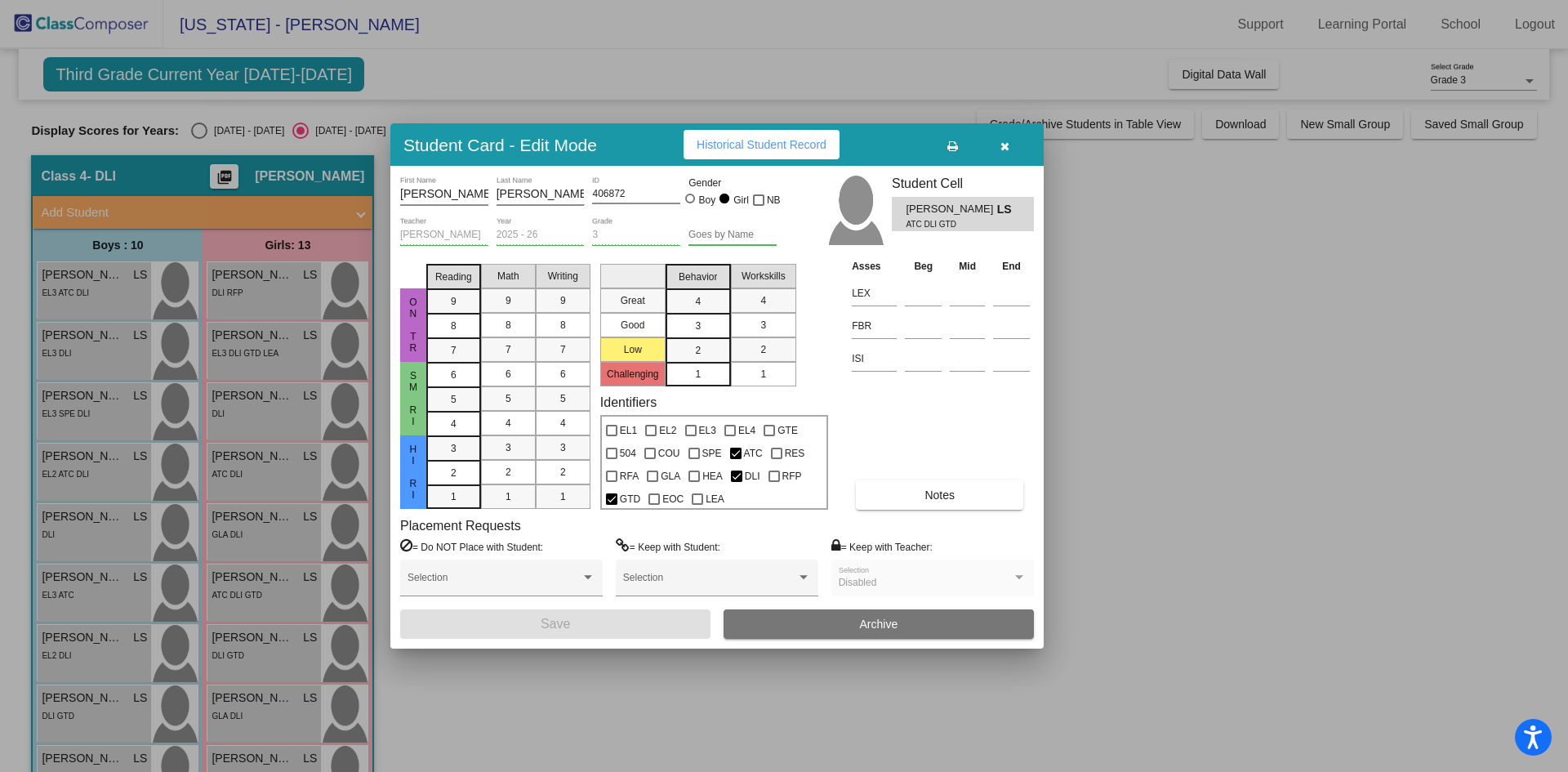
click at [959, 489] on button "Notes" at bounding box center [939, 495] width 167 height 30
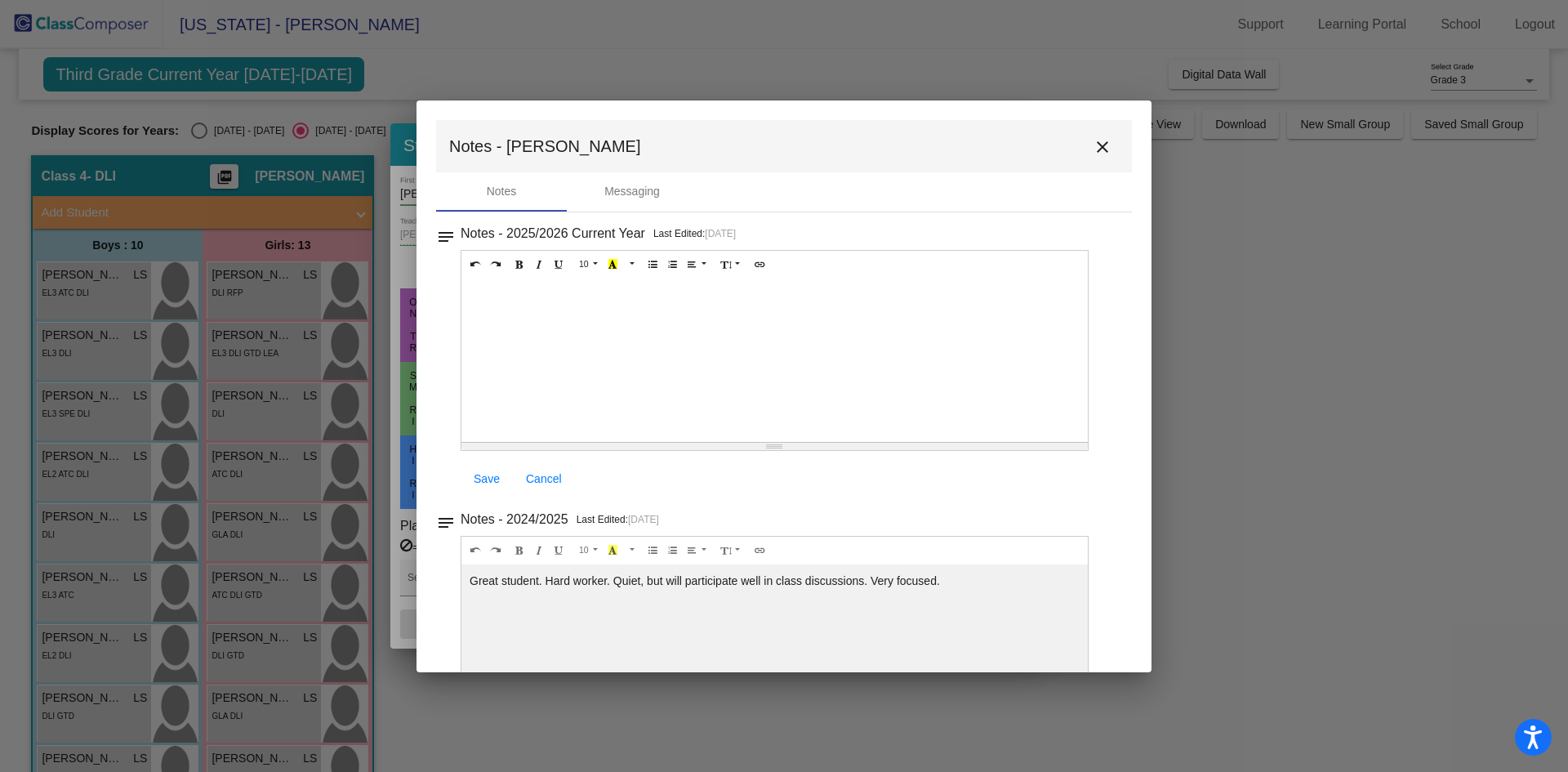
click at [1096, 146] on mat-icon "close" at bounding box center [1102, 147] width 20 height 20
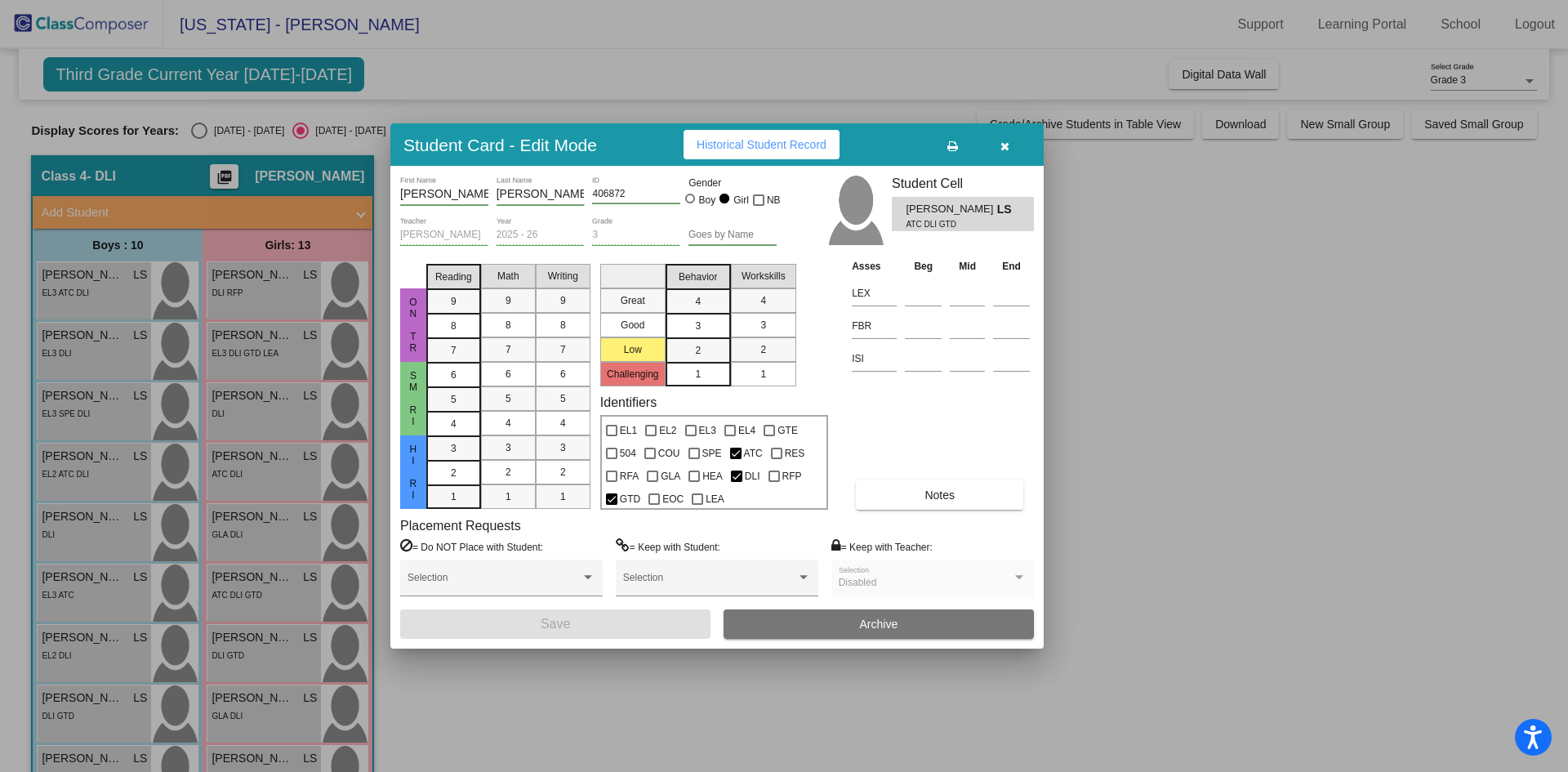
click at [1213, 511] on div at bounding box center [784, 386] width 1568 height 772
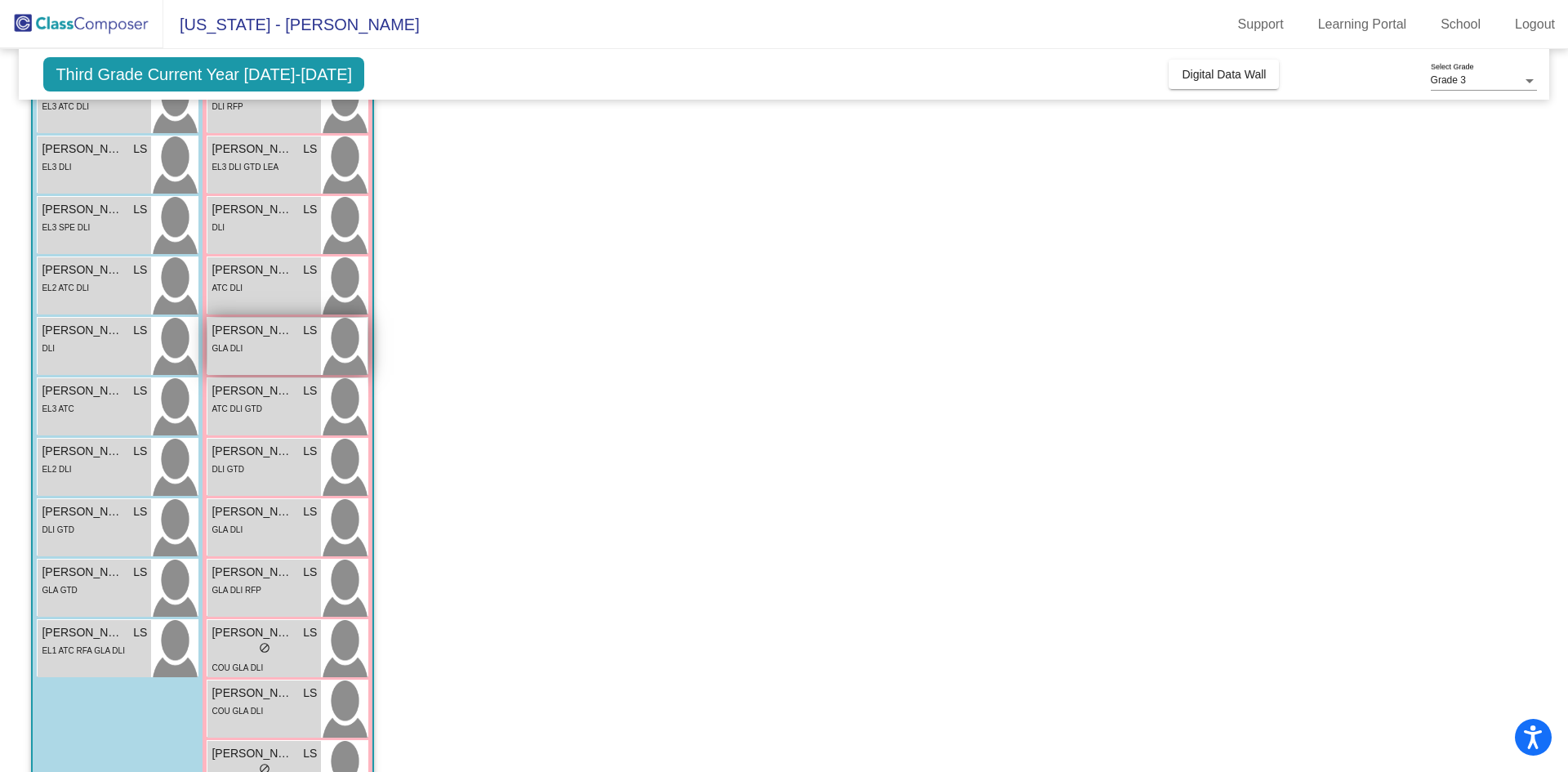
scroll to position [245, 0]
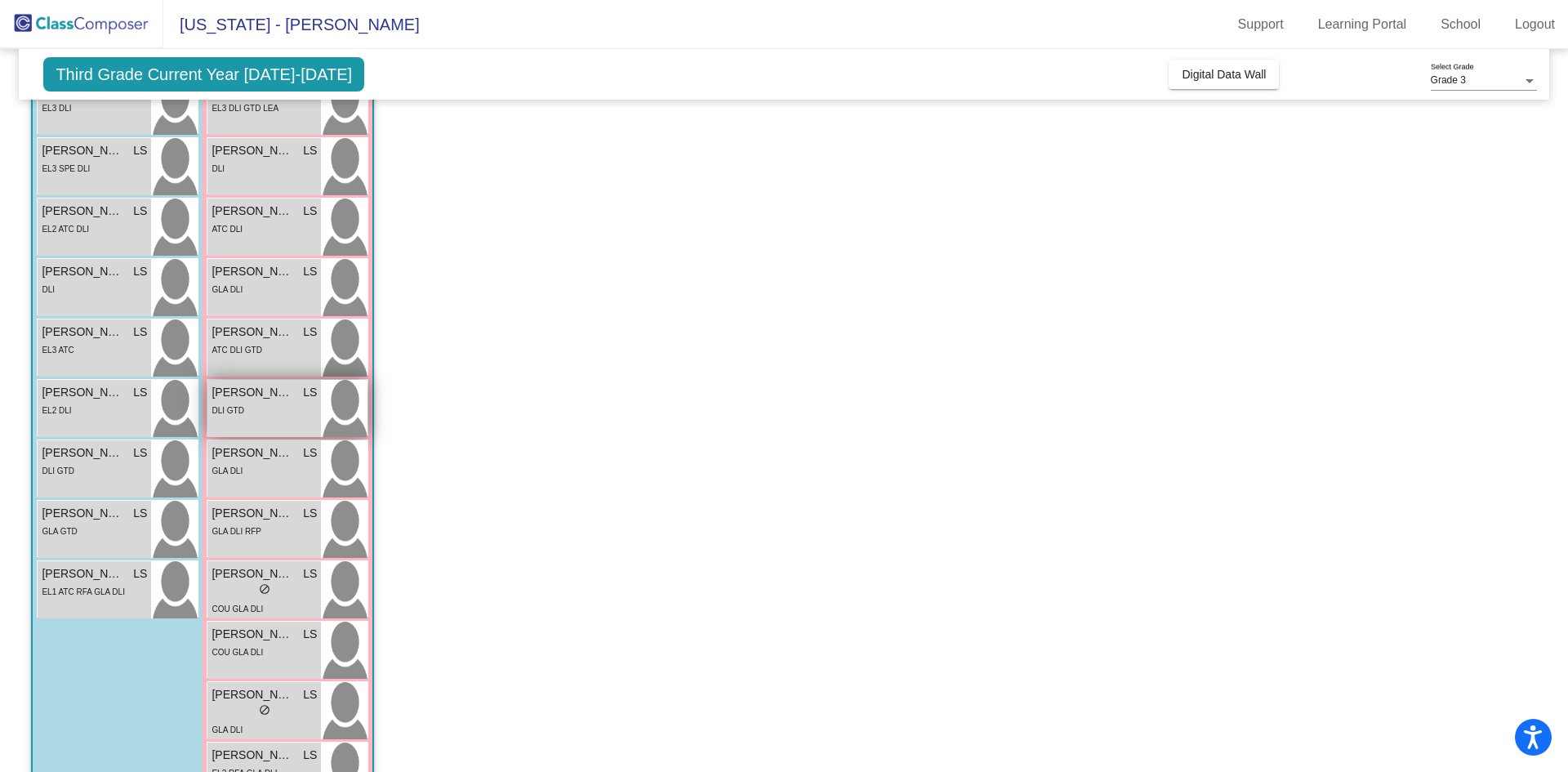
click at [241, 384] on span "Julianna Sanchez" at bounding box center [251, 392] width 81 height 17
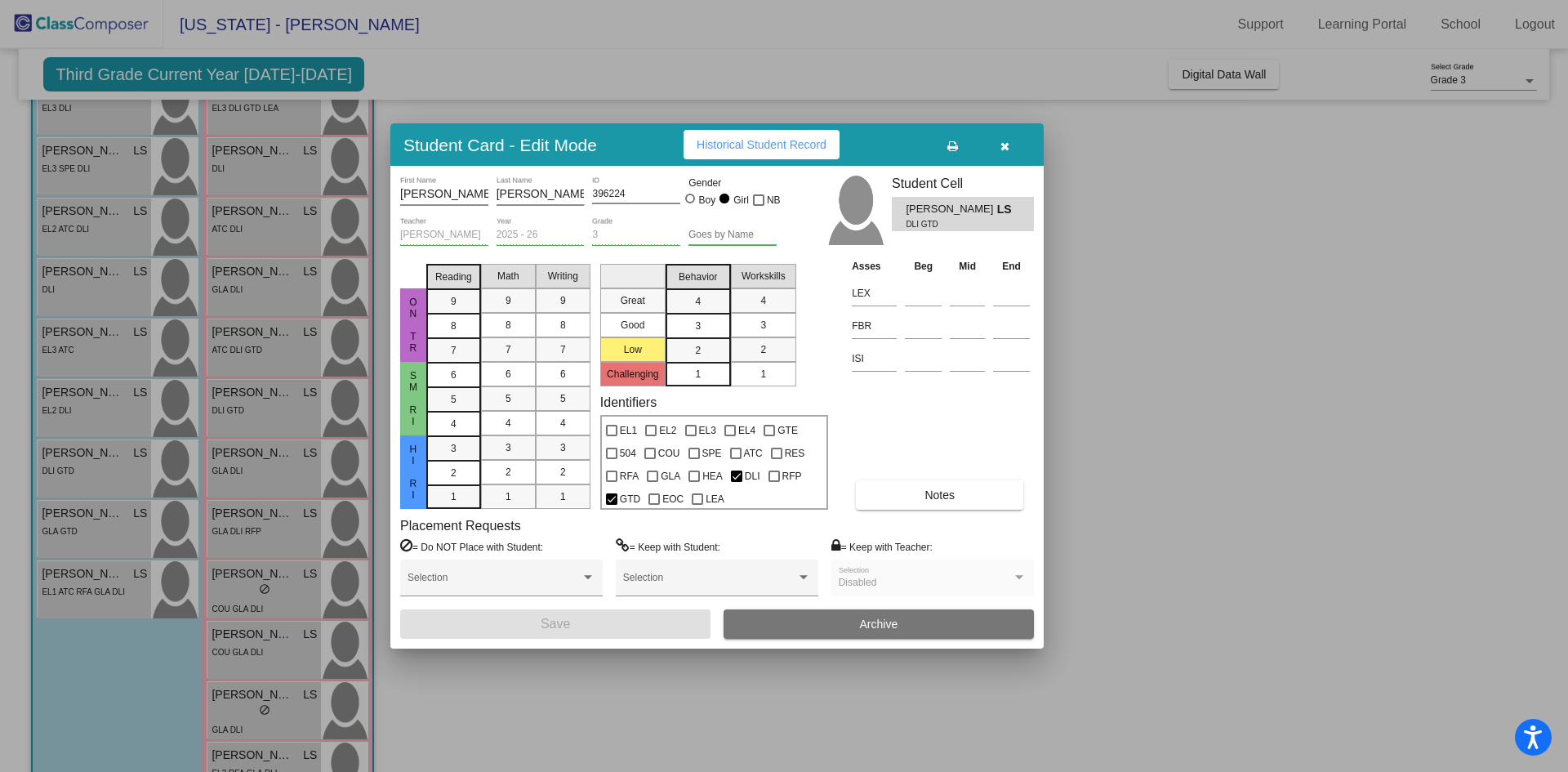
click at [961, 492] on button "Notes" at bounding box center [939, 495] width 167 height 30
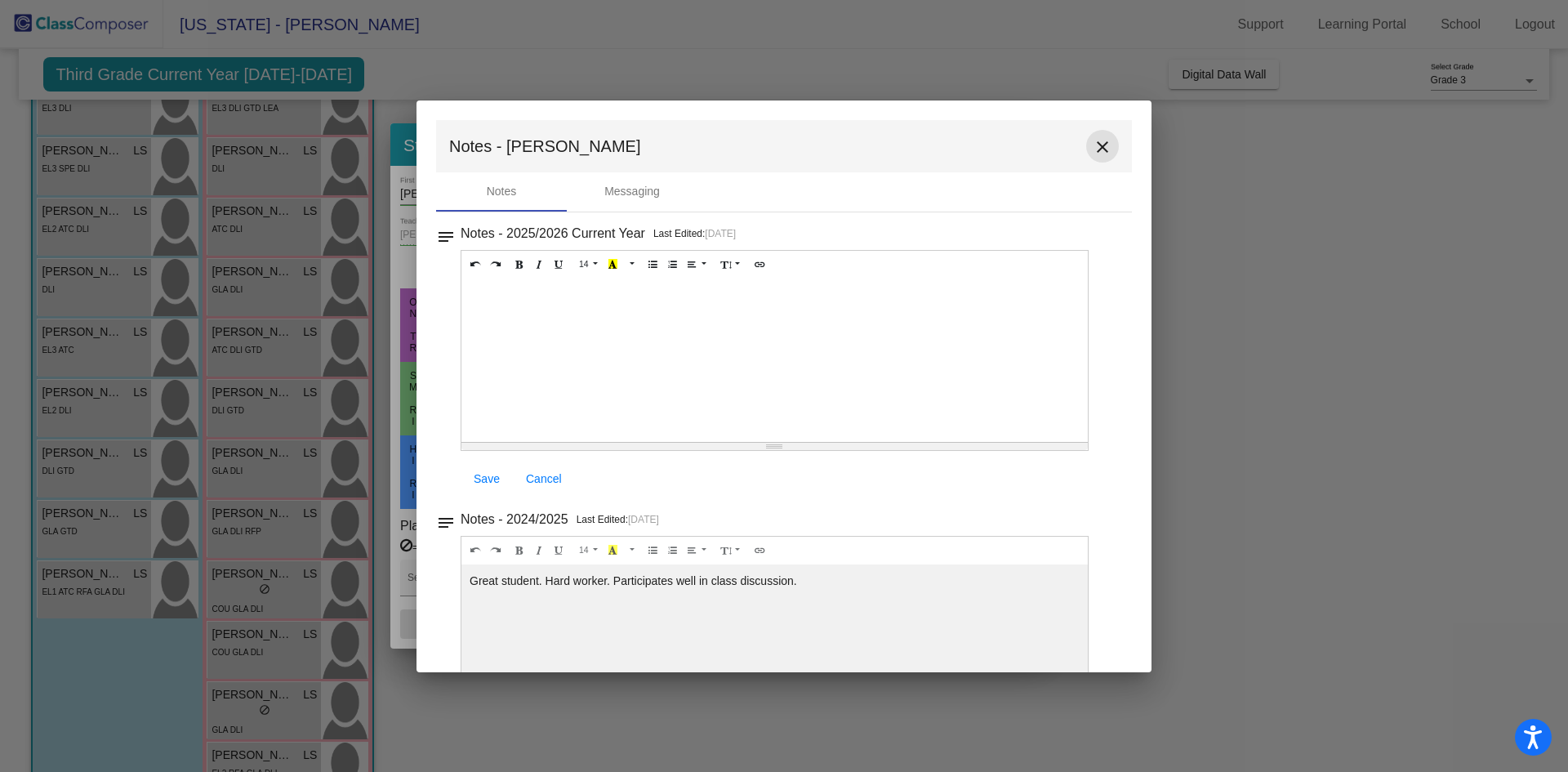
click at [1097, 146] on mat-icon "close" at bounding box center [1102, 147] width 20 height 20
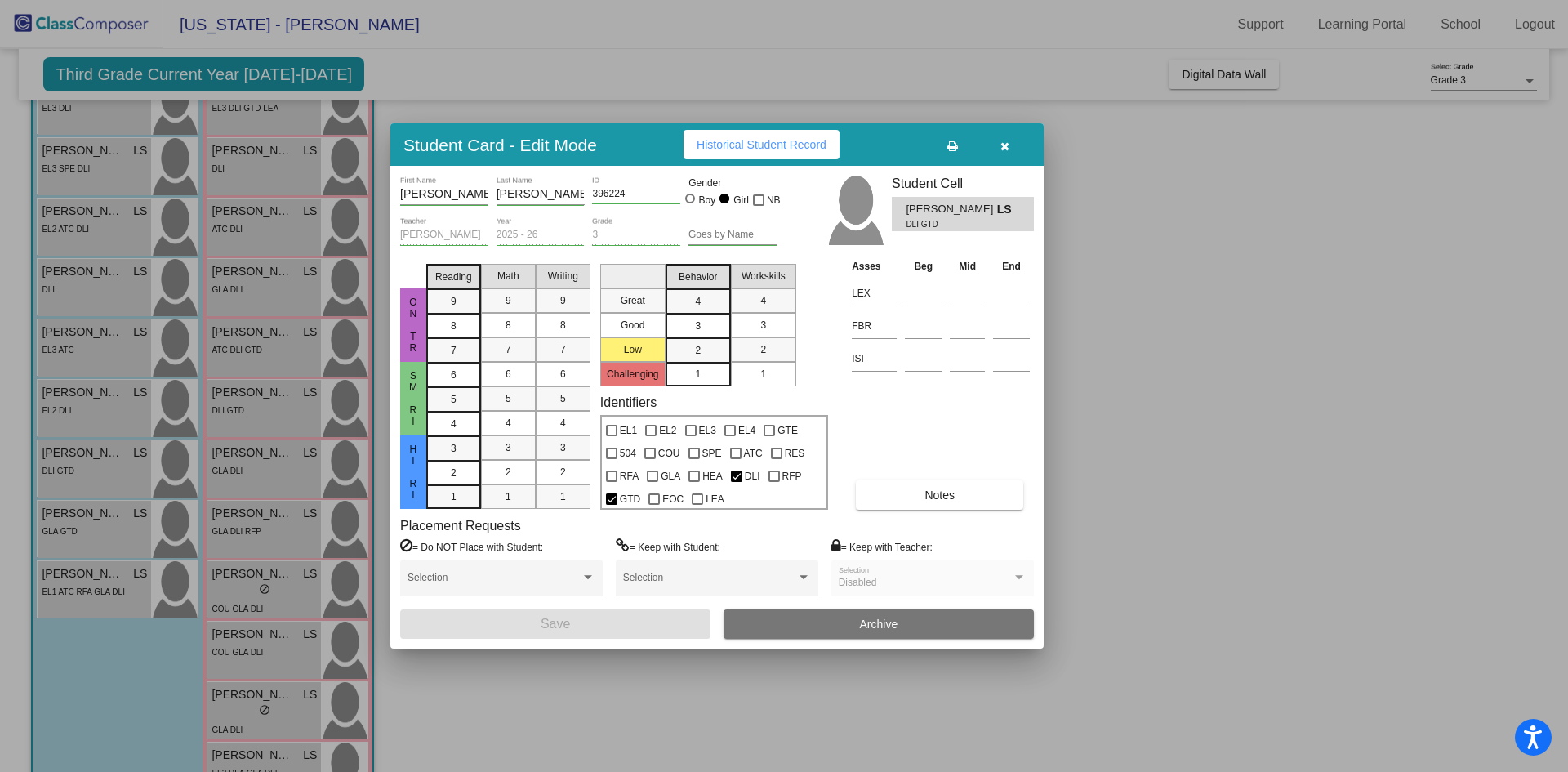
click at [258, 461] on div at bounding box center [784, 386] width 1568 height 772
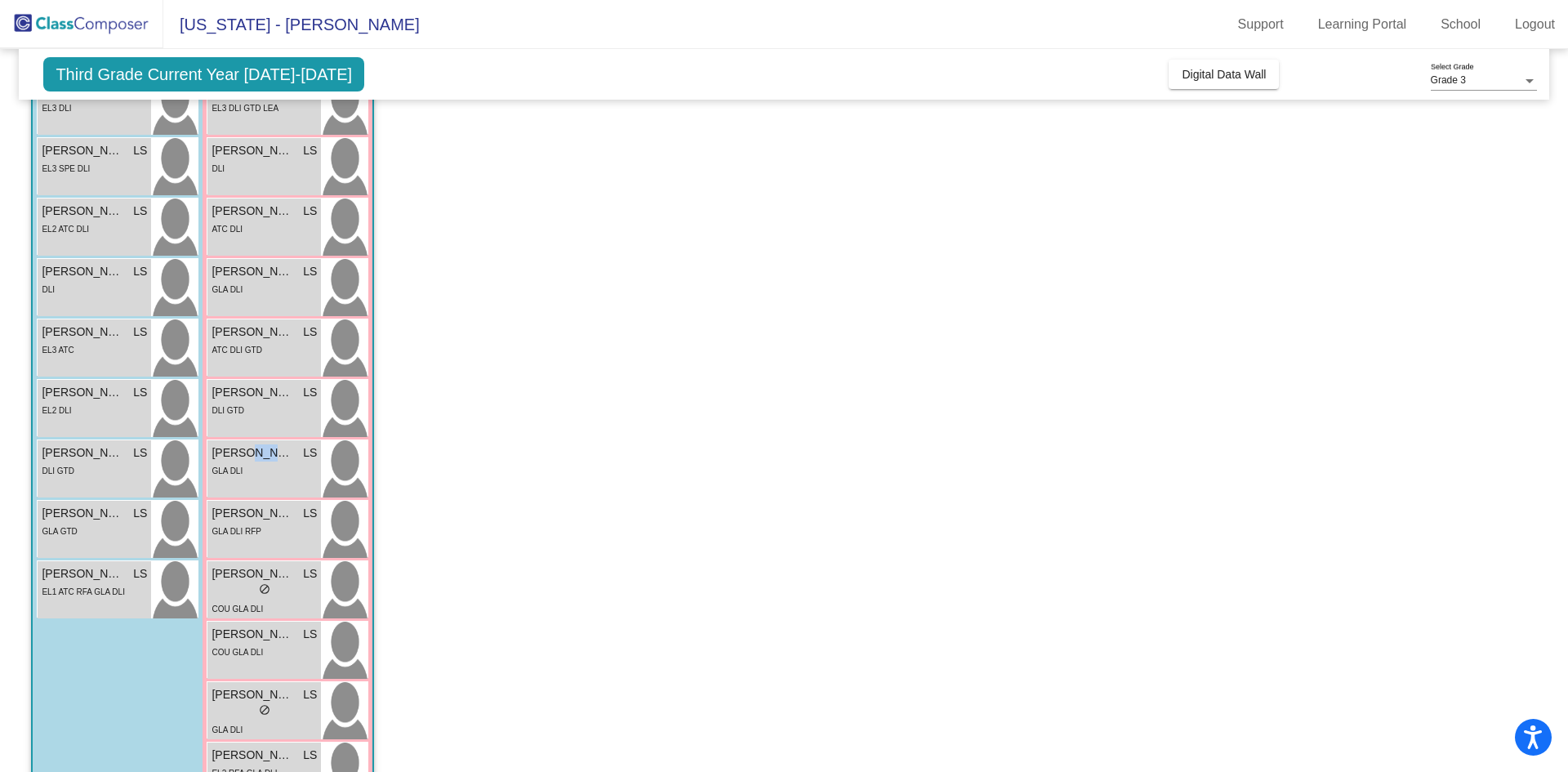
click at [258, 461] on span "Kylie Reyes" at bounding box center [251, 453] width 81 height 17
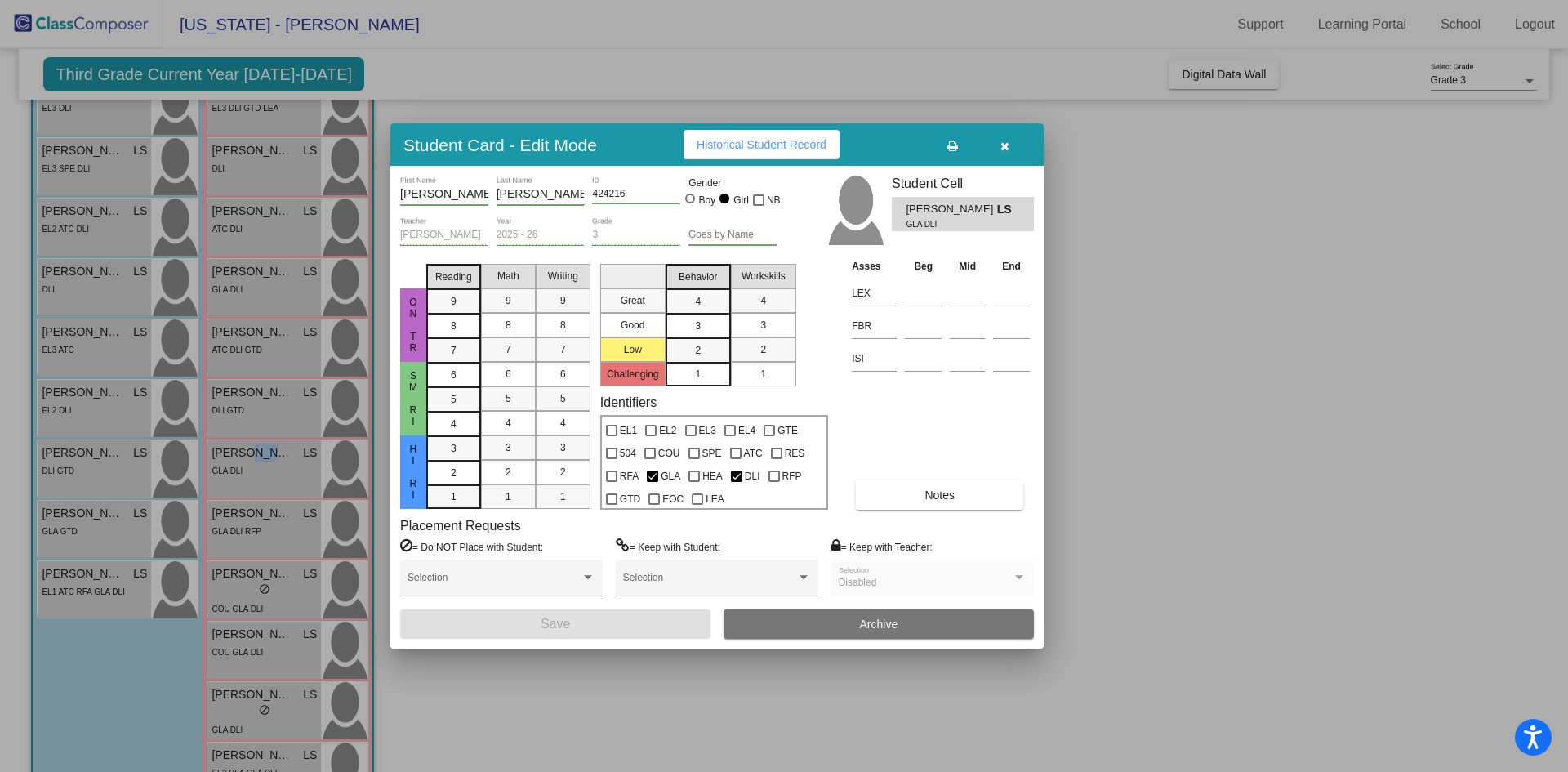
click at [939, 496] on span "Notes" at bounding box center [939, 495] width 30 height 13
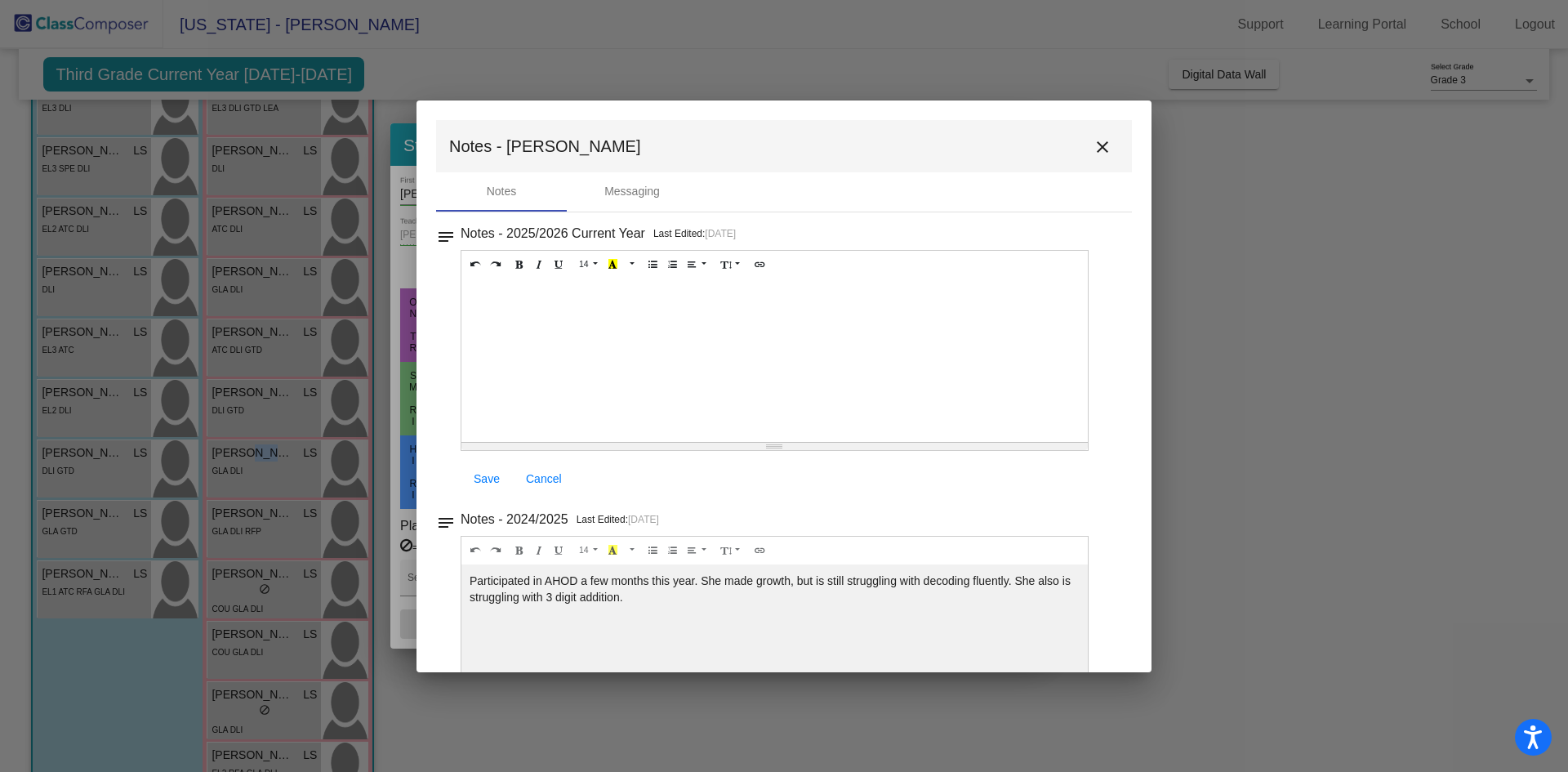
click at [1093, 144] on mat-icon "close" at bounding box center [1102, 147] width 20 height 20
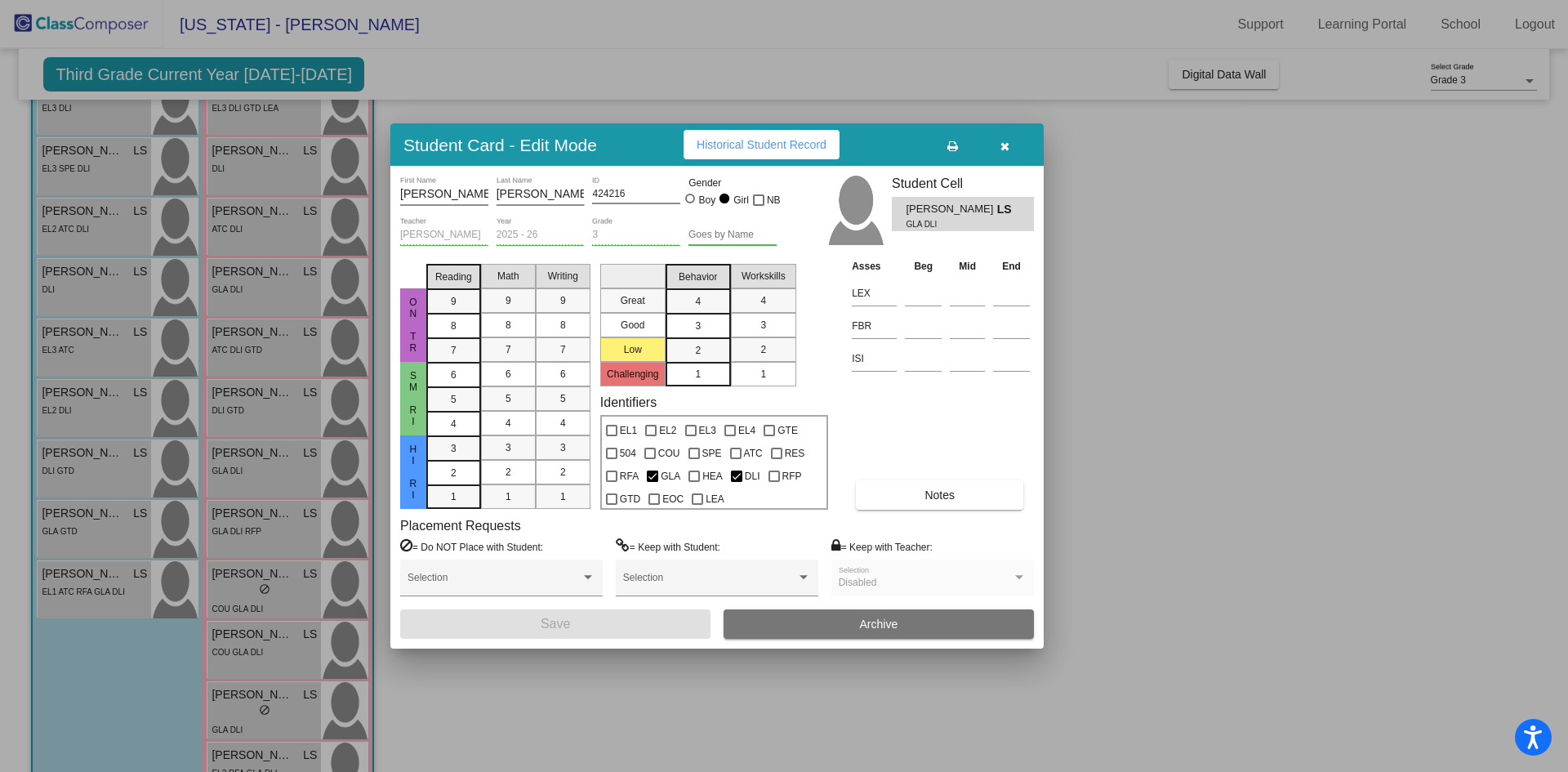
click at [258, 520] on div at bounding box center [784, 386] width 1568 height 772
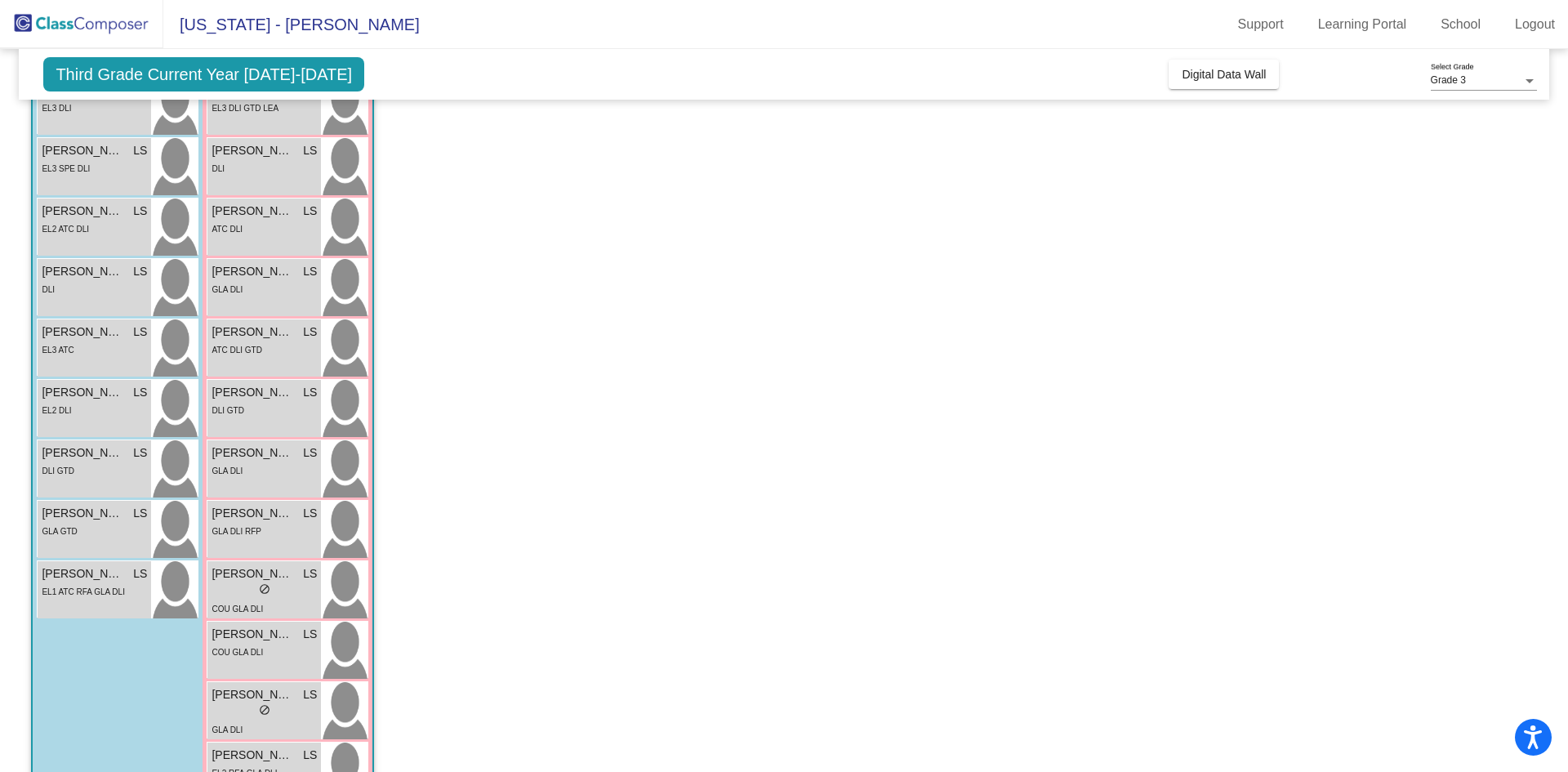
click at [258, 520] on span "Natalia Camarena" at bounding box center [251, 513] width 81 height 17
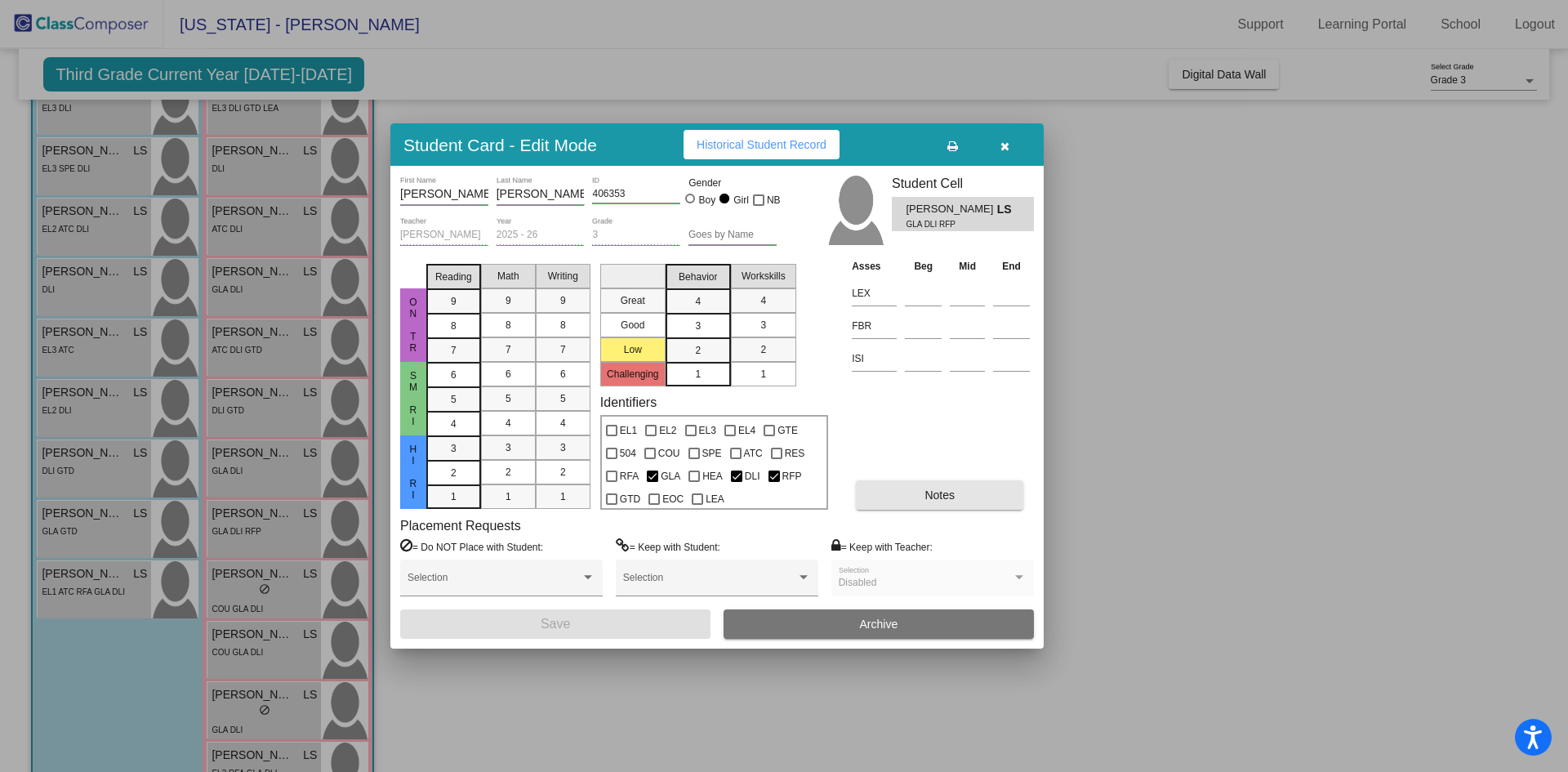
click at [909, 496] on button "Notes" at bounding box center [939, 495] width 167 height 30
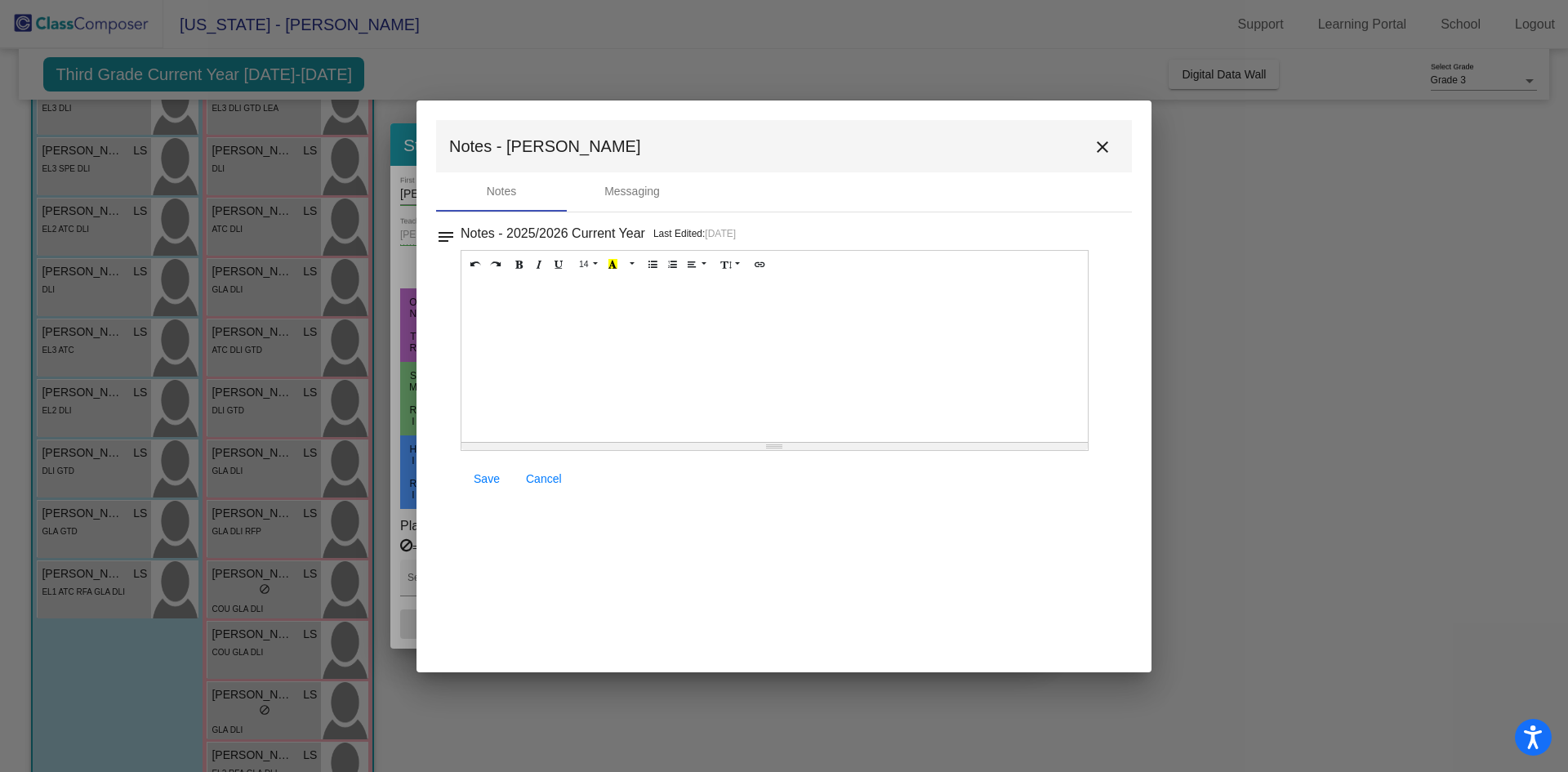
click at [1098, 145] on mat-icon "close" at bounding box center [1102, 147] width 20 height 20
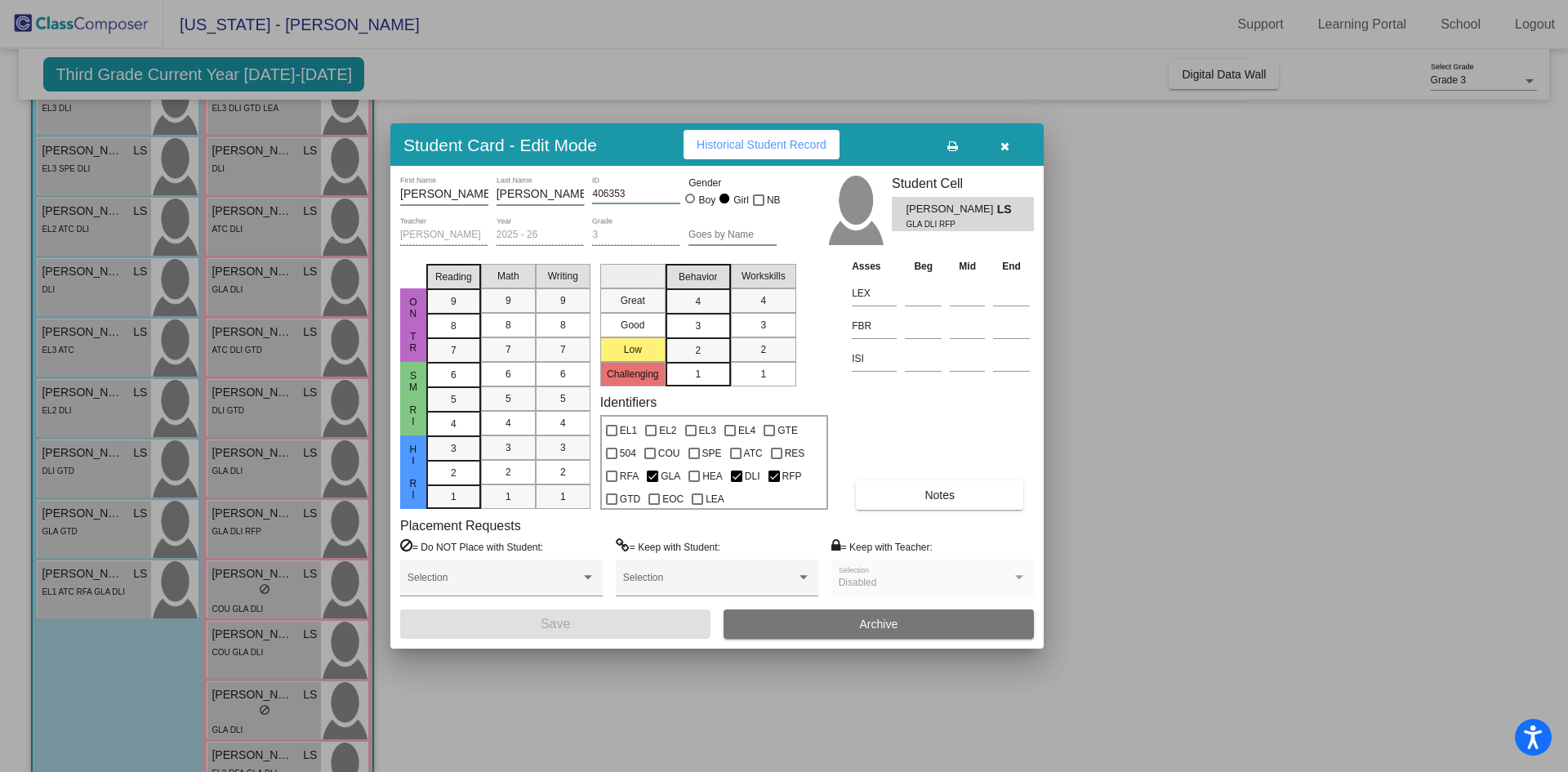
click at [220, 581] on div at bounding box center [784, 386] width 1568 height 772
click at [220, 581] on span "Natalia Serratos" at bounding box center [251, 573] width 81 height 17
click at [913, 492] on button "Notes" at bounding box center [939, 495] width 167 height 30
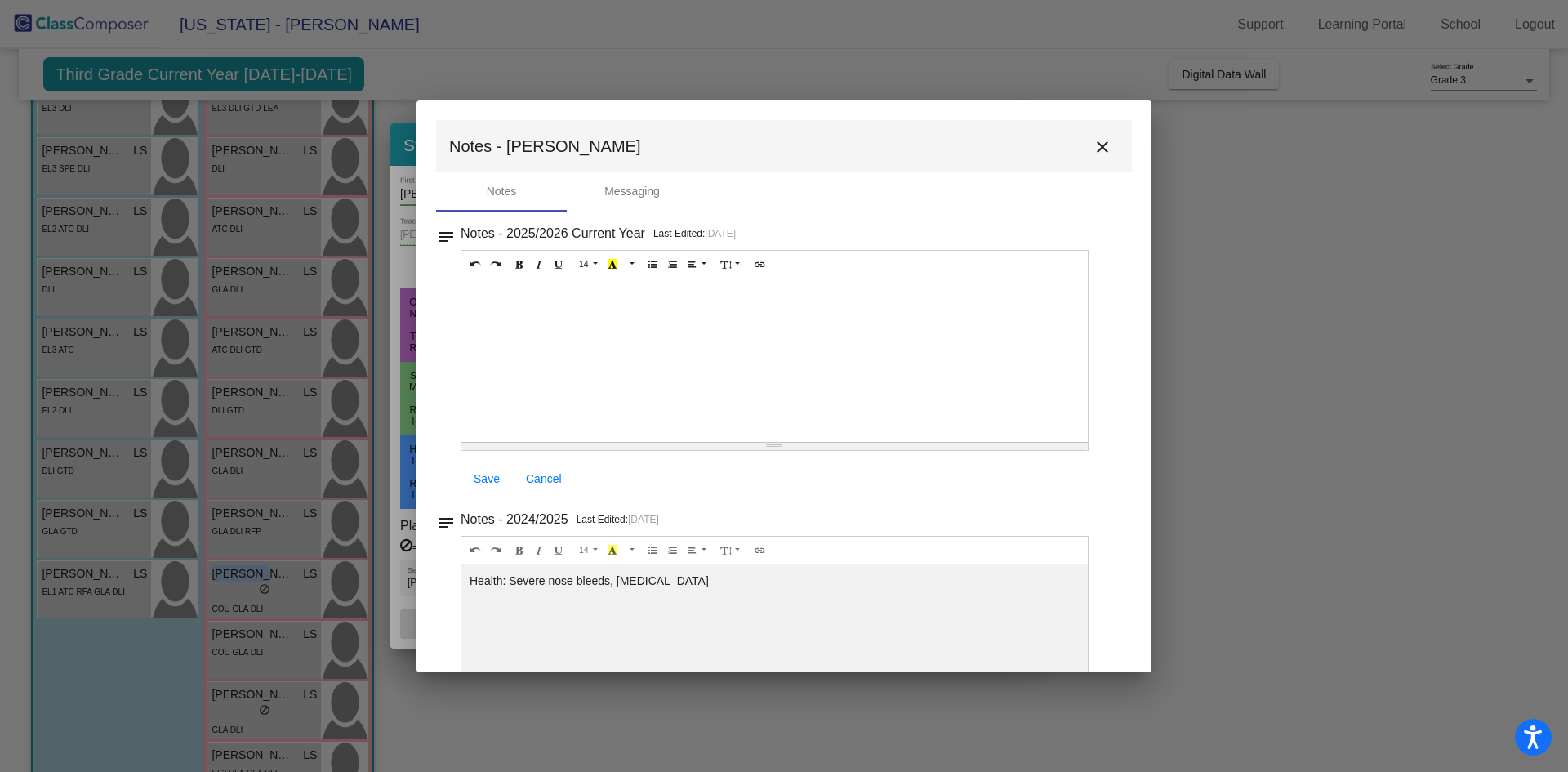
click at [1100, 148] on mat-icon "close" at bounding box center [1102, 147] width 20 height 20
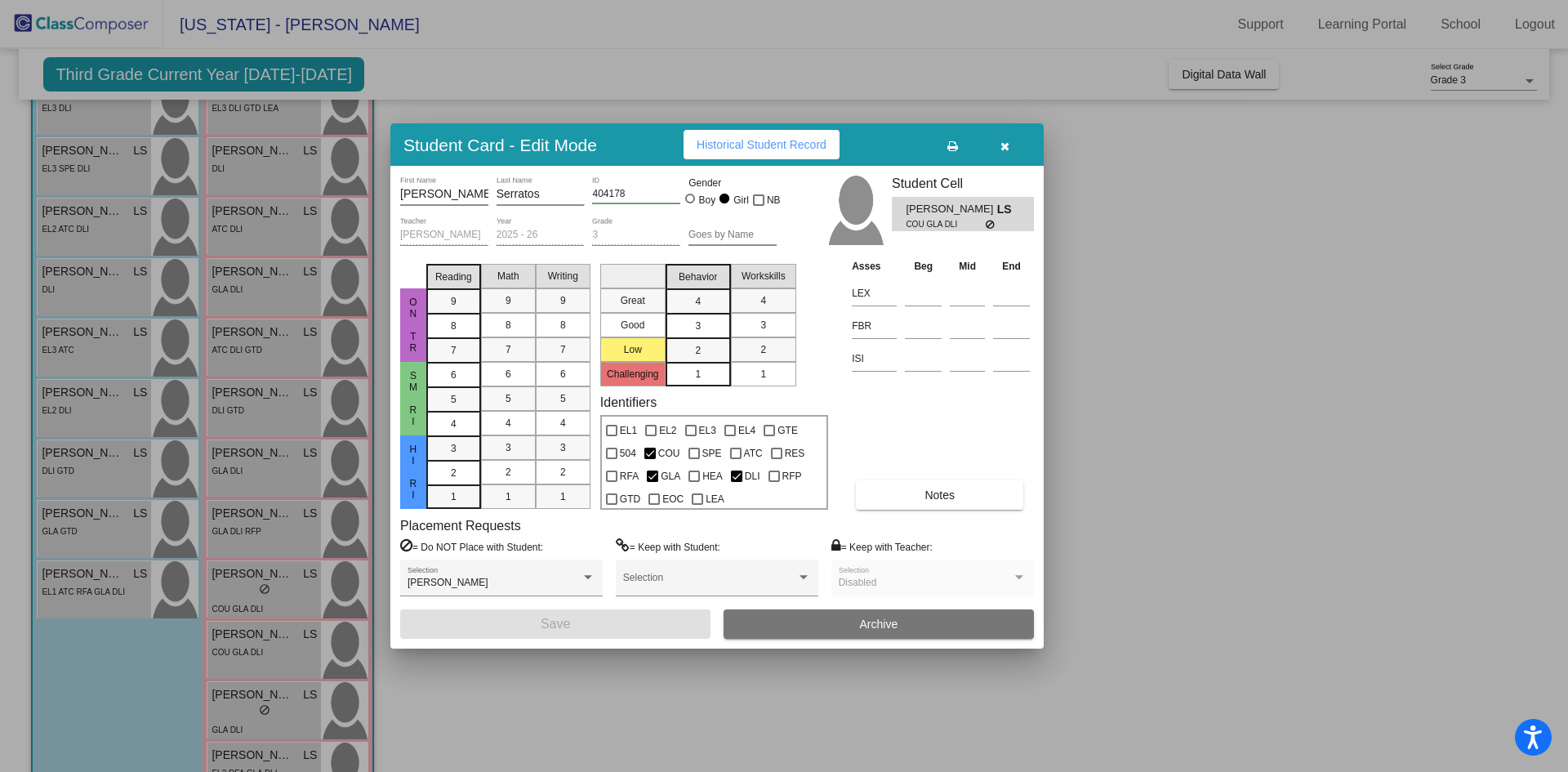
click at [259, 646] on div at bounding box center [784, 386] width 1568 height 772
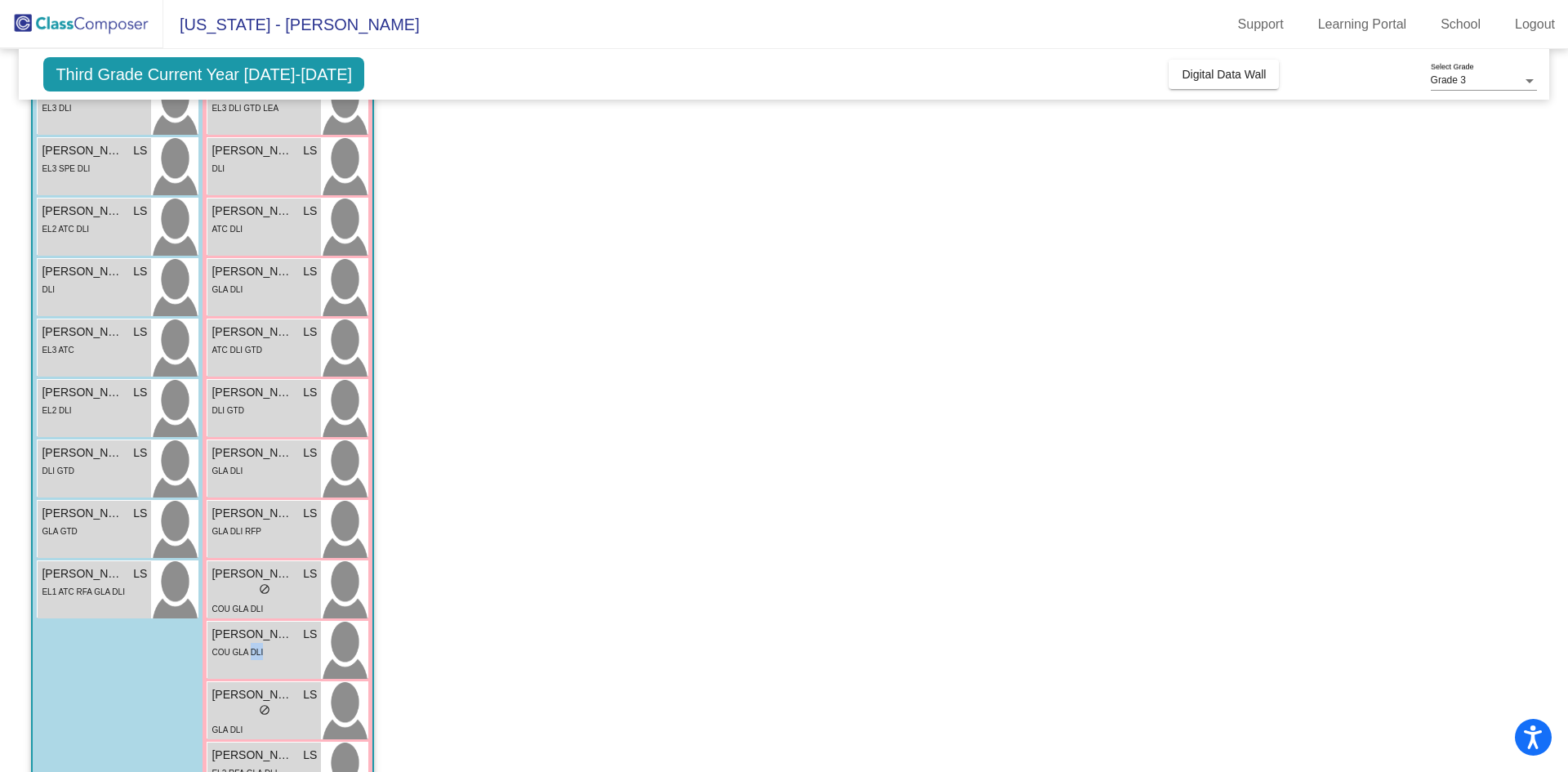
click at [259, 646] on div "COU GLA DLI" at bounding box center [237, 650] width 52 height 17
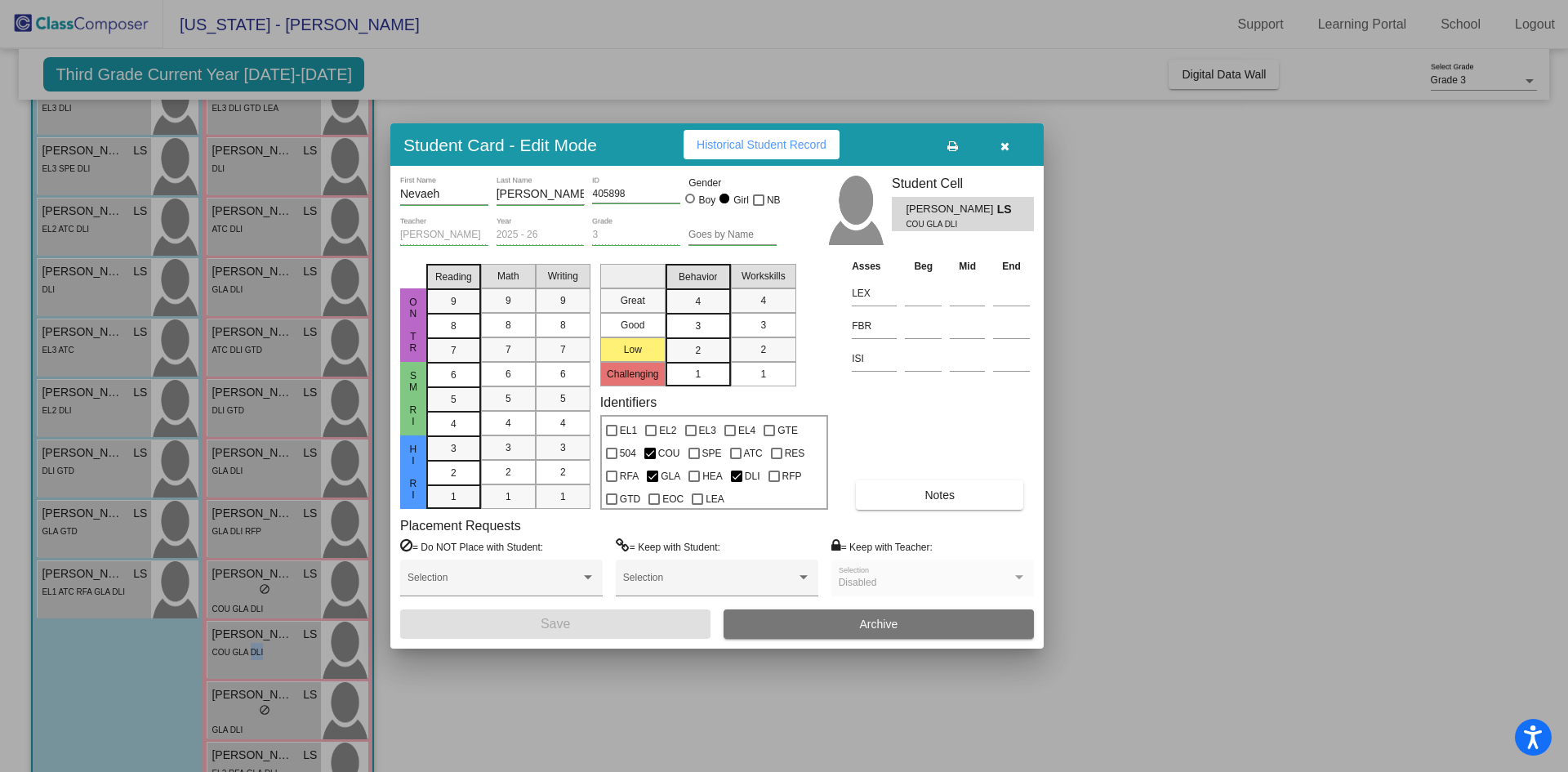
click at [945, 495] on span "Notes" at bounding box center [939, 495] width 30 height 13
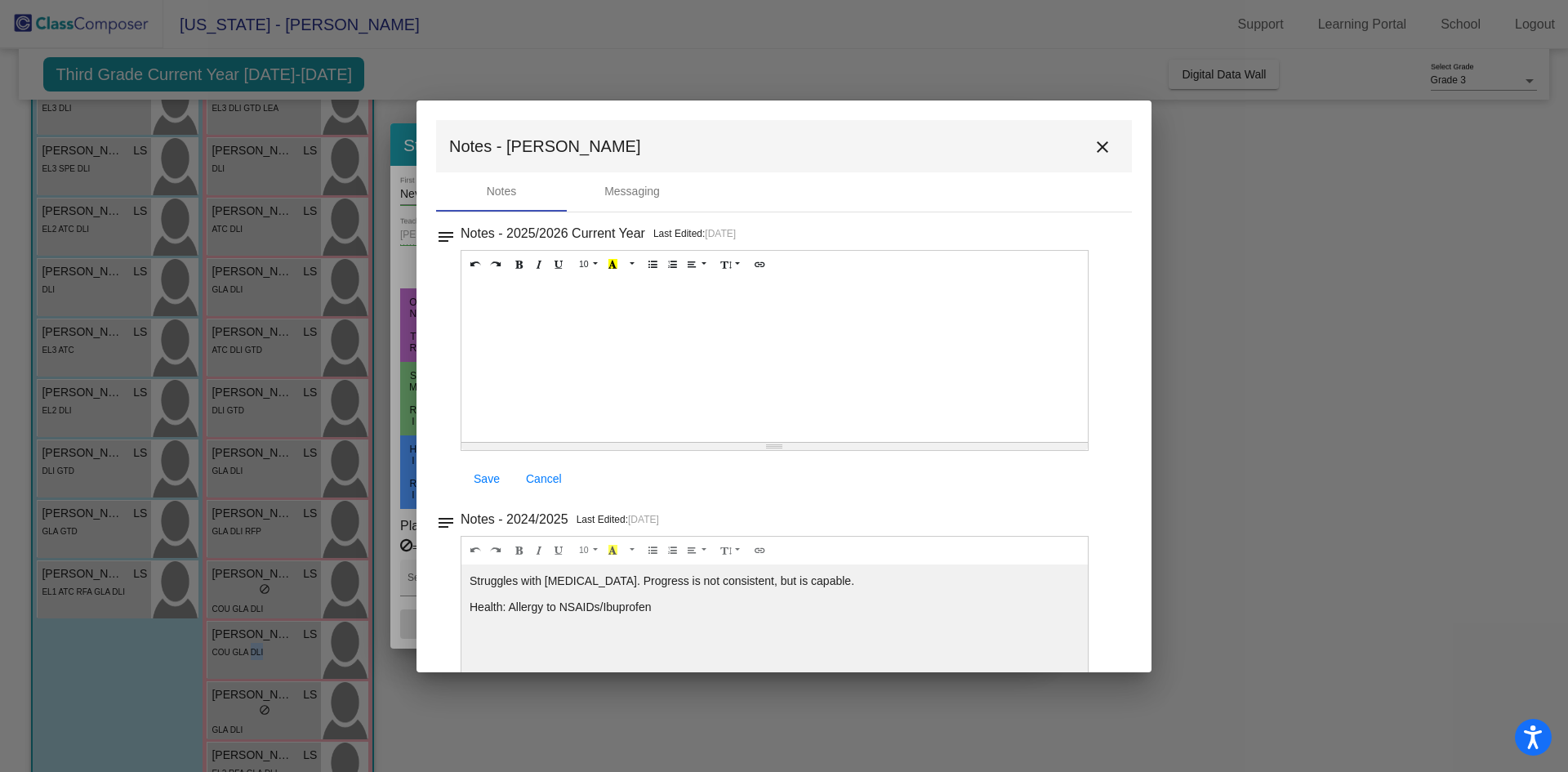
click at [1095, 148] on mat-icon "close" at bounding box center [1102, 147] width 20 height 20
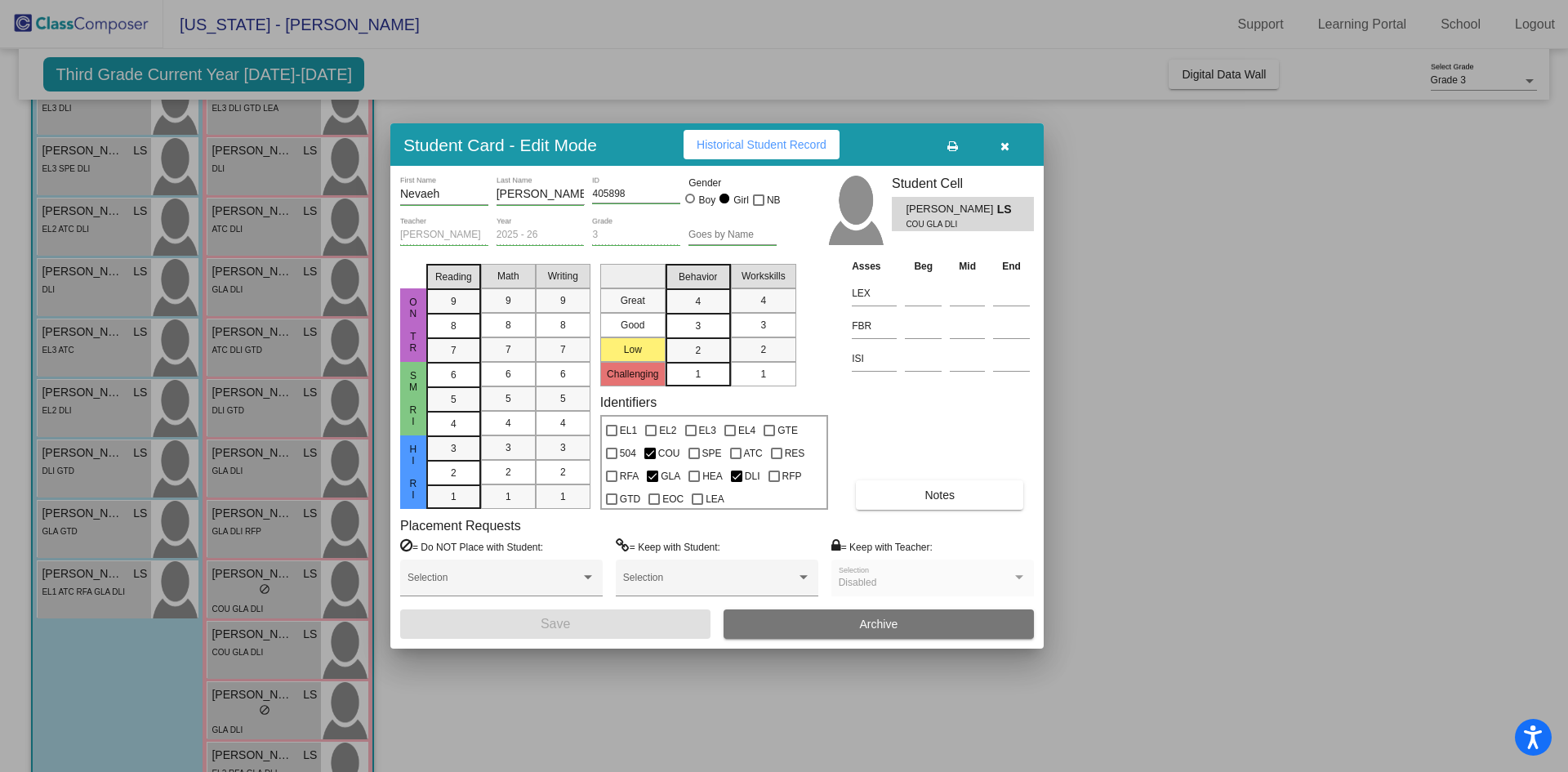
click at [1143, 427] on div at bounding box center [784, 386] width 1568 height 772
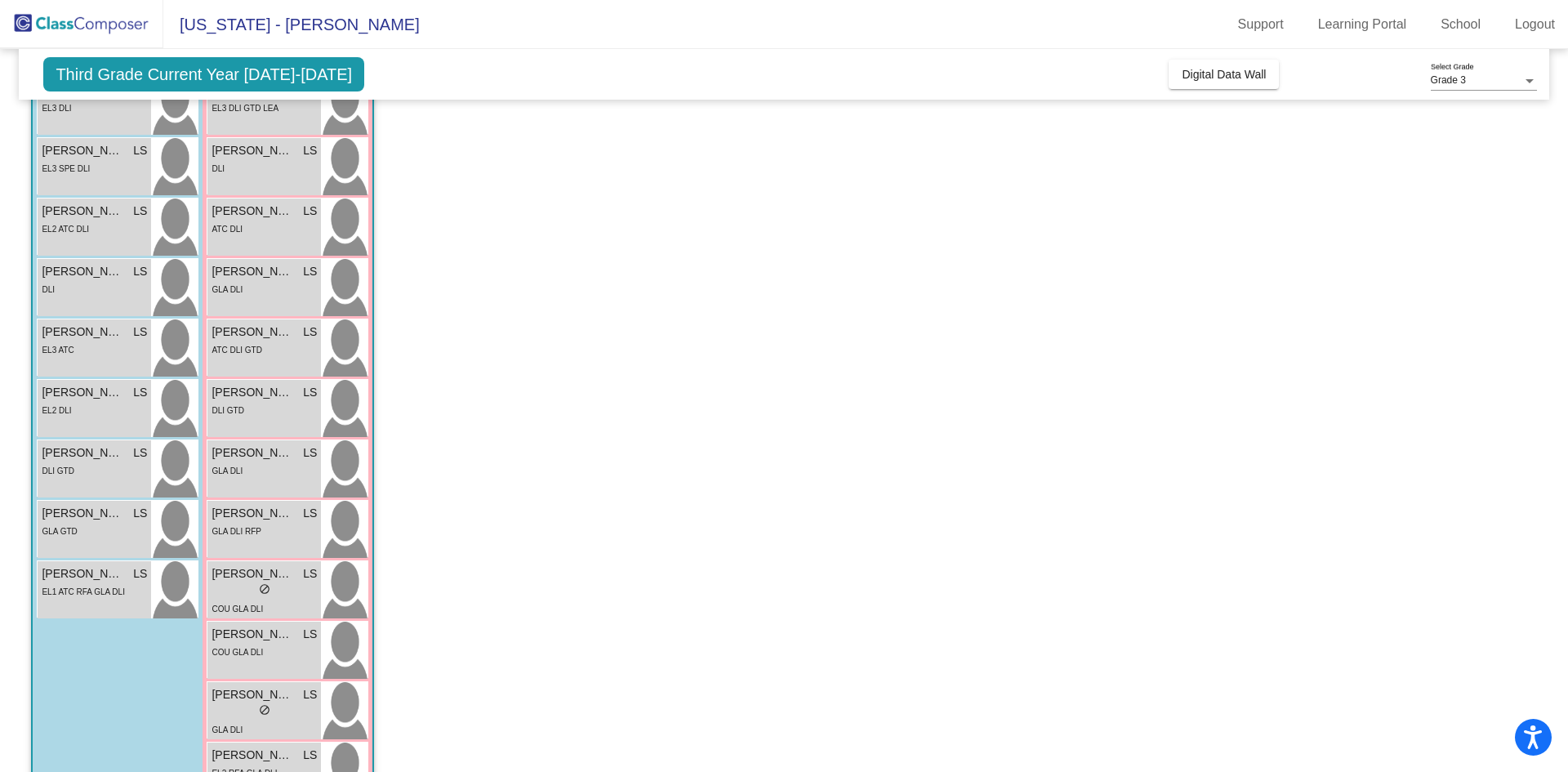
scroll to position [301, 0]
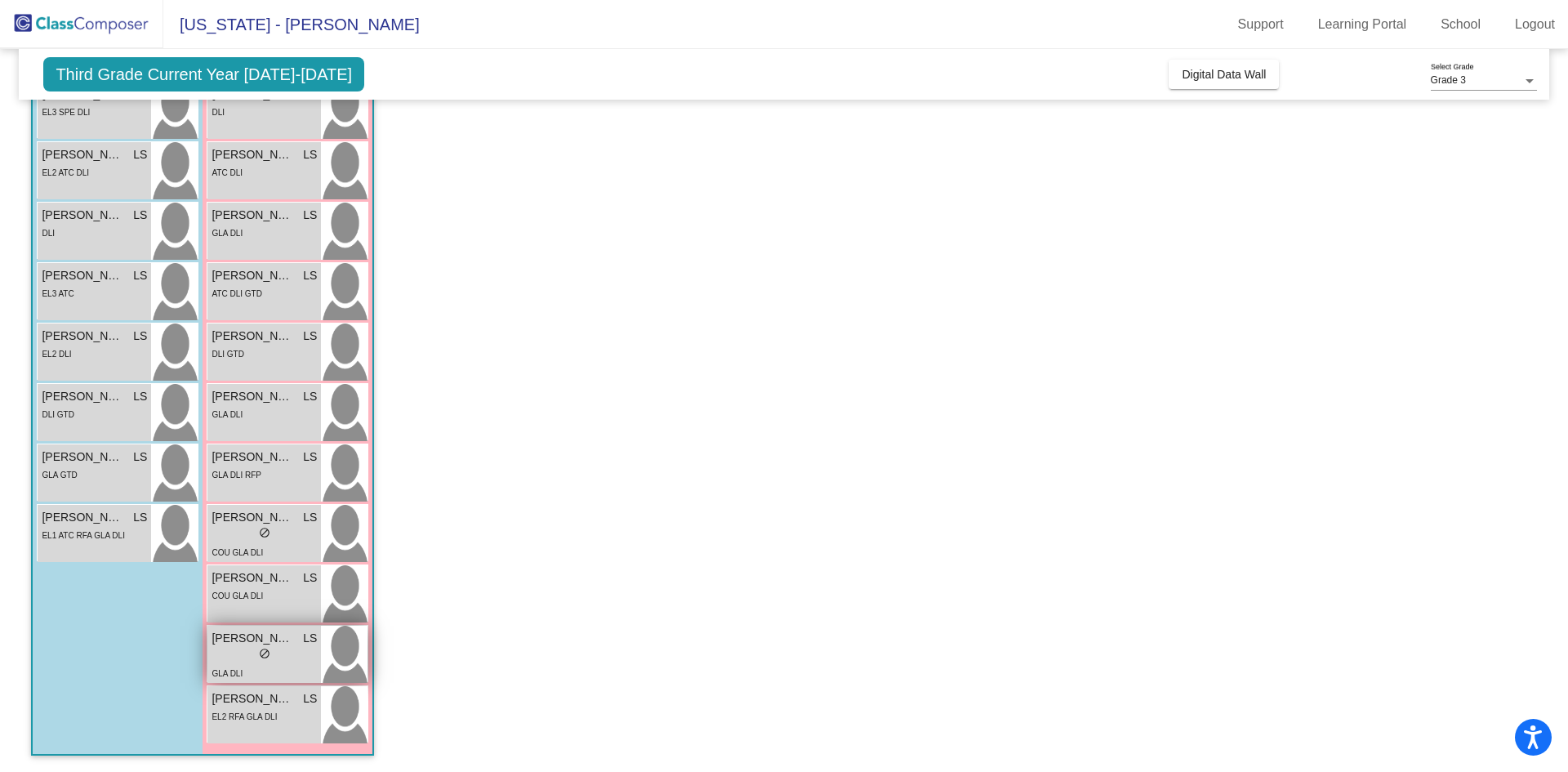
click at [237, 649] on div "lock do_not_disturb_alt" at bounding box center [264, 655] width 106 height 17
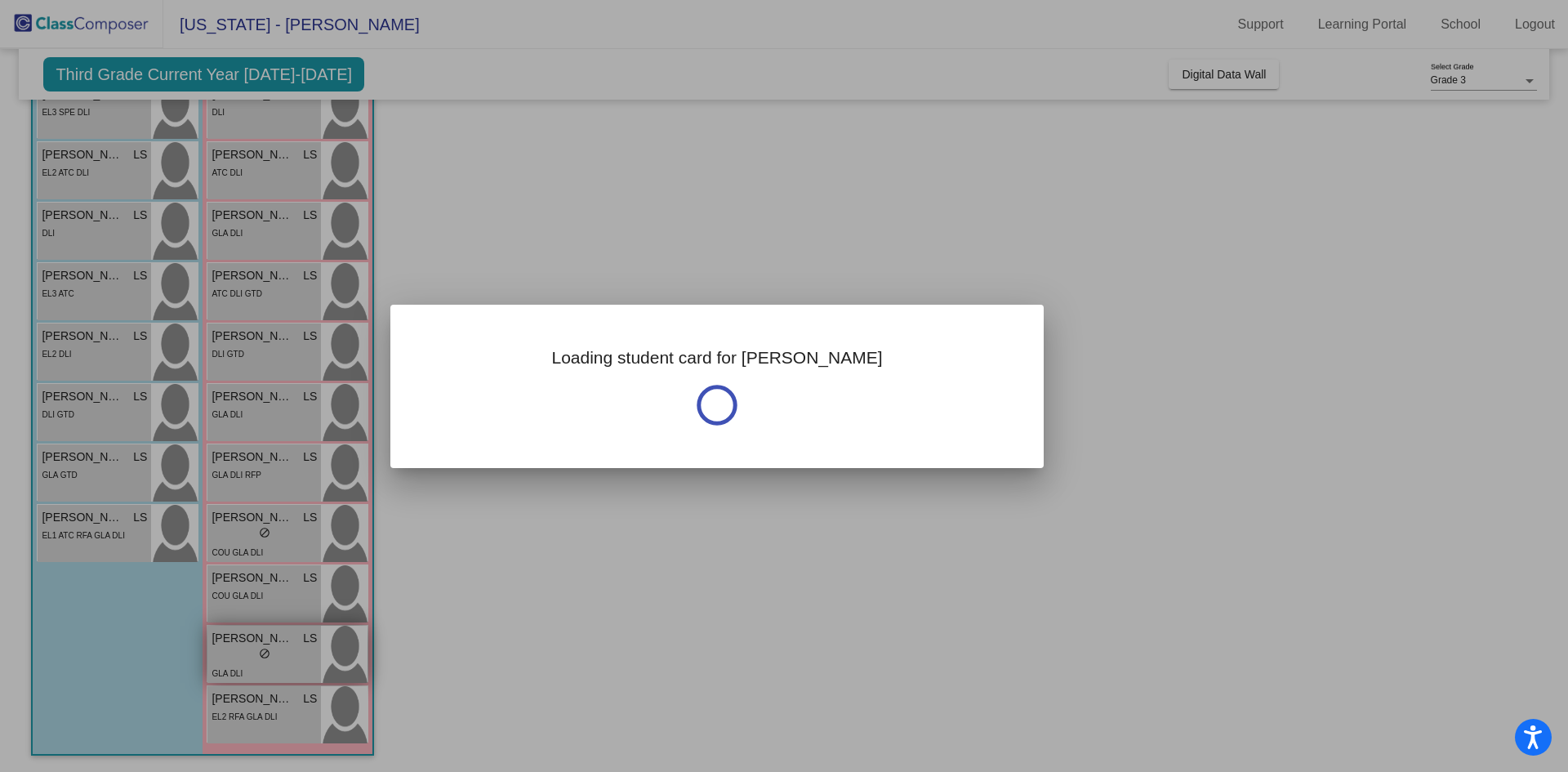
click at [237, 649] on div at bounding box center [784, 386] width 1568 height 772
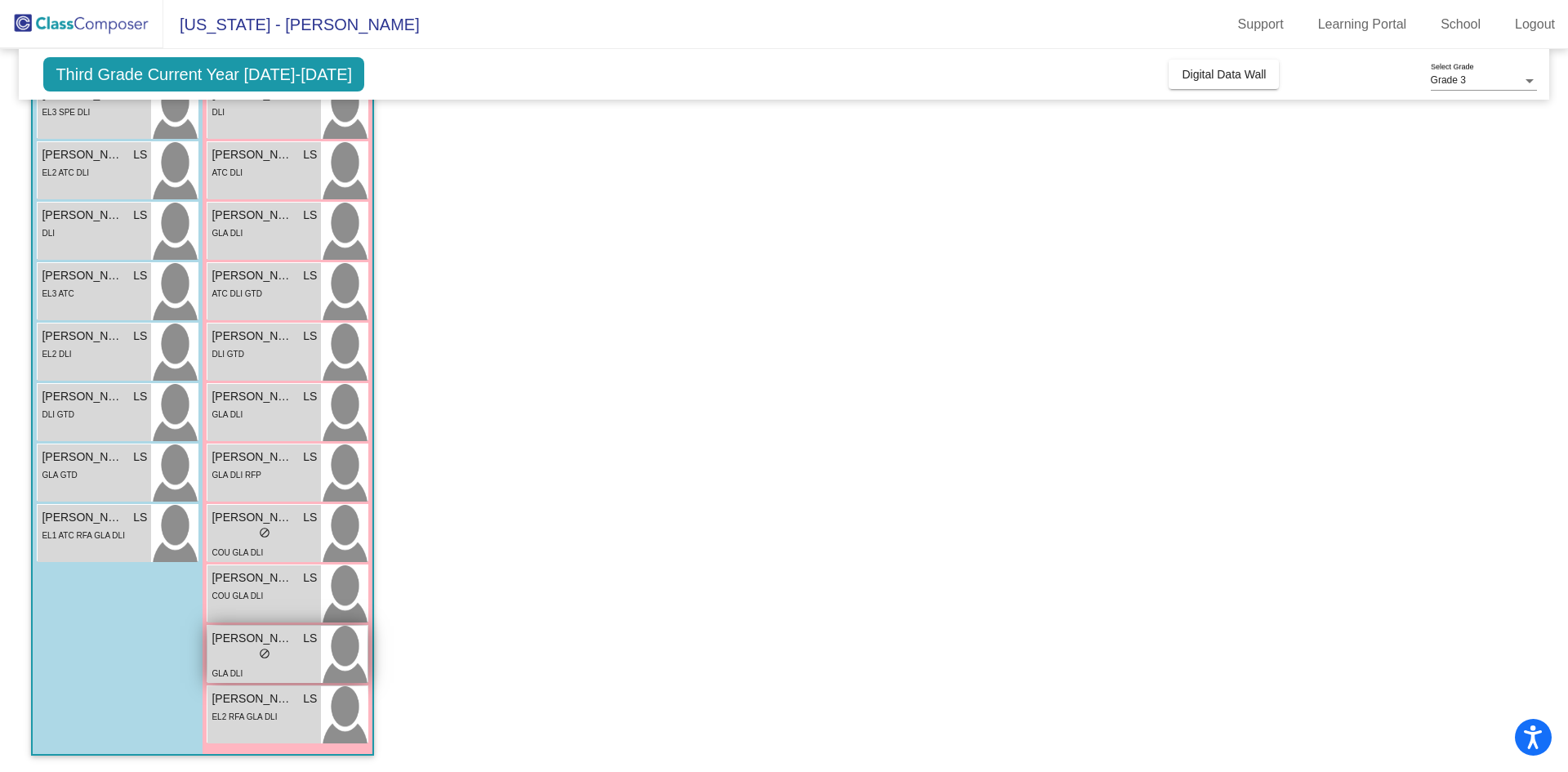
click at [233, 648] on div "lock do_not_disturb_alt" at bounding box center [264, 655] width 106 height 17
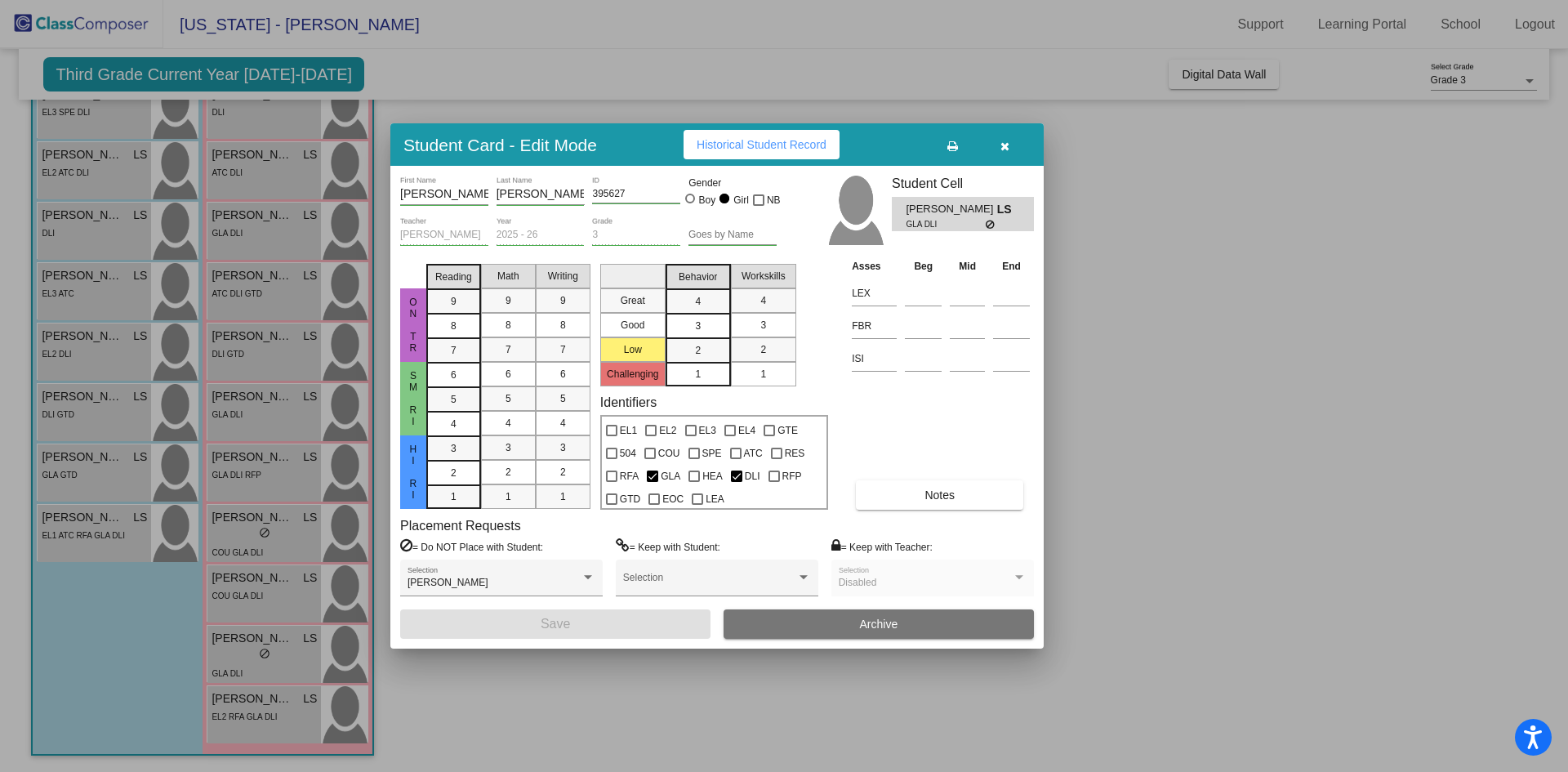
click at [927, 485] on button "Notes" at bounding box center [939, 495] width 167 height 30
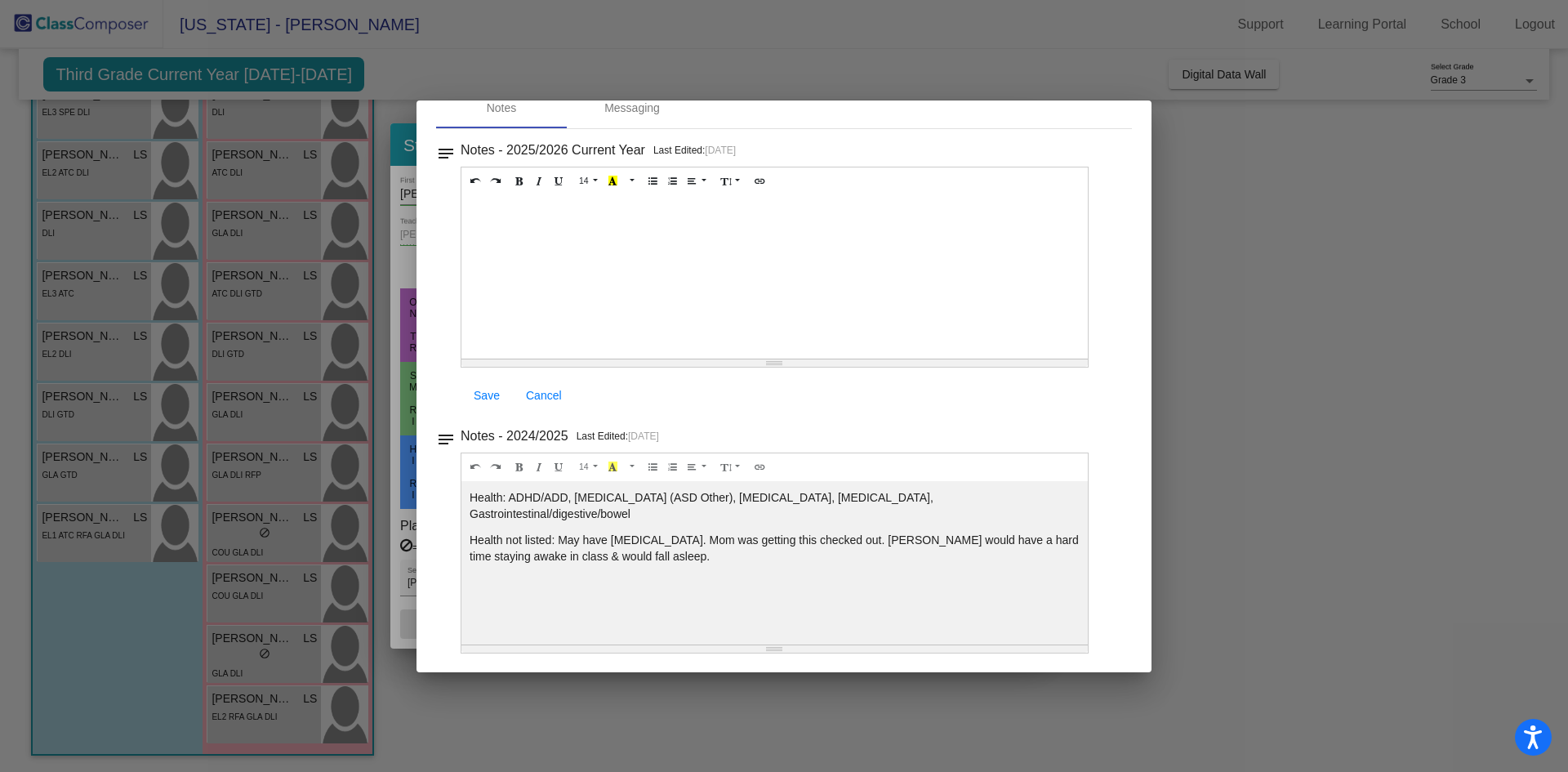
scroll to position [84, 0]
click at [1274, 205] on div at bounding box center [784, 386] width 1568 height 772
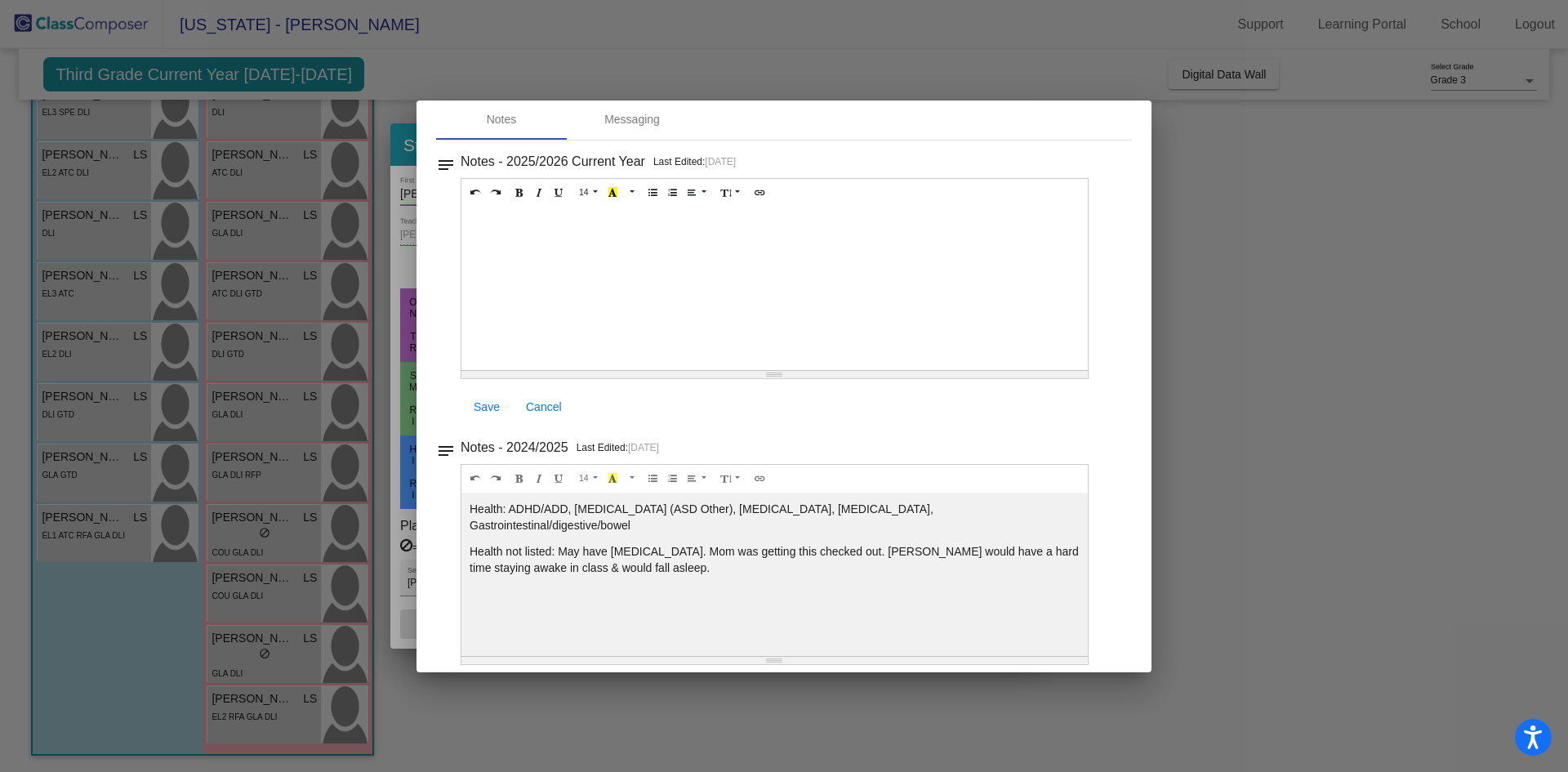
click at [1280, 238] on div at bounding box center [784, 386] width 1568 height 772
click at [251, 700] on div at bounding box center [784, 386] width 1568 height 772
click at [1343, 235] on div at bounding box center [784, 386] width 1568 height 772
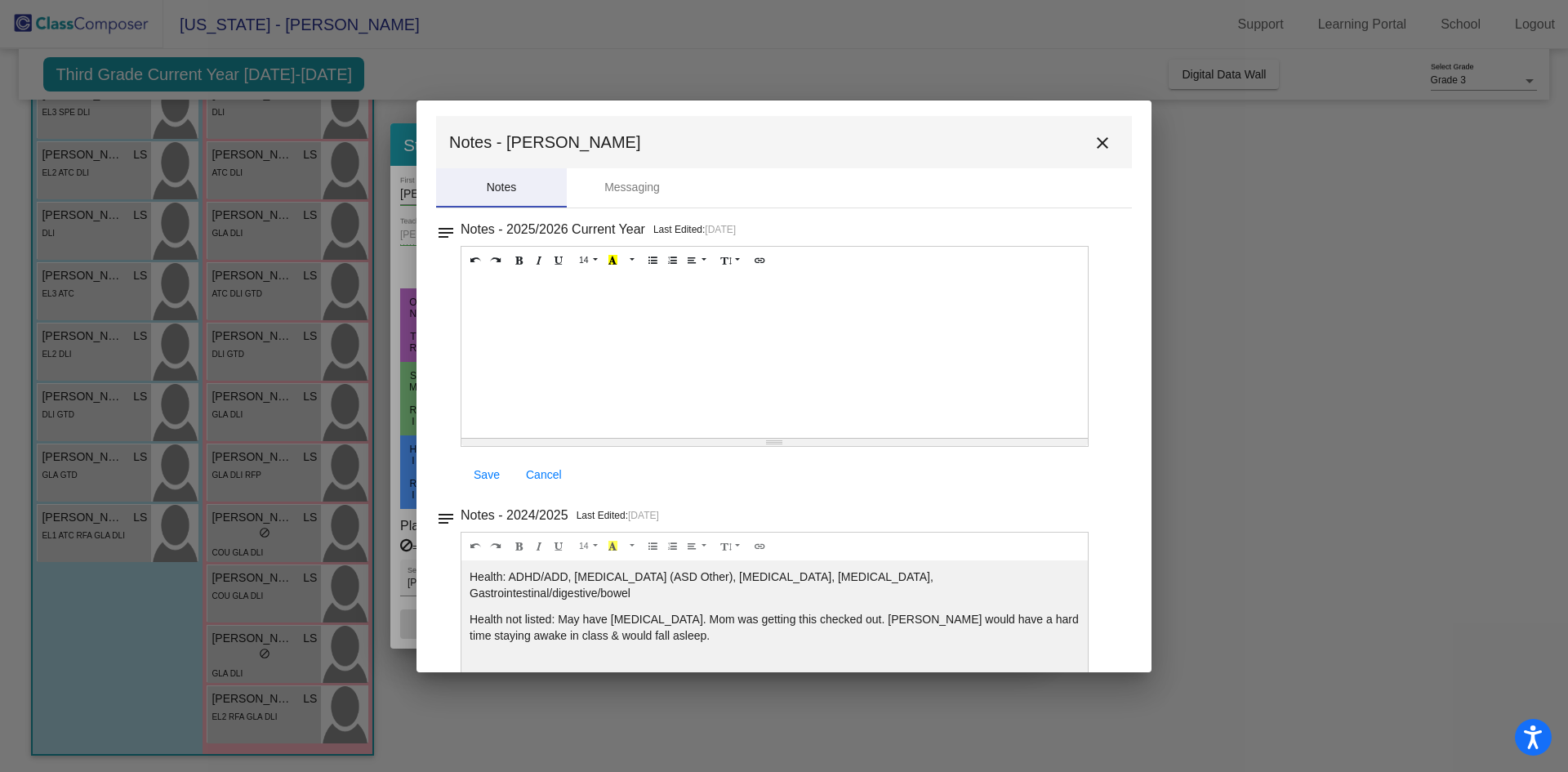
scroll to position [0, 0]
click at [1099, 147] on mat-icon "close" at bounding box center [1102, 147] width 20 height 20
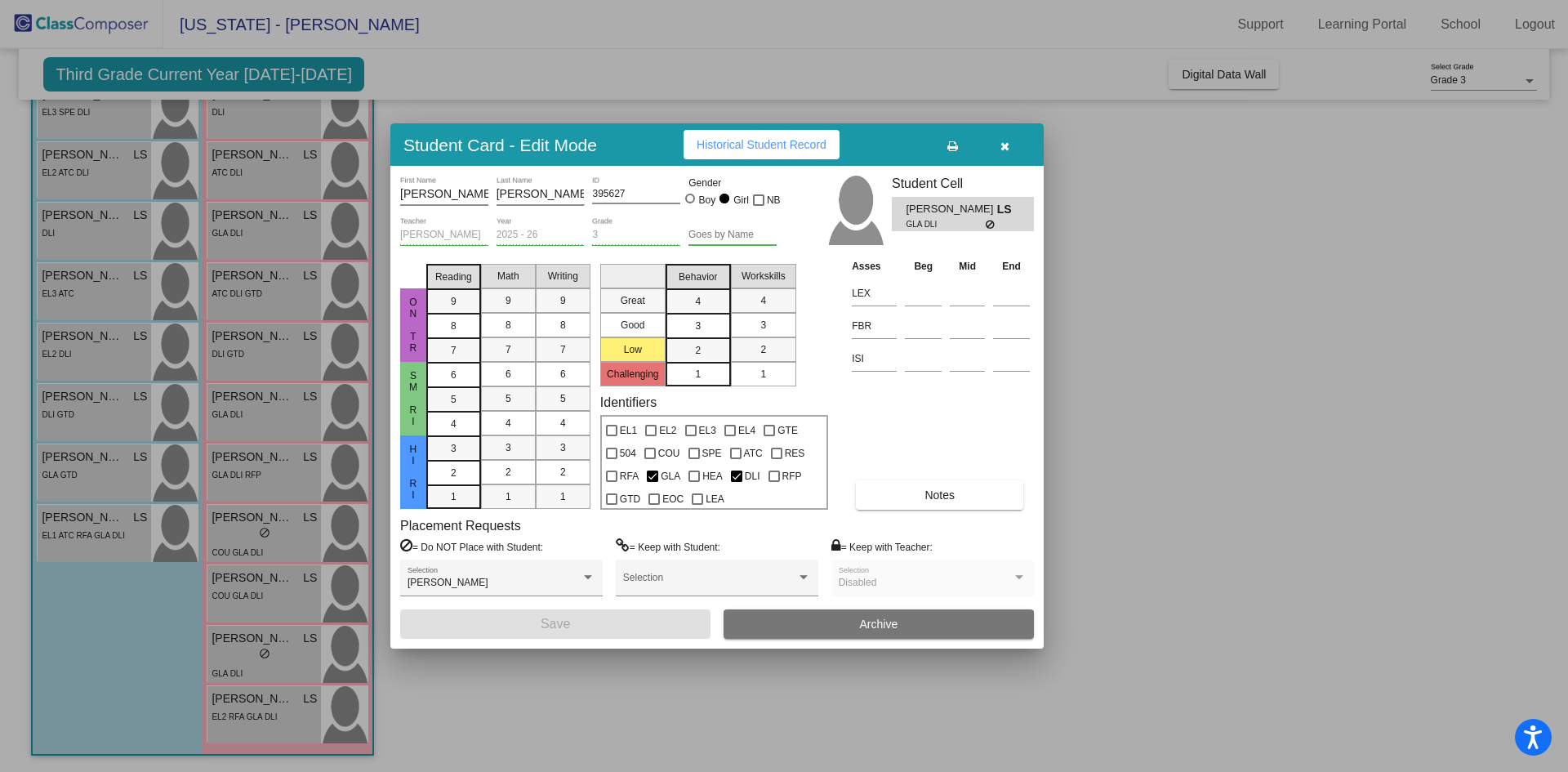
click at [256, 708] on div at bounding box center [784, 386] width 1568 height 772
click at [256, 708] on div "EL2 RFA GLA DLI" at bounding box center [243, 716] width 65 height 17
click at [942, 488] on span "Notes" at bounding box center [939, 495] width 30 height 13
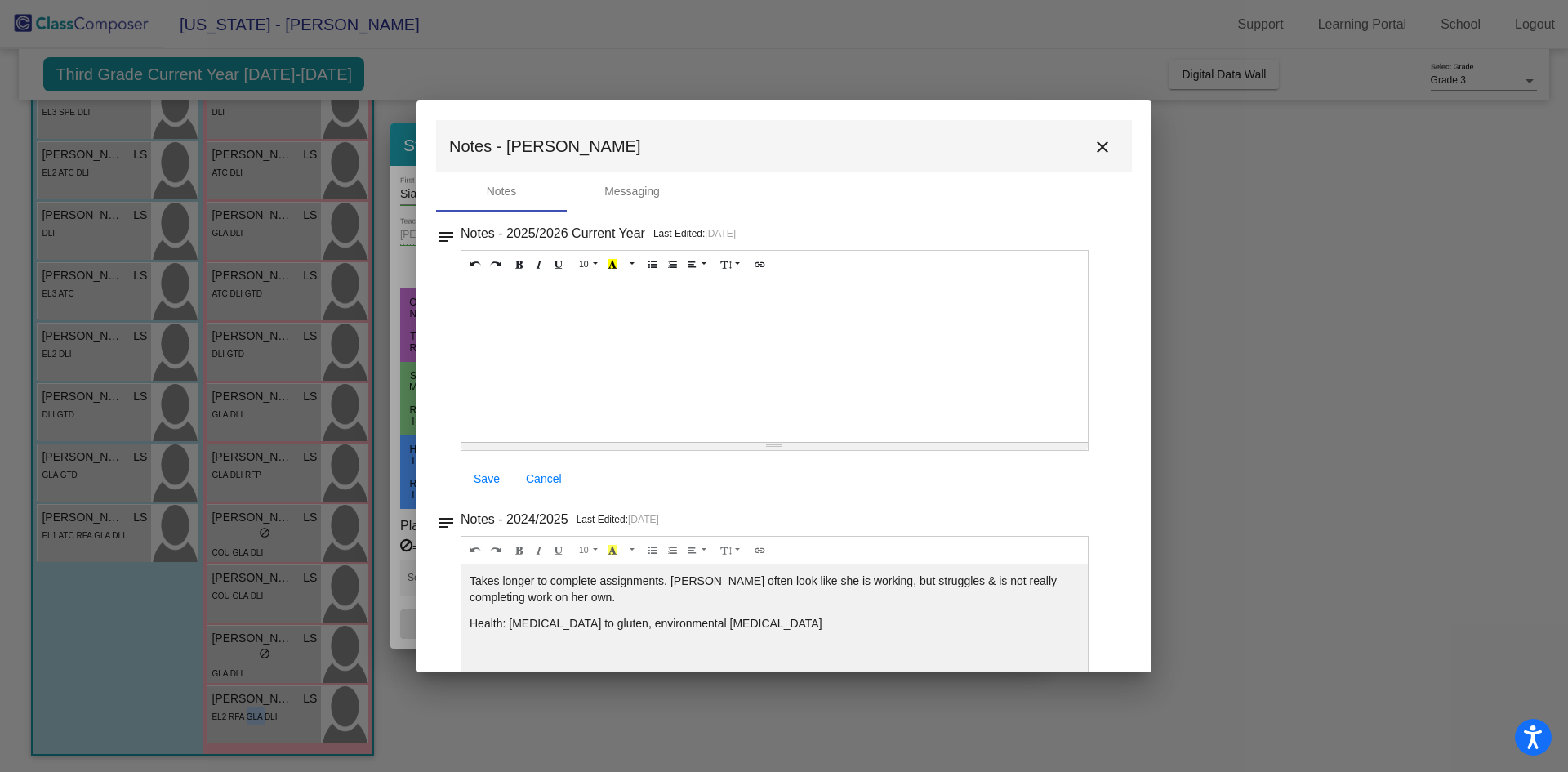
click at [1092, 147] on mat-icon "close" at bounding box center [1102, 147] width 20 height 20
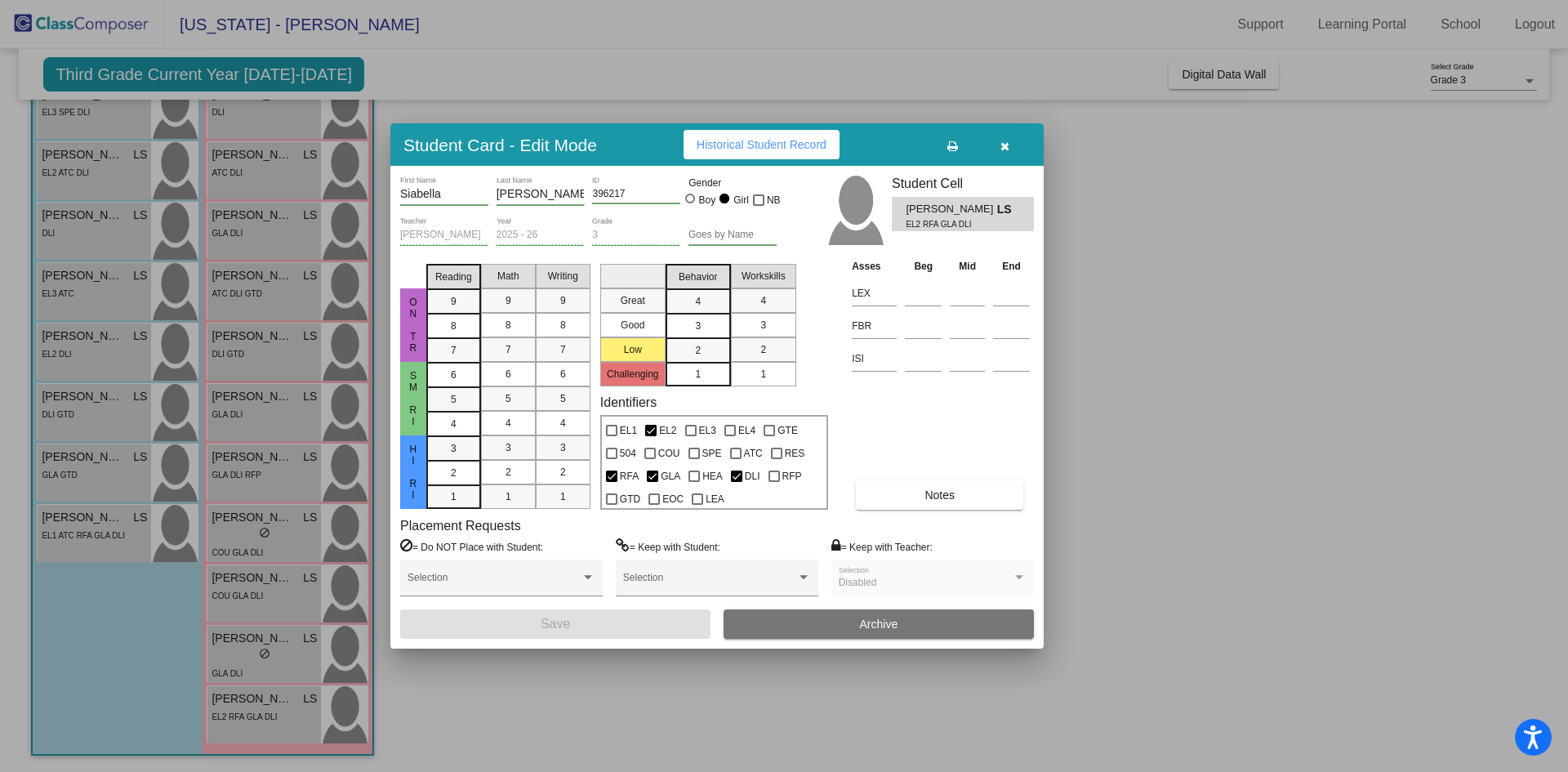
click at [233, 645] on div at bounding box center [784, 386] width 1568 height 772
click at [233, 645] on span "Olivia Ulrich" at bounding box center [251, 638] width 81 height 17
click at [239, 578] on div at bounding box center [784, 386] width 1568 height 772
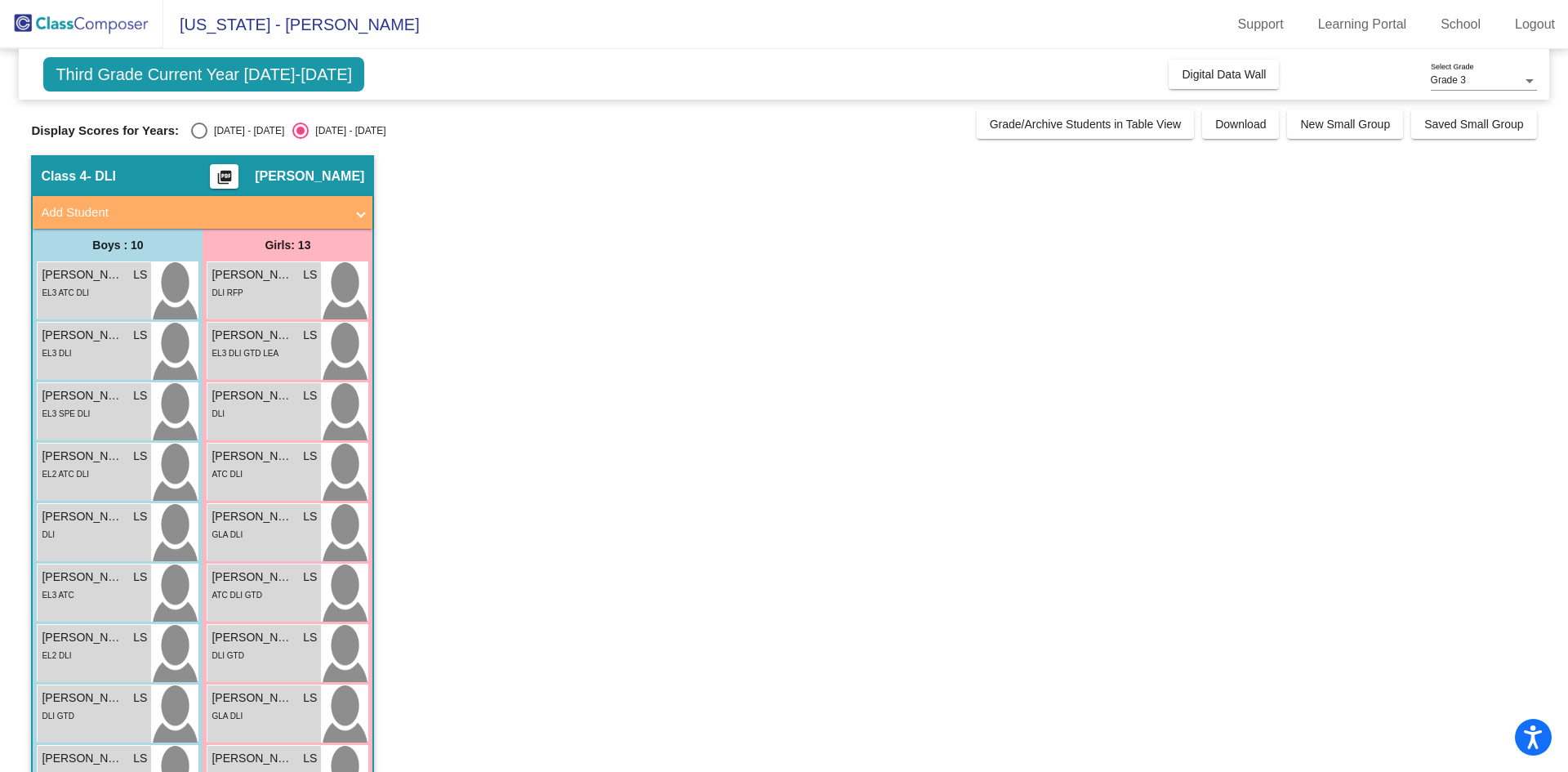
click at [203, 132] on div "Select an option" at bounding box center [199, 131] width 16 height 16
click at [199, 139] on input "2024 - 2025" at bounding box center [199, 139] width 1 height 1
radio input "true"
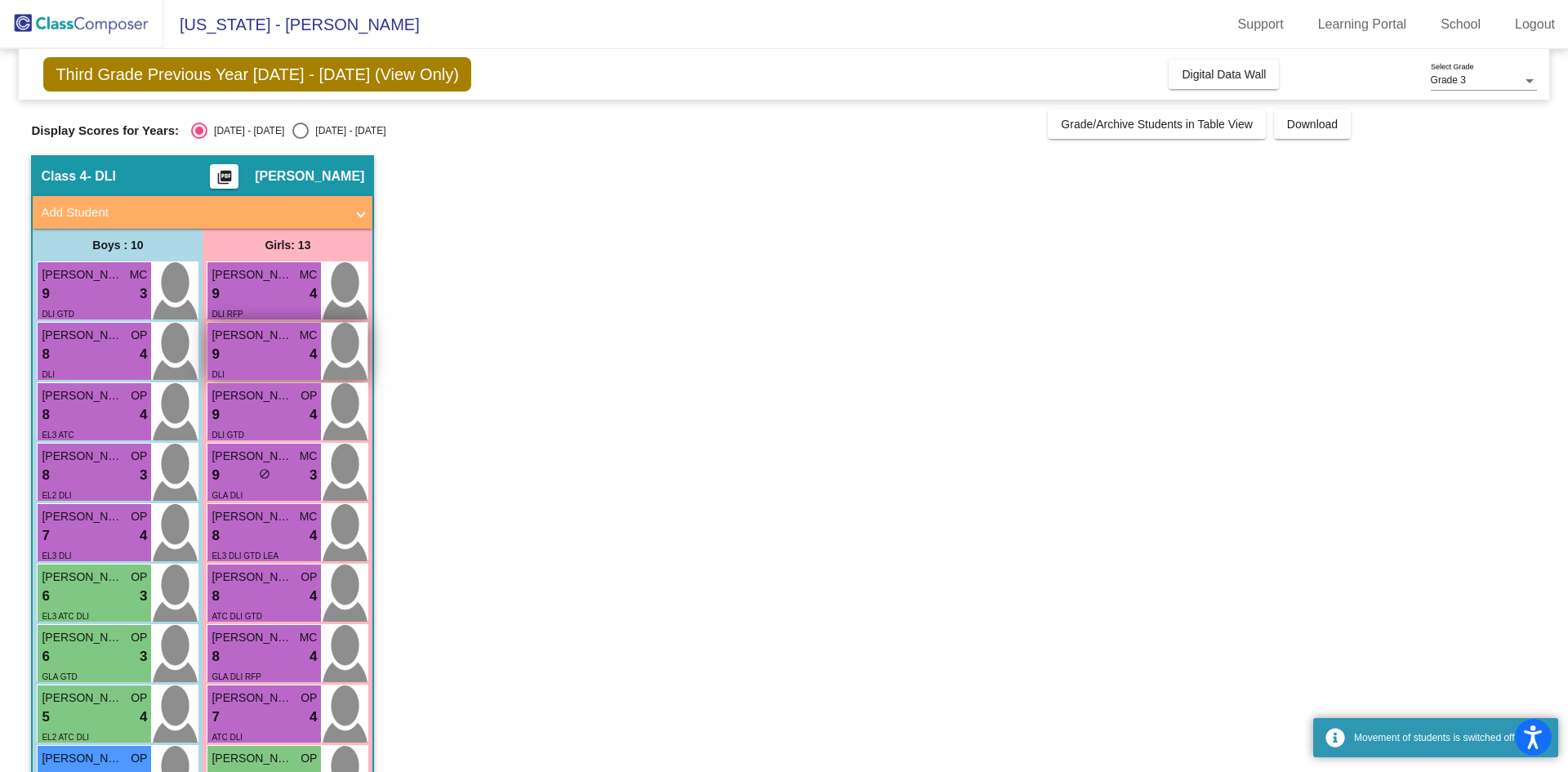
click at [252, 335] on span "Anely Martinez" at bounding box center [251, 335] width 81 height 17
click at [272, 344] on div "9 lock do_not_disturb_alt 4" at bounding box center [264, 354] width 106 height 21
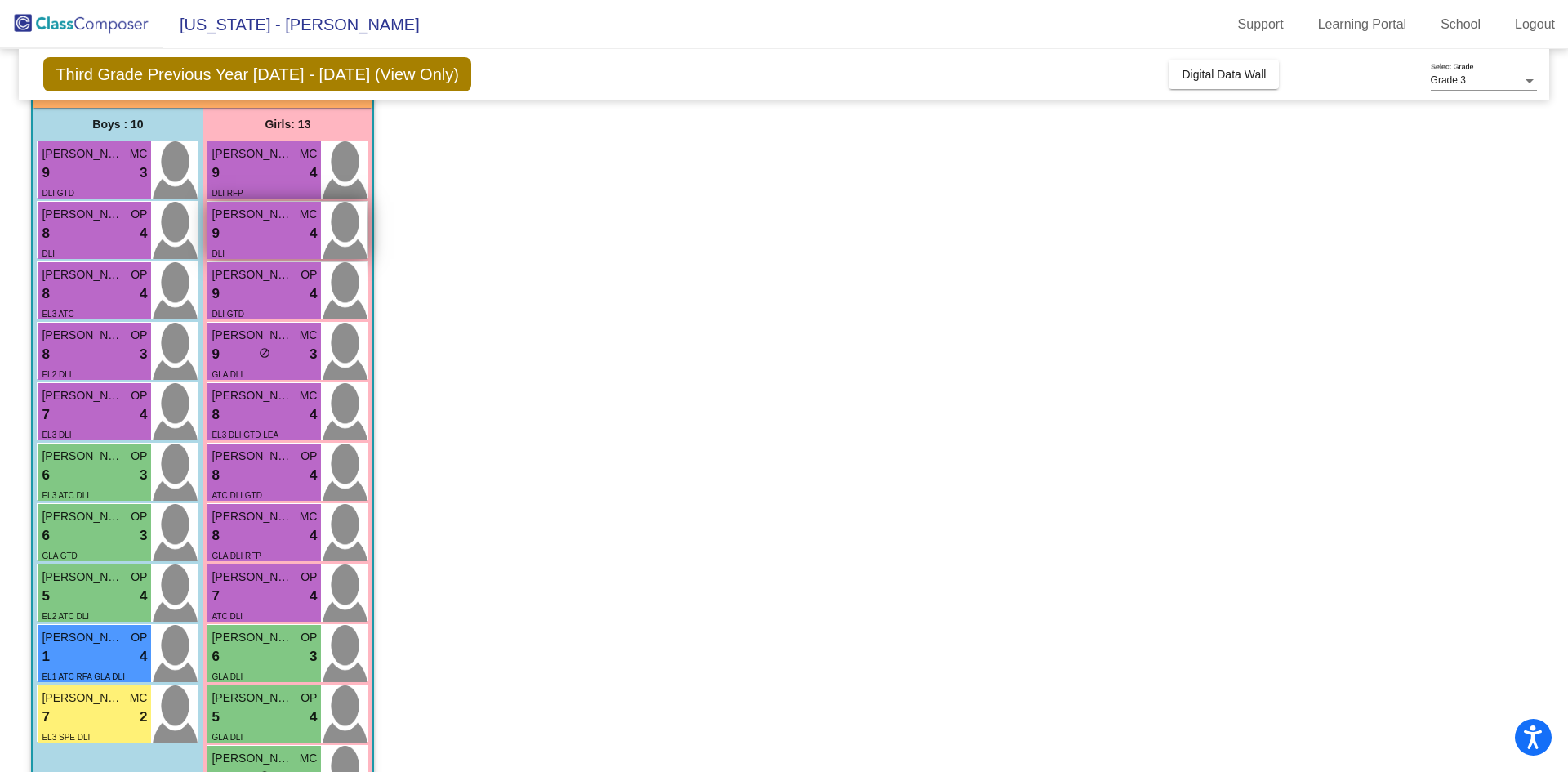
scroll to position [301, 0]
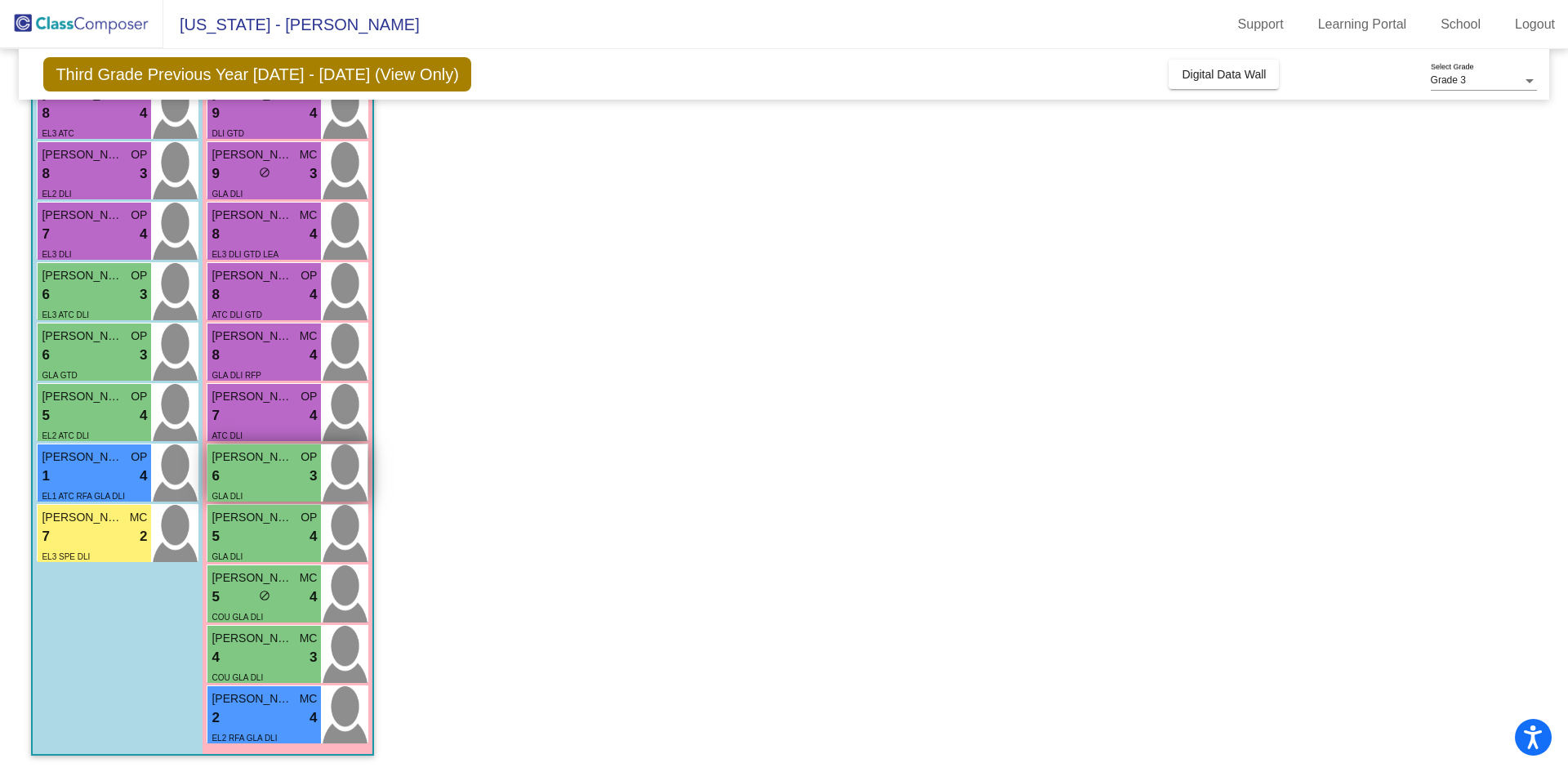
click at [264, 480] on div "6 lock do_not_disturb_alt 3" at bounding box center [264, 476] width 106 height 21
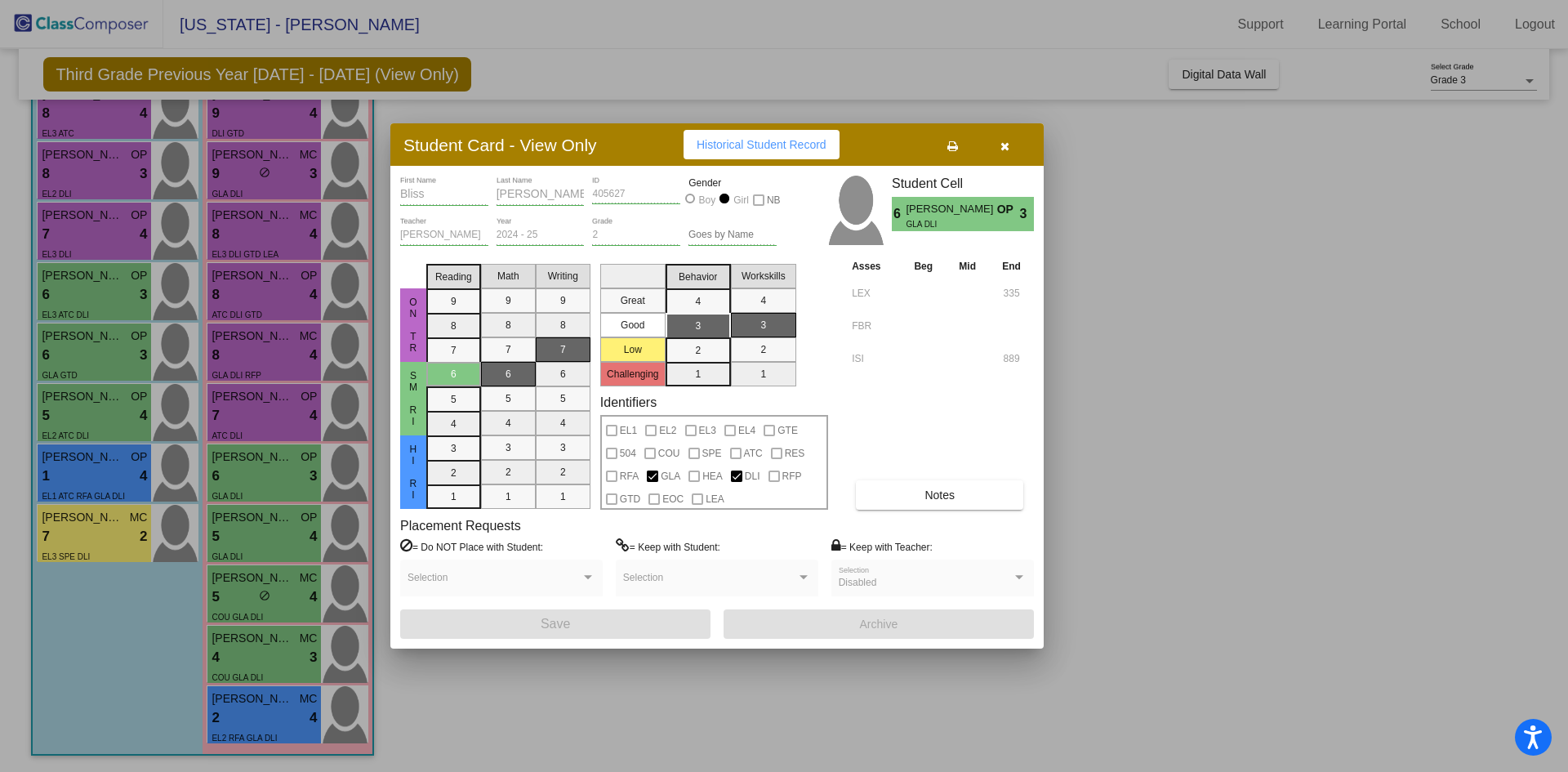
click at [945, 496] on span "Notes" at bounding box center [939, 495] width 30 height 13
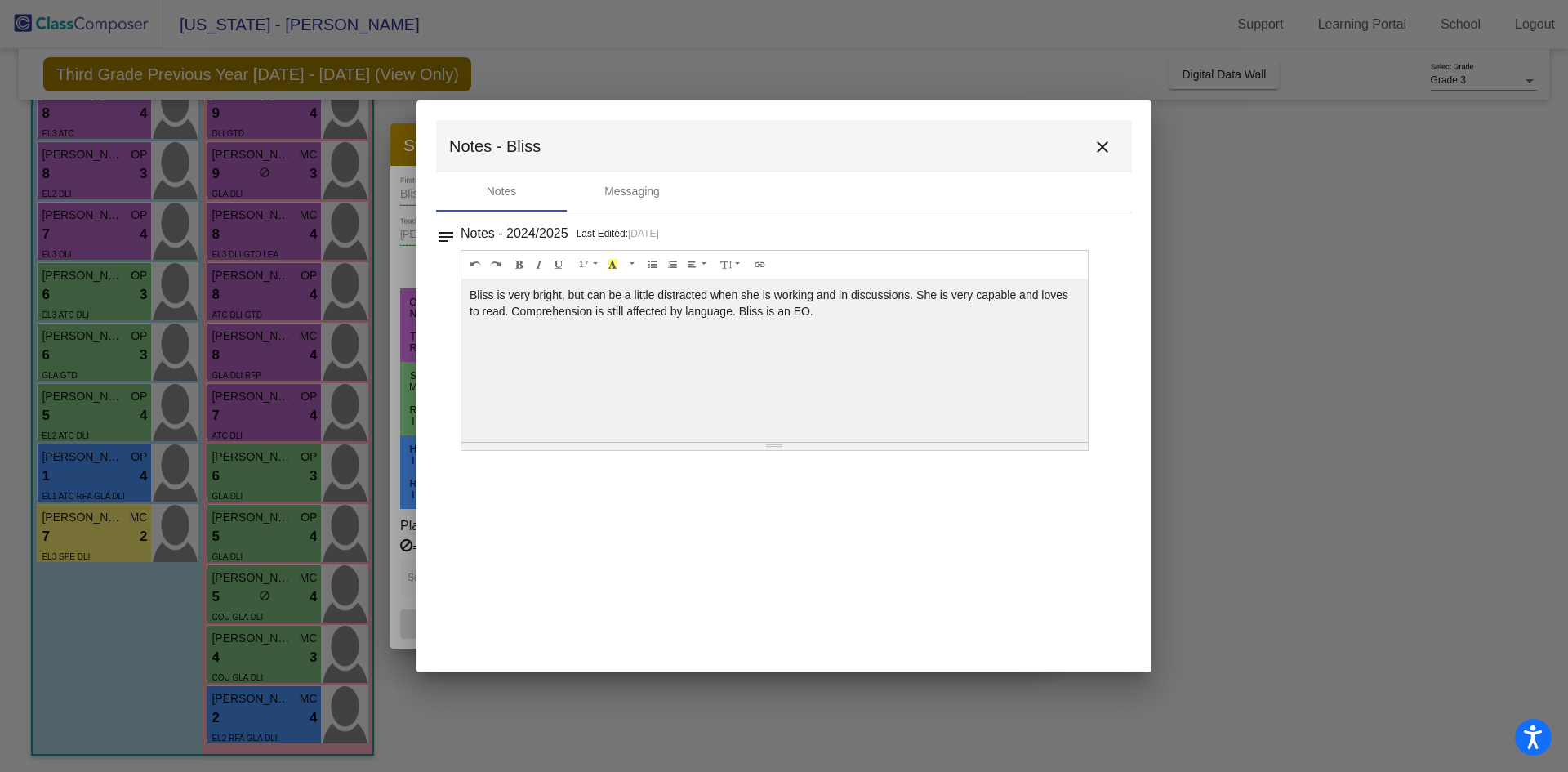
click at [1100, 142] on mat-icon "close" at bounding box center [1102, 147] width 20 height 20
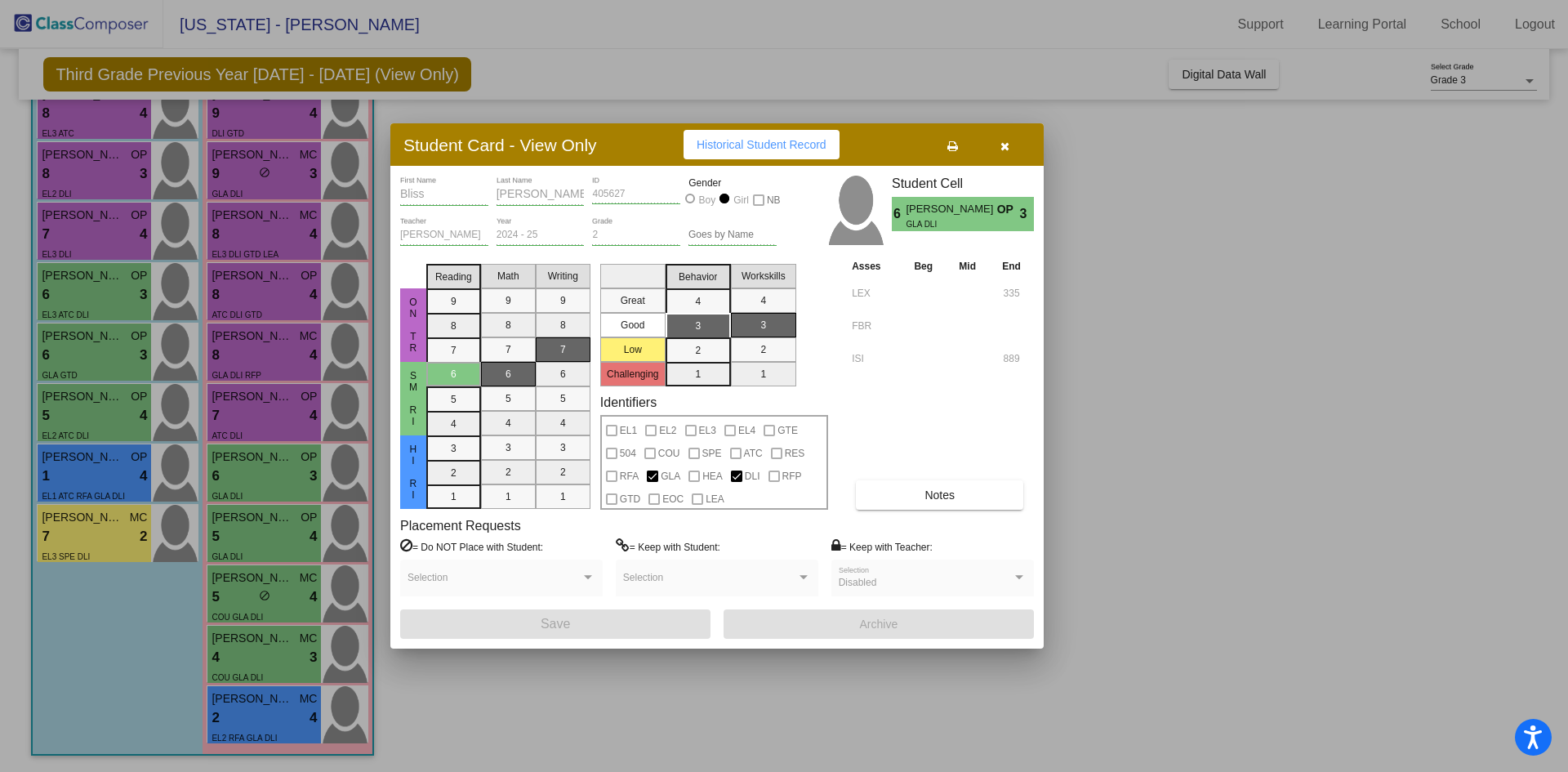
click at [270, 530] on div at bounding box center [784, 386] width 1568 height 772
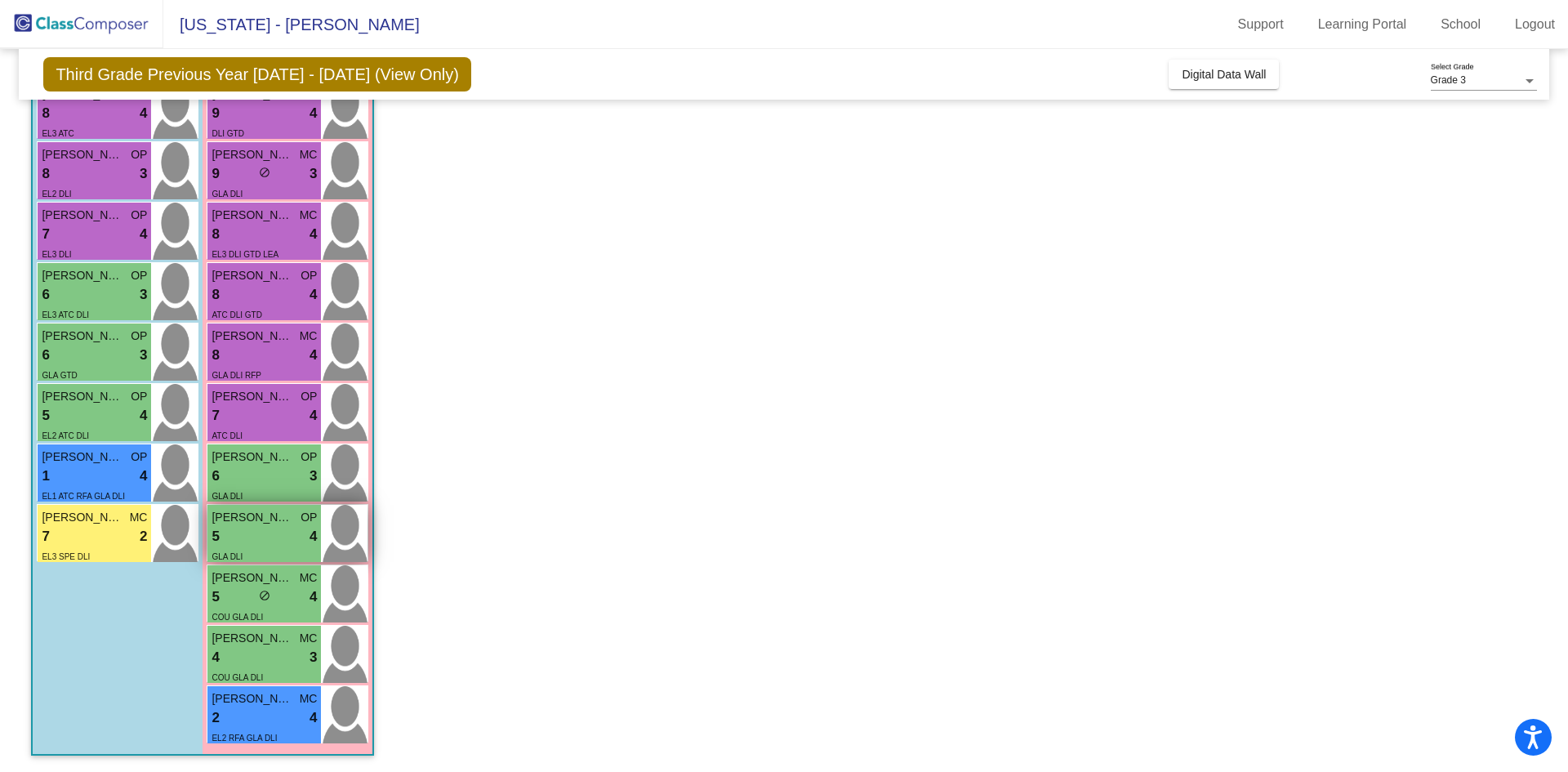
click at [272, 530] on div "5 lock do_not_disturb_alt 4" at bounding box center [264, 537] width 106 height 21
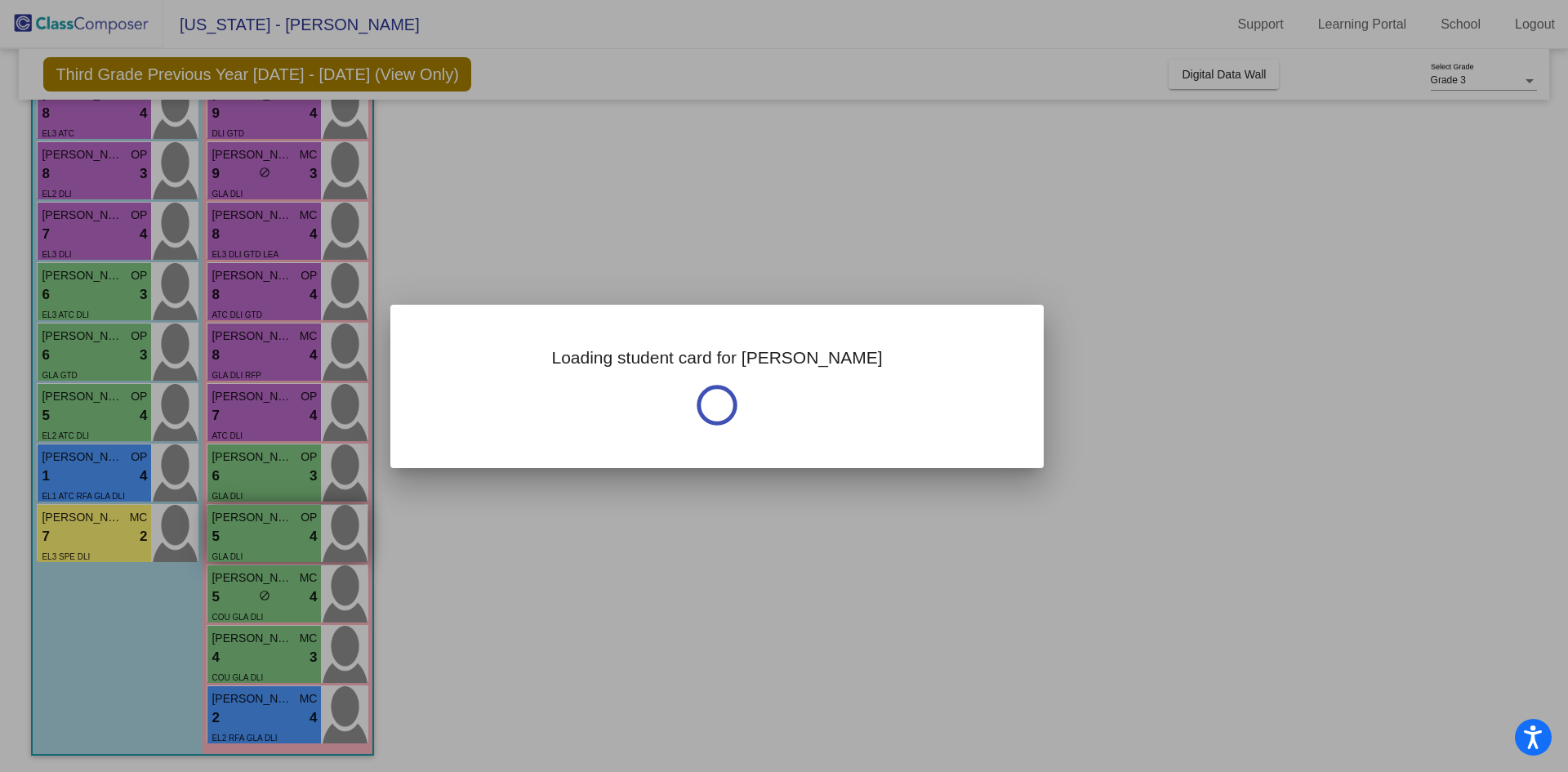
click at [272, 530] on div at bounding box center [784, 386] width 1568 height 772
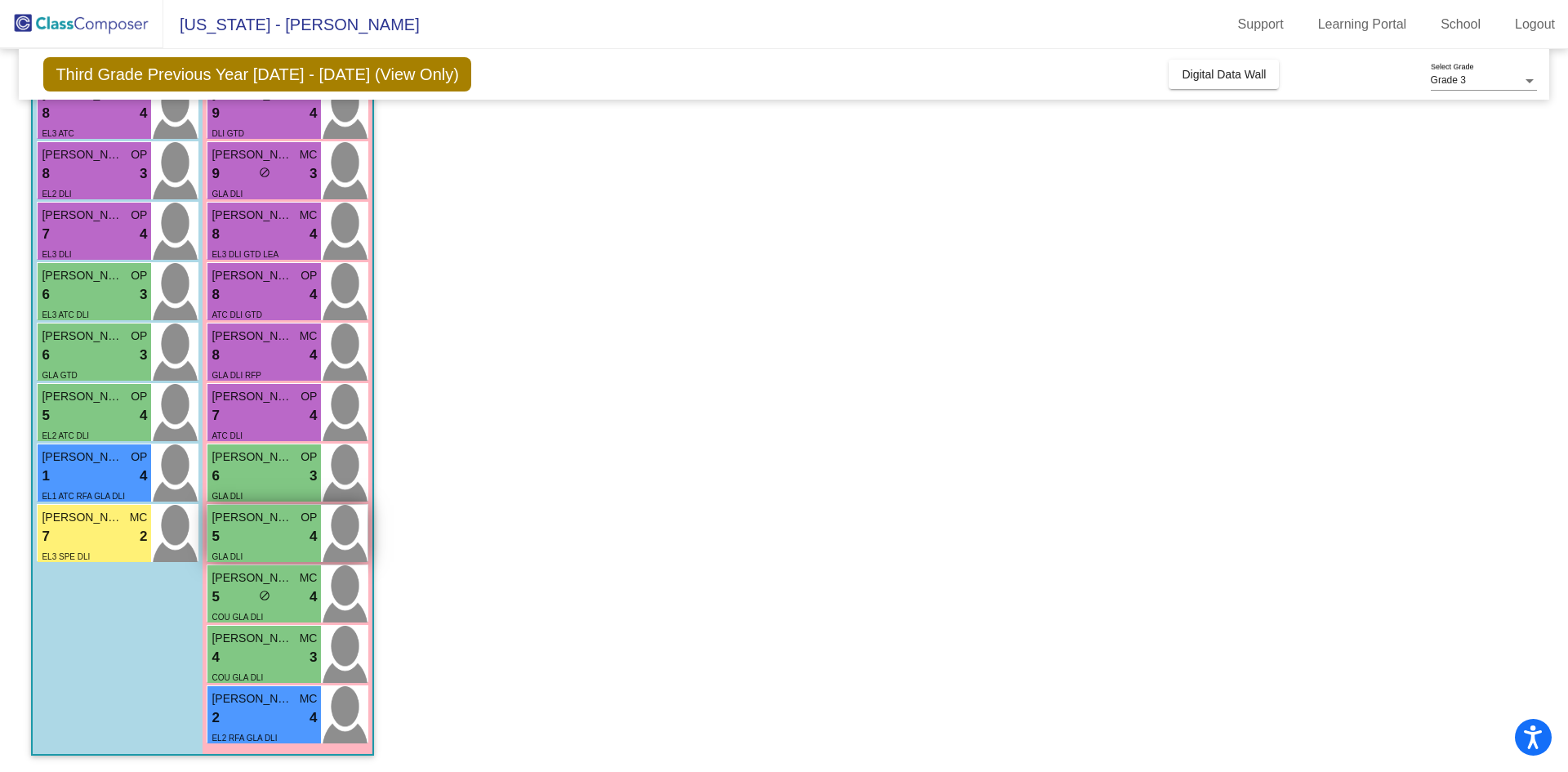
click at [271, 532] on div "5 lock do_not_disturb_alt 4" at bounding box center [264, 537] width 106 height 21
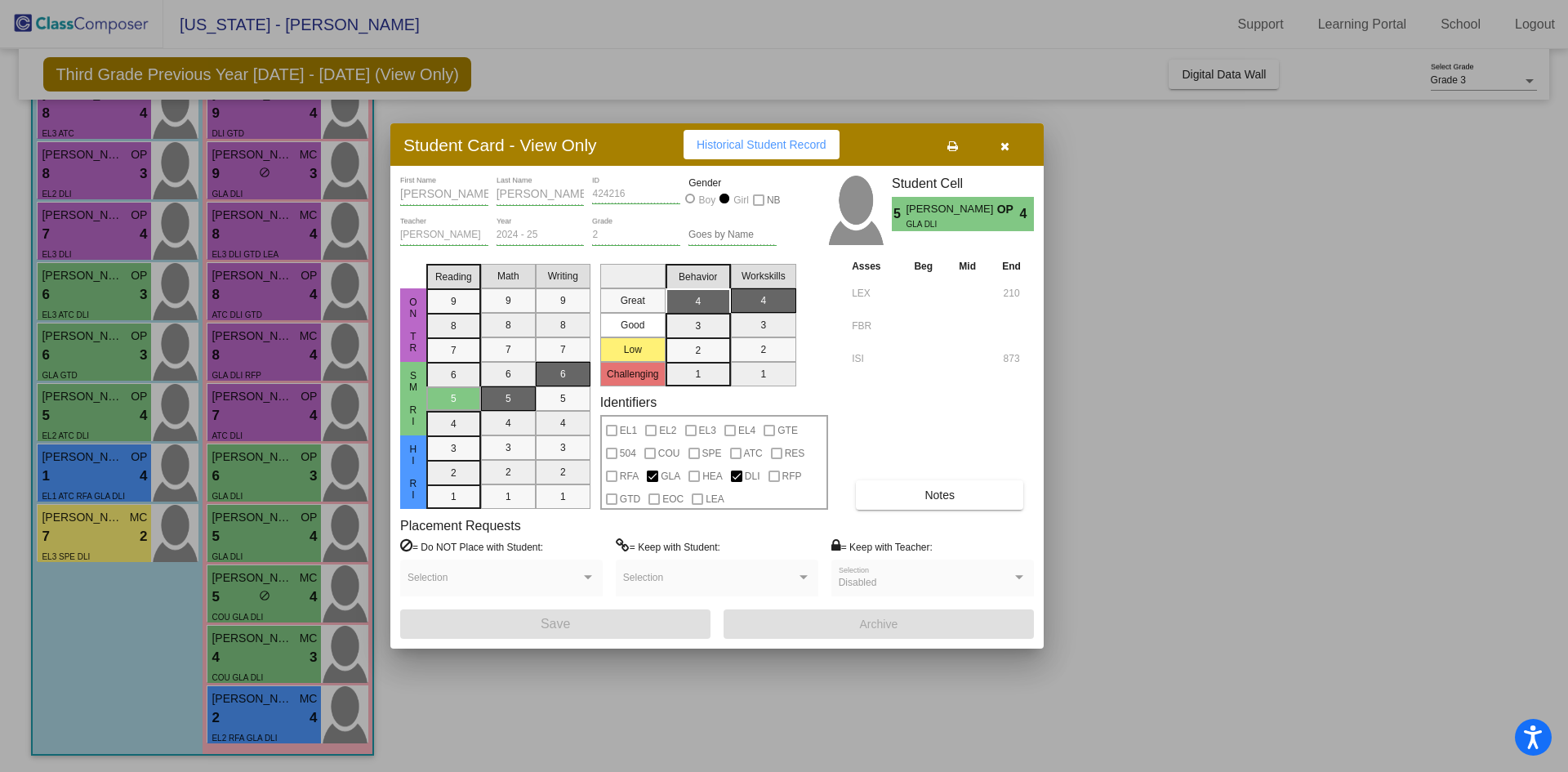
click at [1002, 142] on icon "button" at bounding box center [1004, 146] width 9 height 12
